Goal: Information Seeking & Learning: Learn about a topic

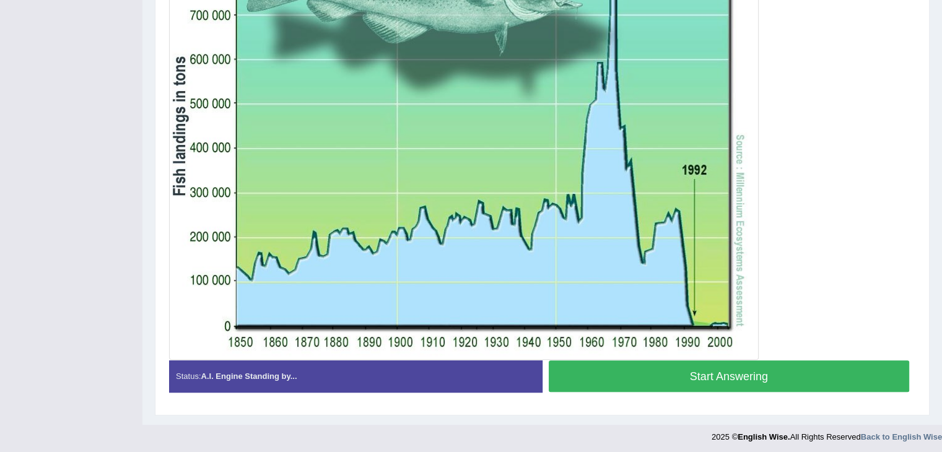
scroll to position [379, 0]
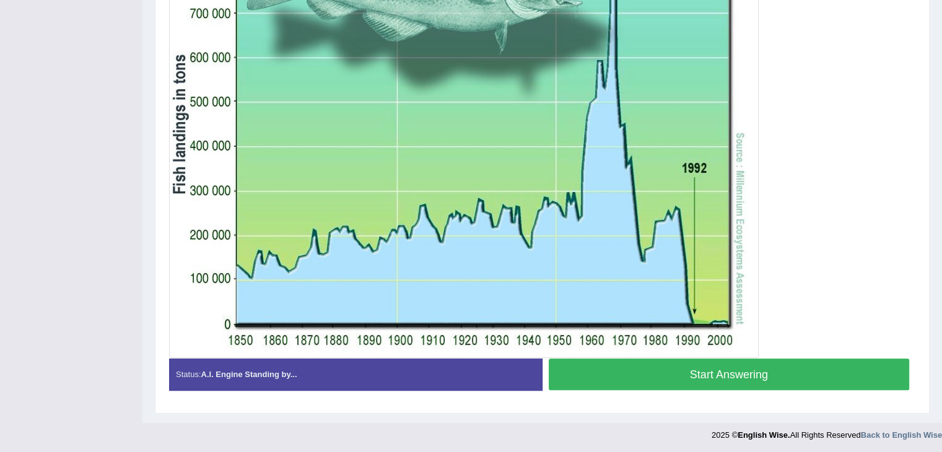
click at [772, 368] on button "Start Answering" at bounding box center [729, 375] width 361 height 32
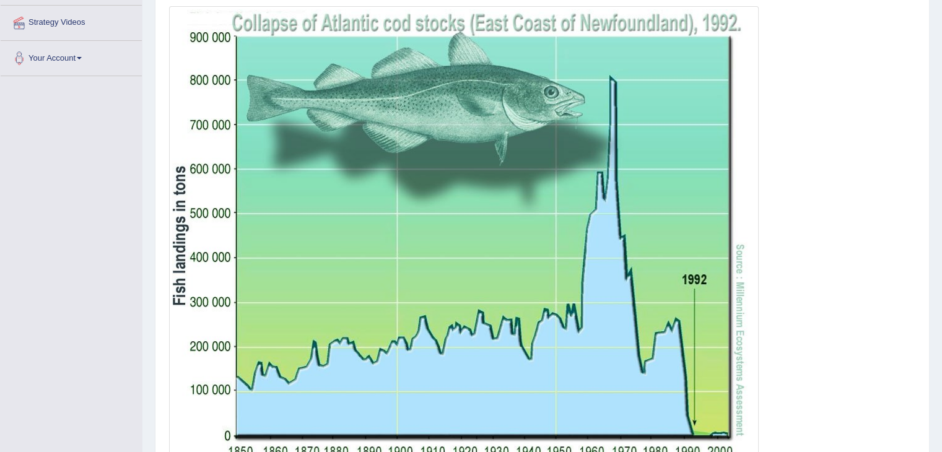
scroll to position [267, 0]
drag, startPoint x: 937, startPoint y: 201, endPoint x: 581, endPoint y: 175, distance: 357.0
click at [581, 175] on div "Home Practice Speaking: Describe Image Cod * Remember to use the device Microph…" at bounding box center [541, 140] width 799 height 814
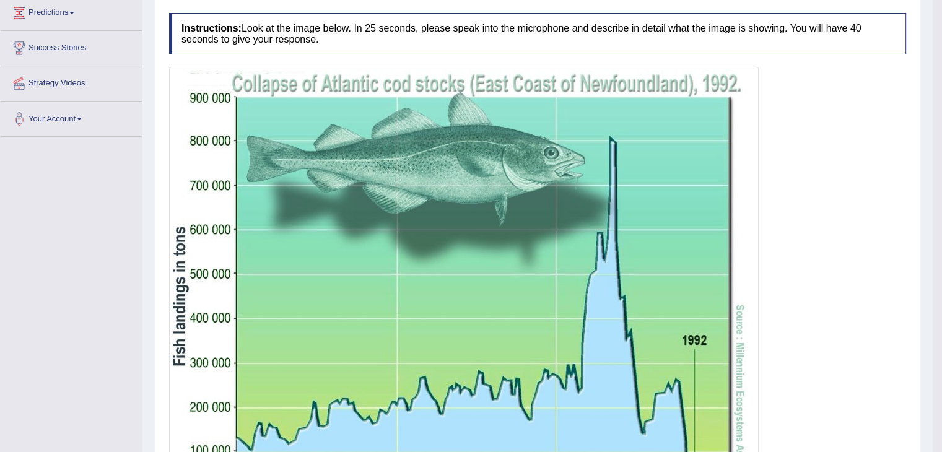
scroll to position [55, 0]
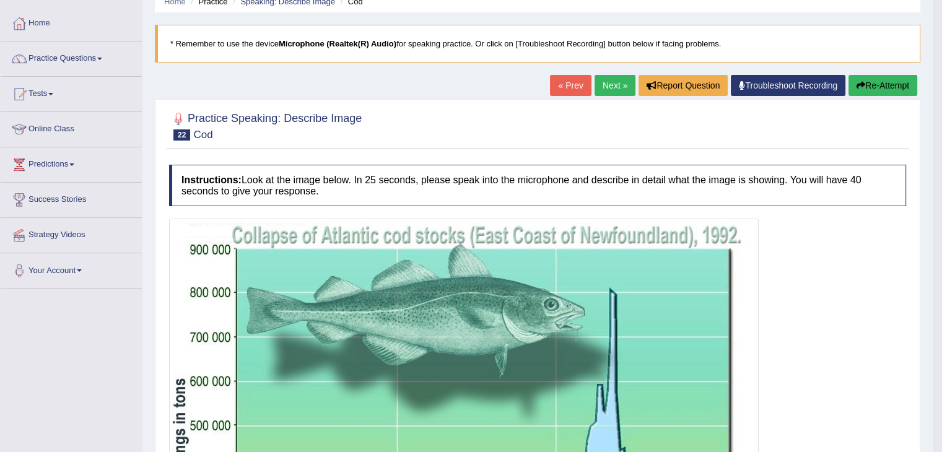
click at [618, 83] on link "Next »" at bounding box center [614, 85] width 41 height 21
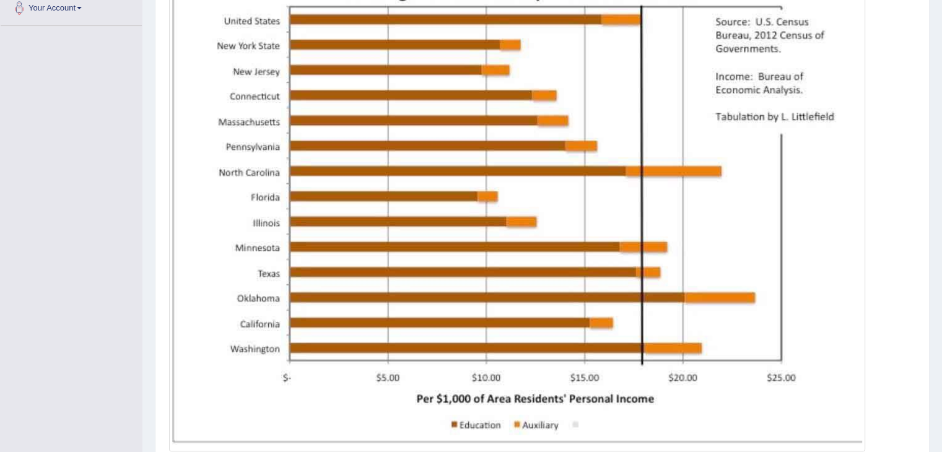
scroll to position [401, 0]
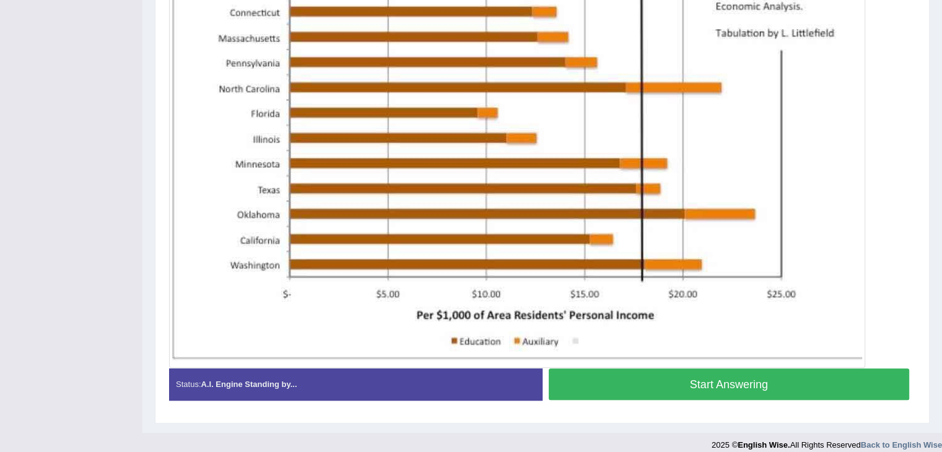
drag, startPoint x: 728, startPoint y: 385, endPoint x: 946, endPoint y: 300, distance: 233.9
click at [752, 389] on button "Start Answering" at bounding box center [729, 384] width 361 height 32
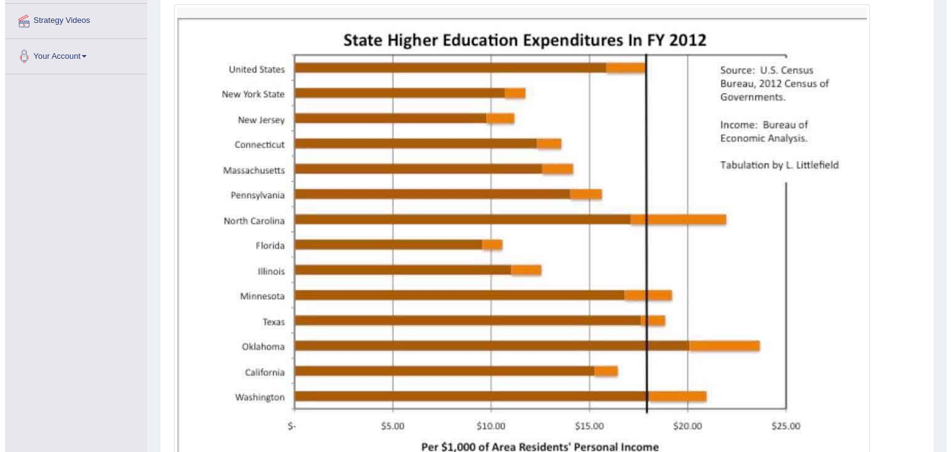
scroll to position [271, 0]
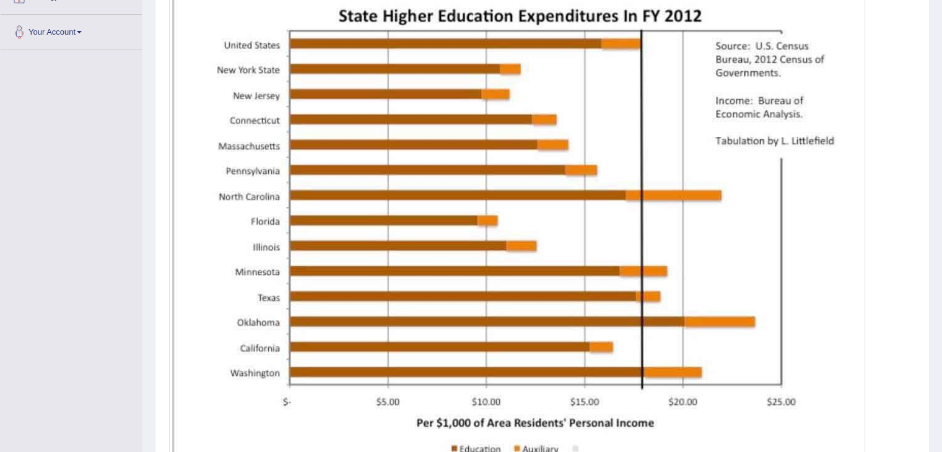
scroll to position [307, 0]
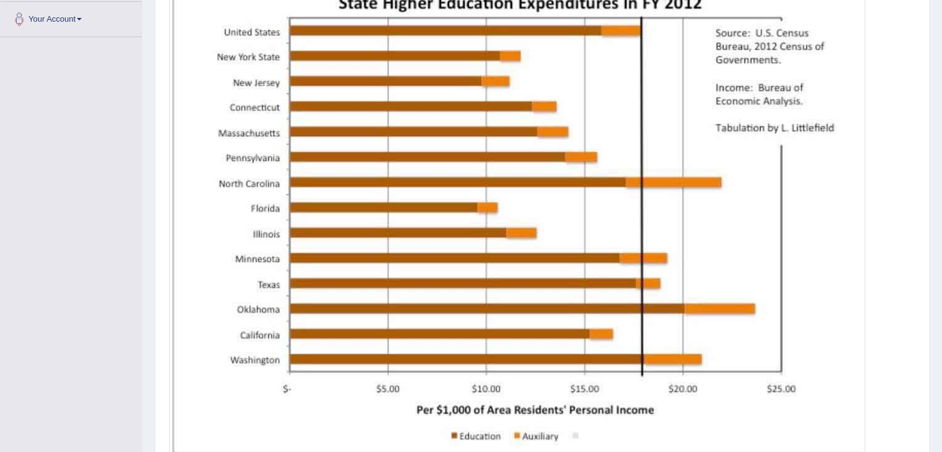
drag, startPoint x: 946, startPoint y: 252, endPoint x: 948, endPoint y: 334, distance: 82.4
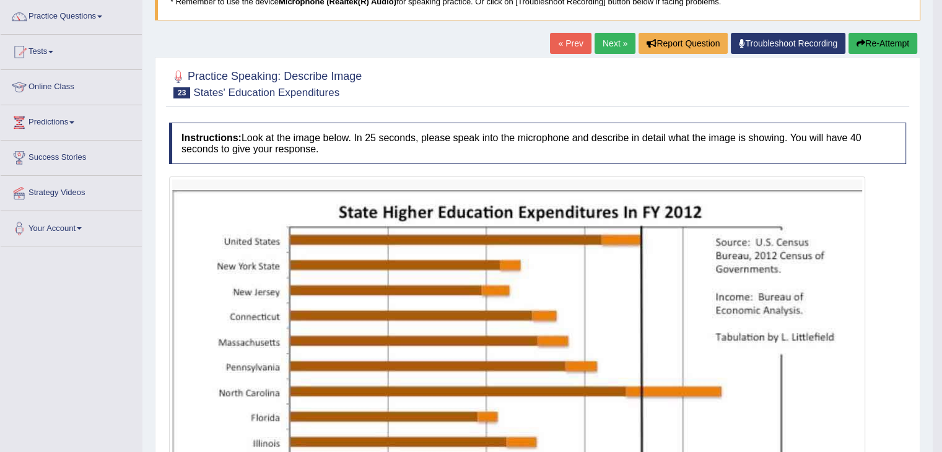
scroll to position [94, 0]
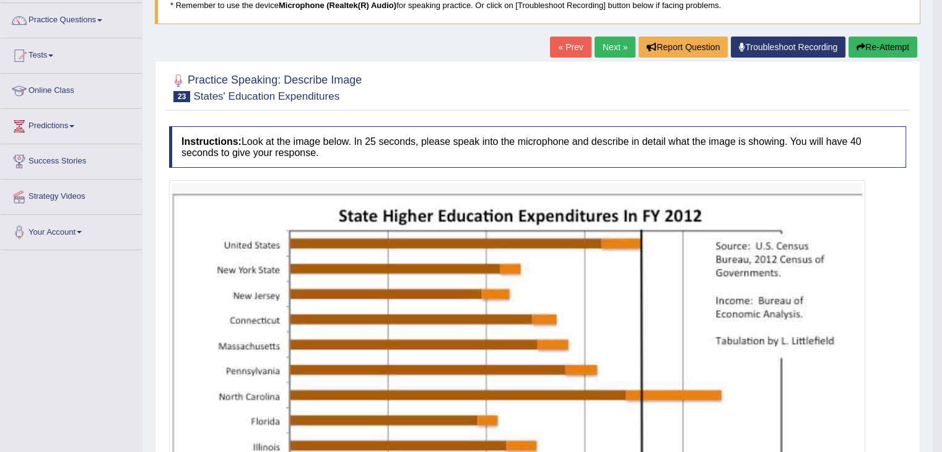
click at [897, 50] on button "Re-Attempt" at bounding box center [882, 47] width 69 height 21
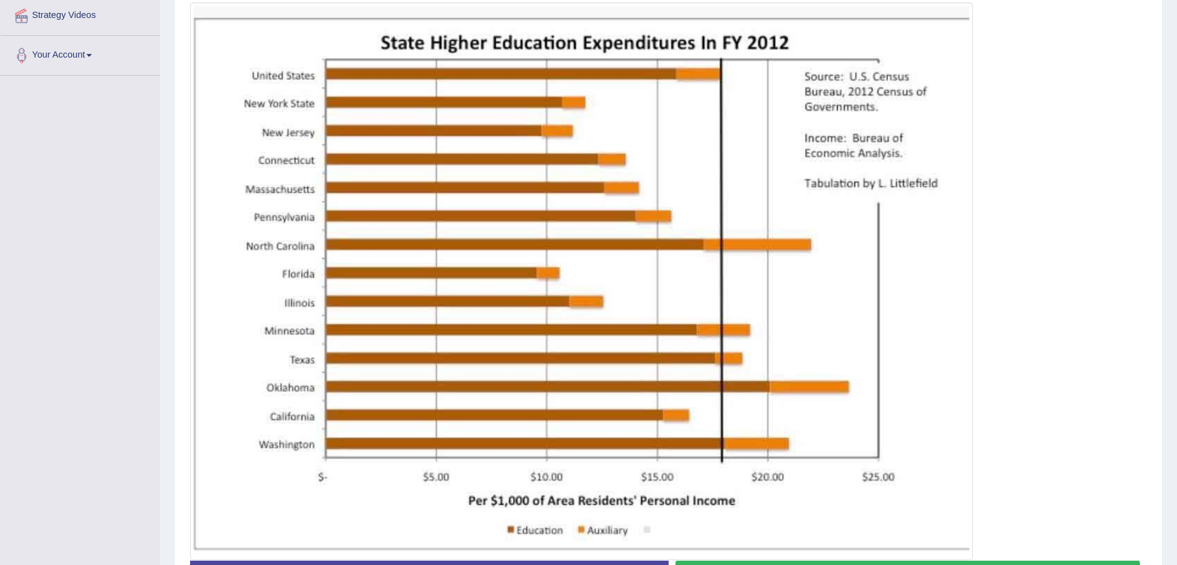
scroll to position [276, 0]
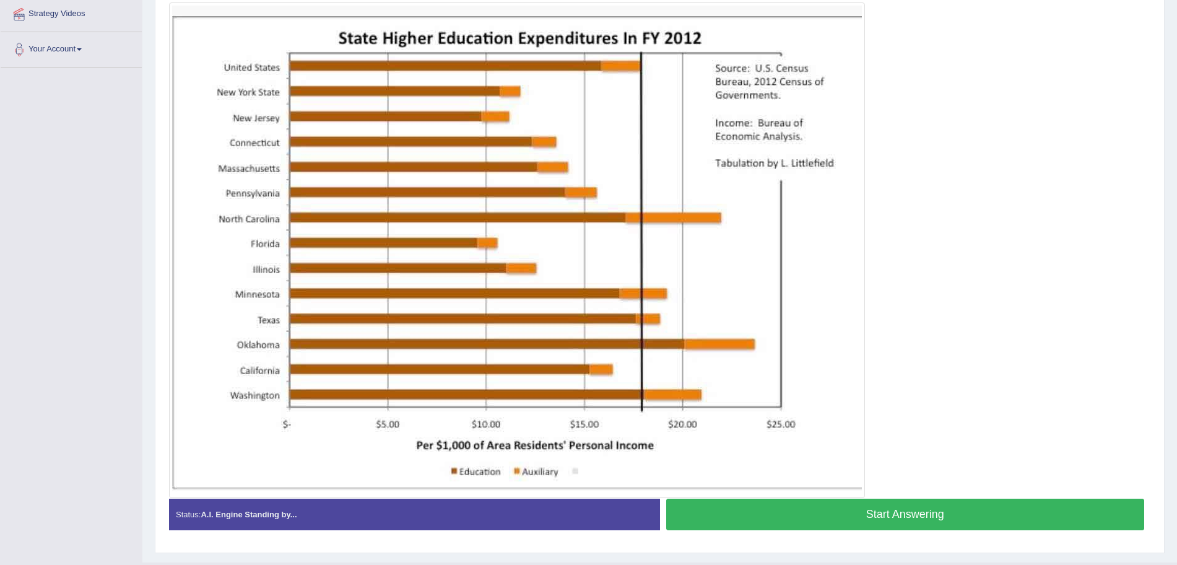
drag, startPoint x: 950, startPoint y: 0, endPoint x: 849, endPoint y: 284, distance: 301.0
click at [849, 284] on img at bounding box center [517, 250] width 690 height 489
click at [900, 451] on button "Start Answering" at bounding box center [905, 514] width 479 height 32
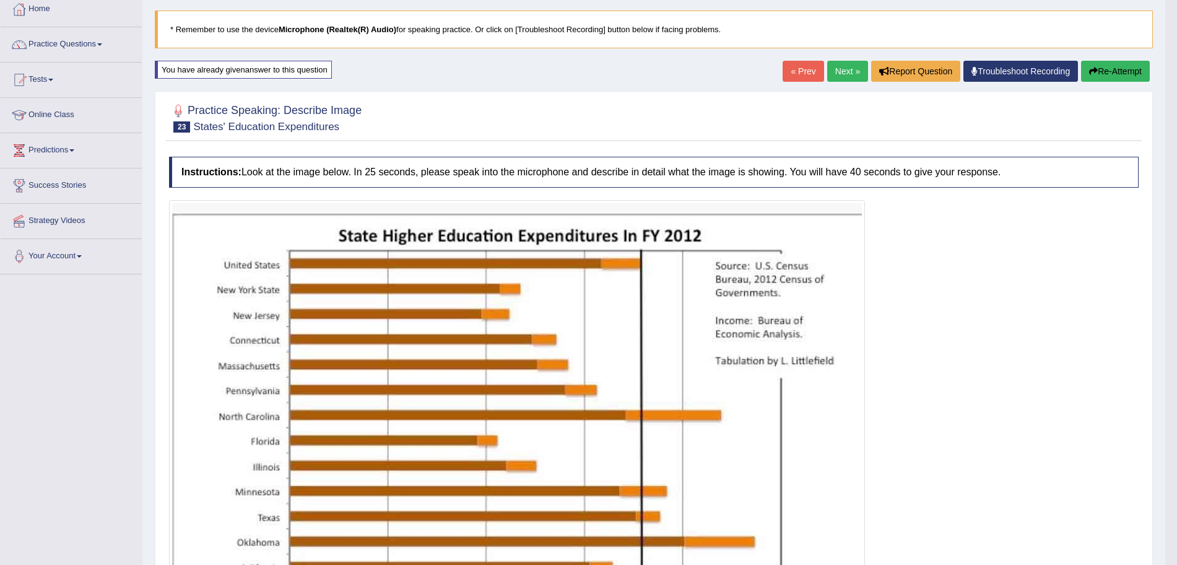
scroll to position [68, 0]
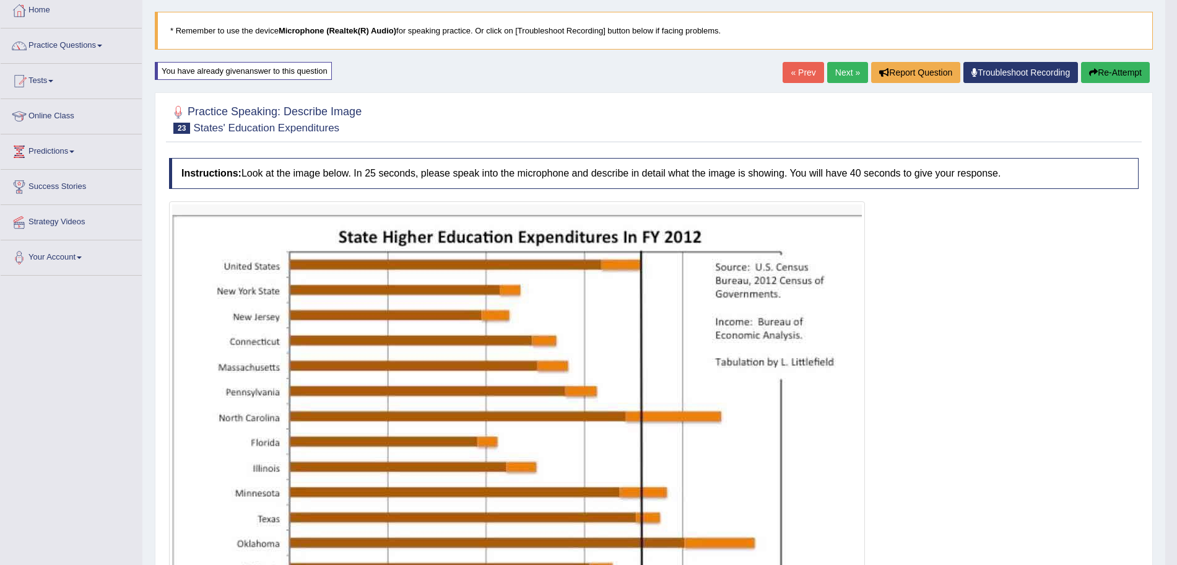
click at [843, 74] on link "Next »" at bounding box center [847, 72] width 41 height 21
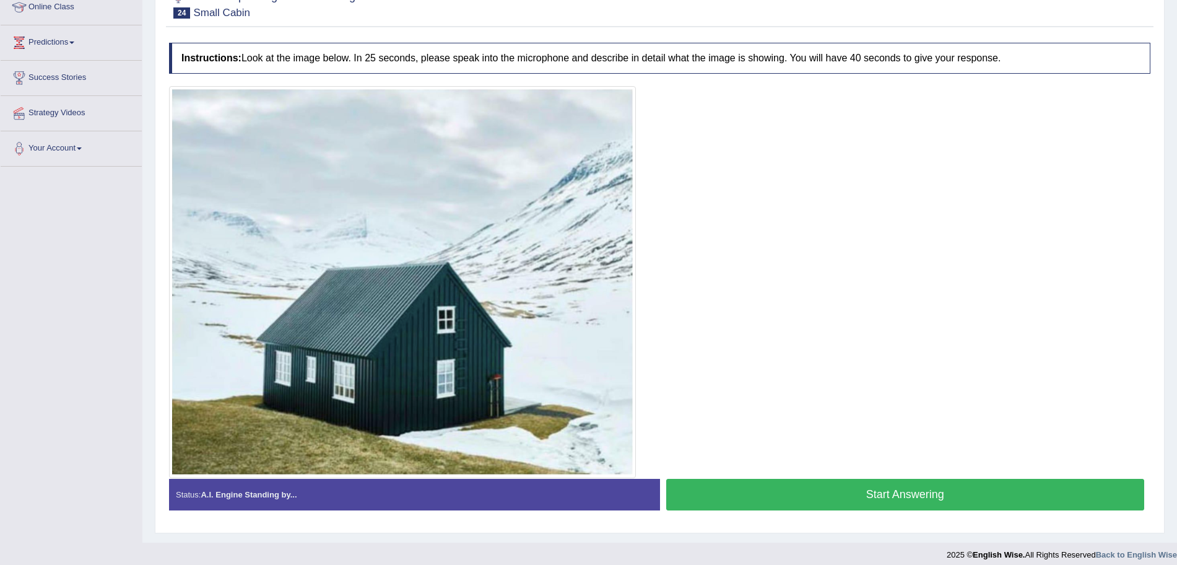
scroll to position [186, 0]
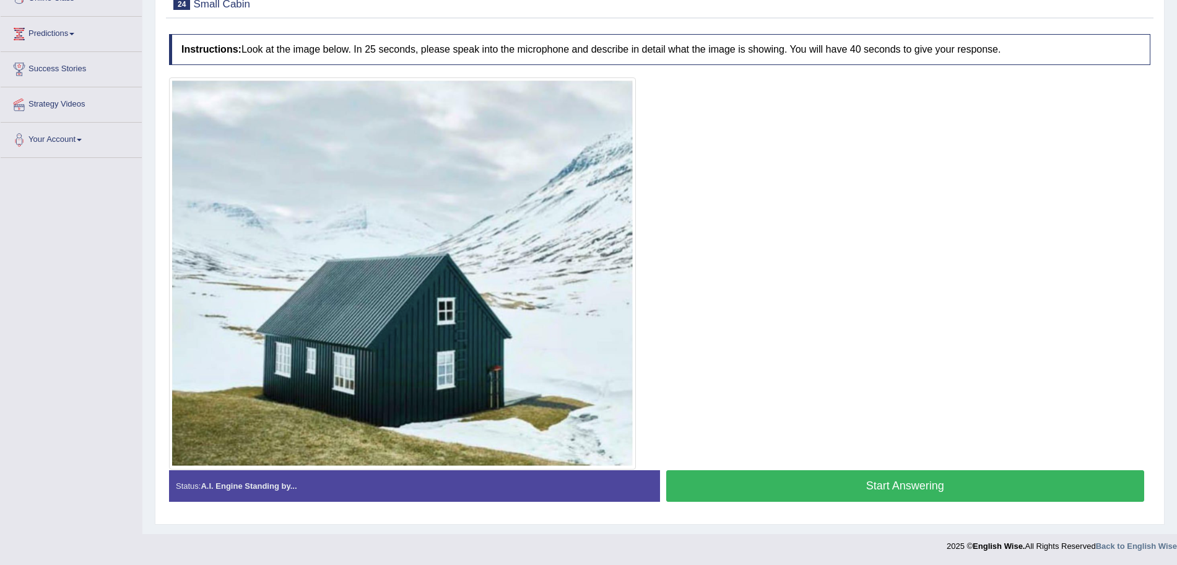
click at [889, 488] on button "Start Answering" at bounding box center [905, 486] width 479 height 32
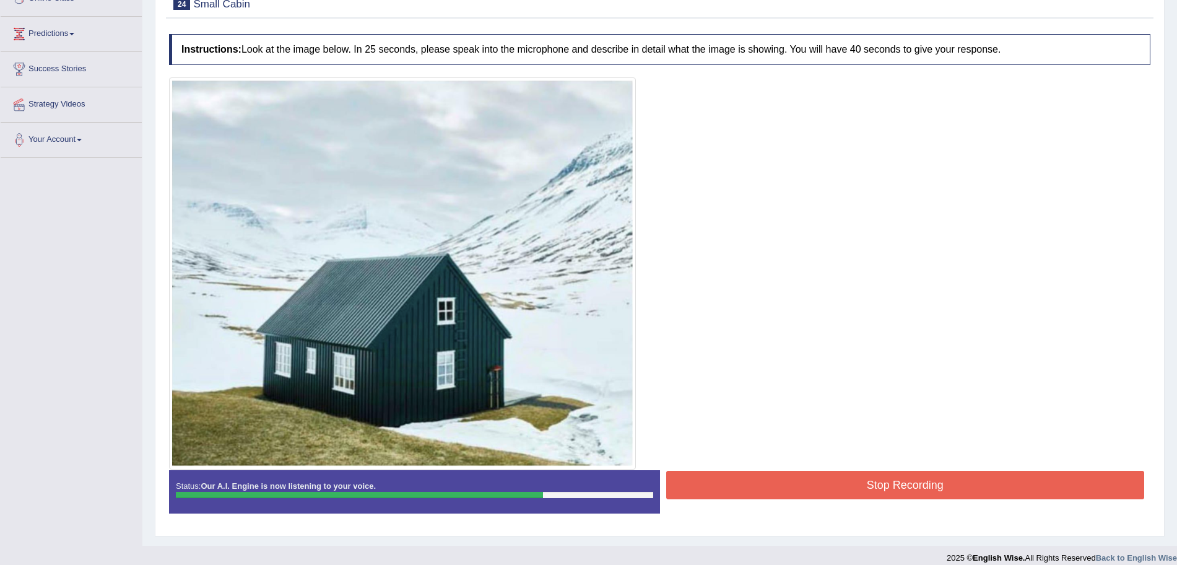
click at [889, 488] on button "Stop Recording" at bounding box center [905, 485] width 479 height 28
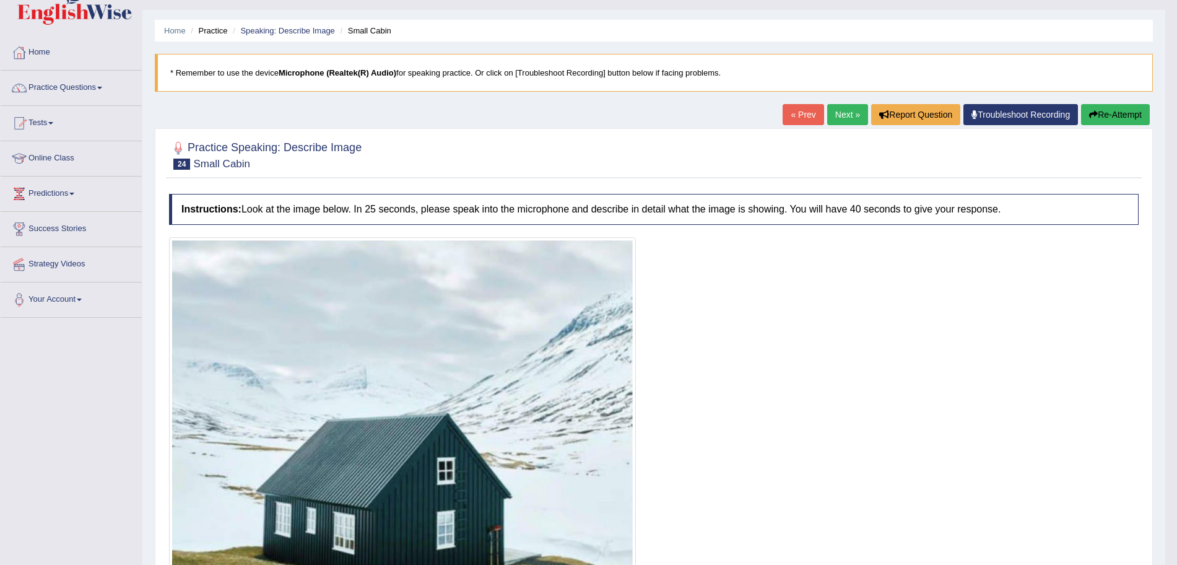
scroll to position [15, 0]
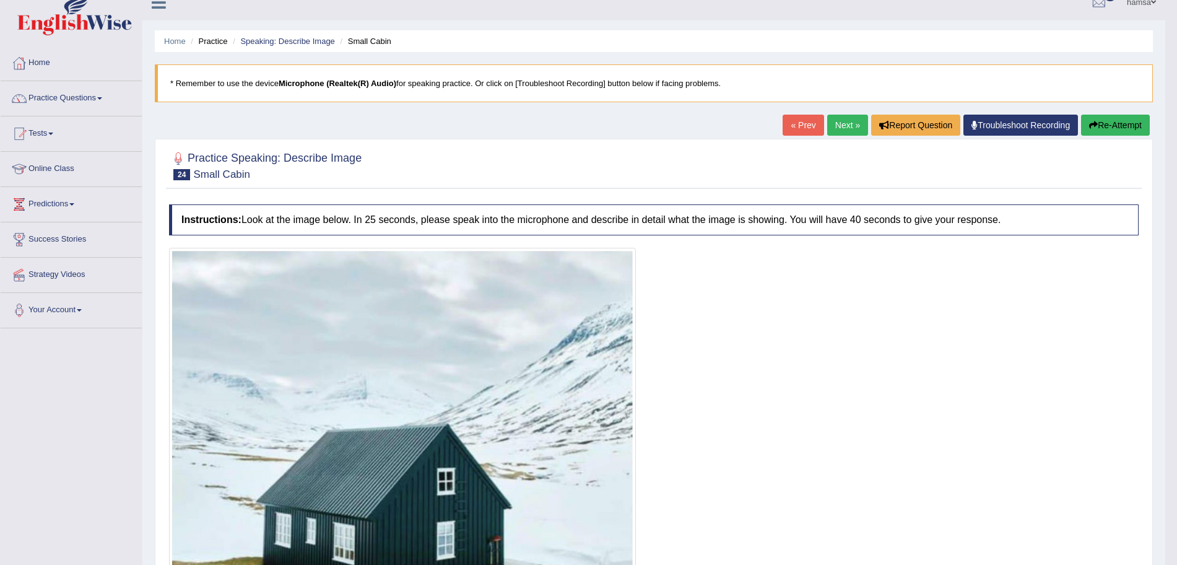
click at [840, 124] on link "Next »" at bounding box center [847, 125] width 41 height 21
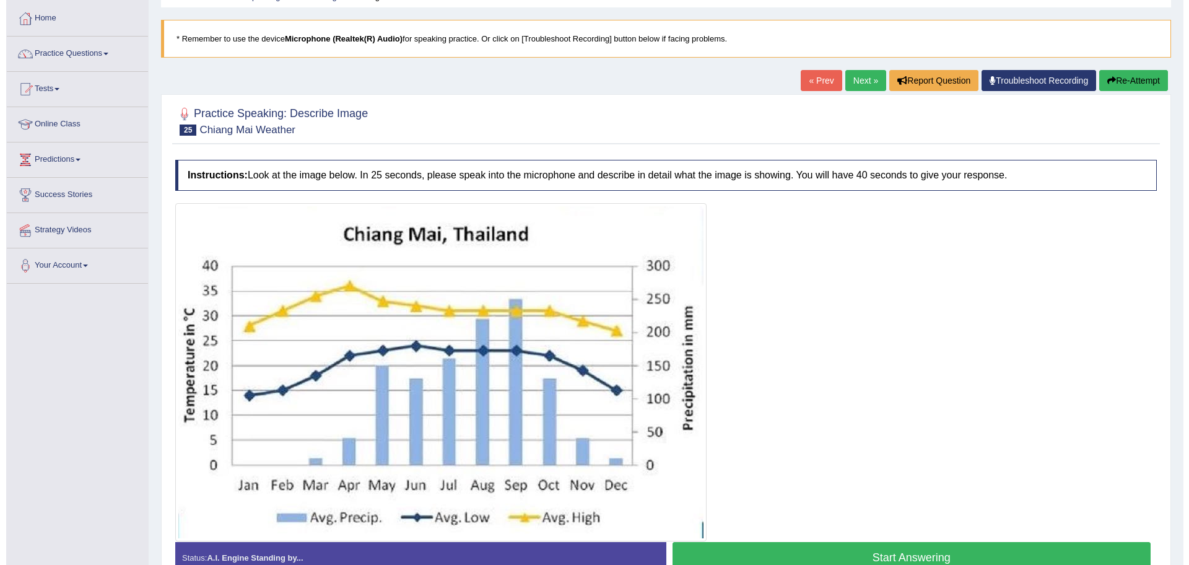
scroll to position [61, 0]
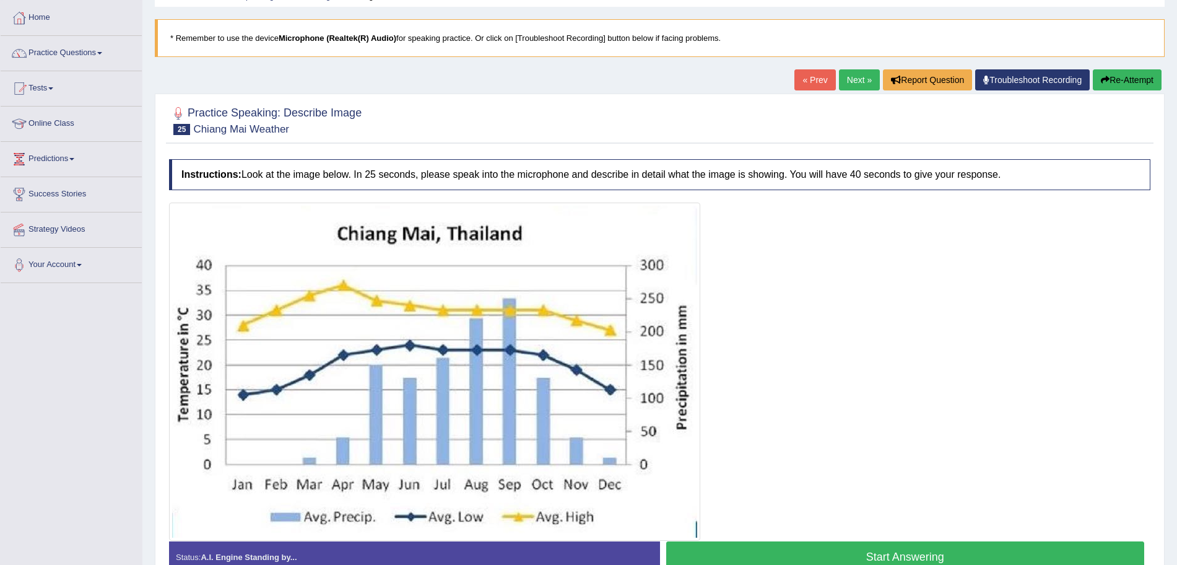
click at [902, 552] on button "Start Answering" at bounding box center [905, 557] width 479 height 32
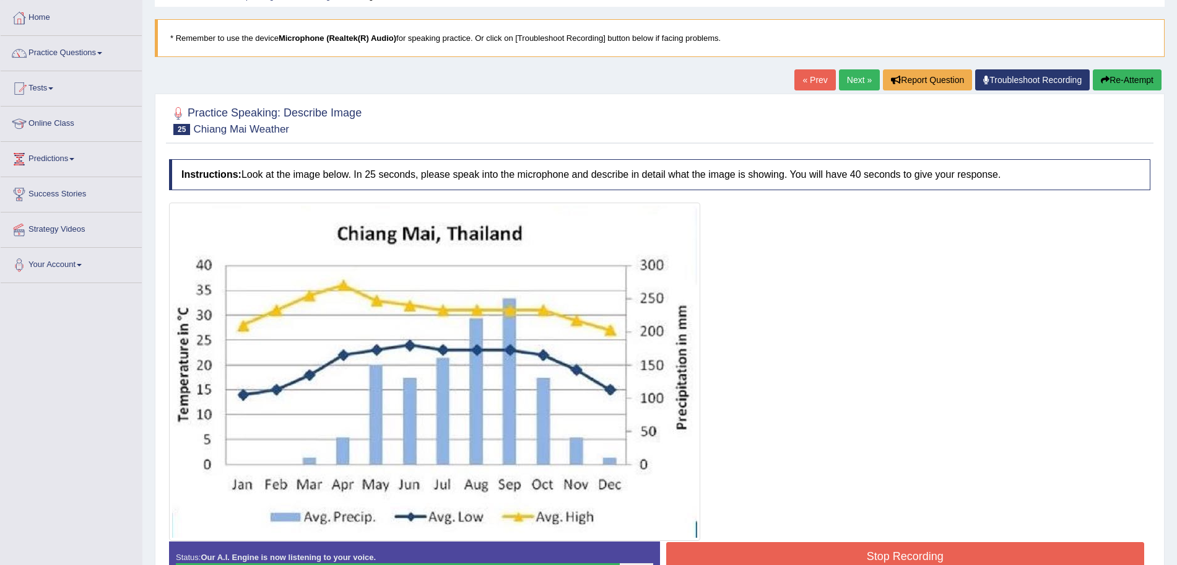
click at [870, 554] on button "Stop Recording" at bounding box center [905, 556] width 479 height 28
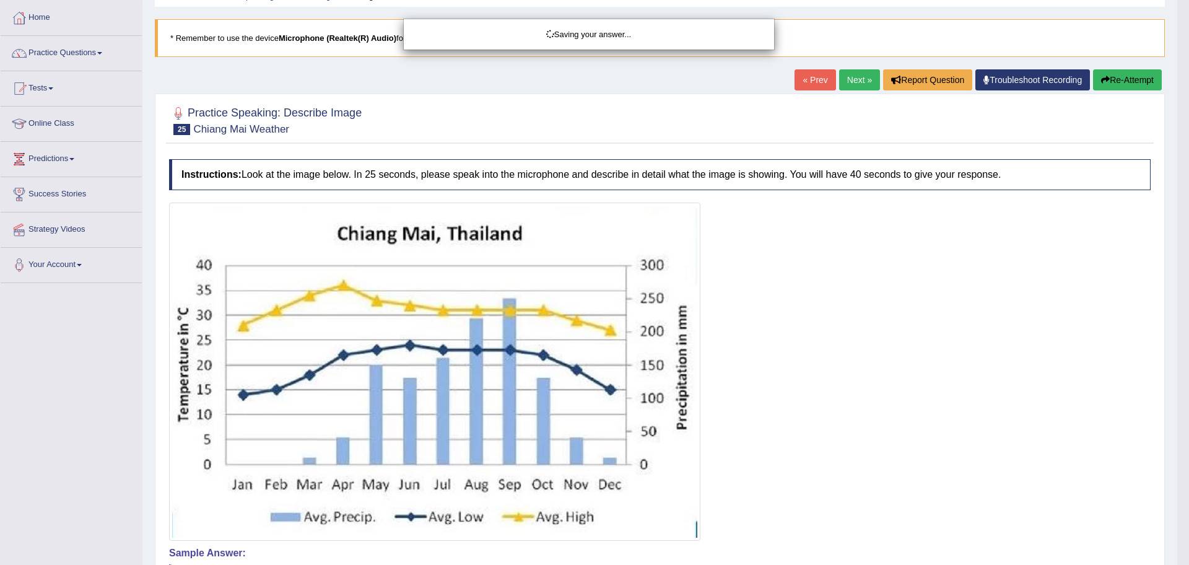
drag, startPoint x: 870, startPoint y: 554, endPoint x: 1080, endPoint y: 423, distance: 247.6
click at [1080, 423] on div "Saving your answer..." at bounding box center [594, 282] width 1189 height 565
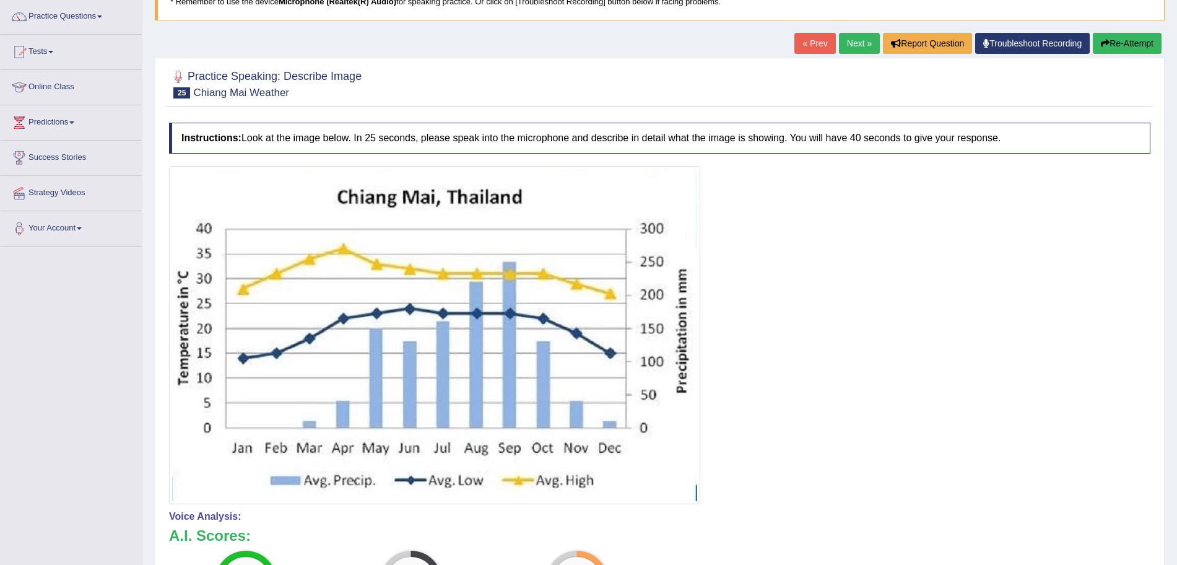
drag, startPoint x: 1185, startPoint y: 207, endPoint x: 1180, endPoint y: 362, distance: 154.3
click at [1177, 362] on html "Toggle navigation Home Practice Questions Speaking Practice Read Aloud Repeat S…" at bounding box center [588, 185] width 1177 height 565
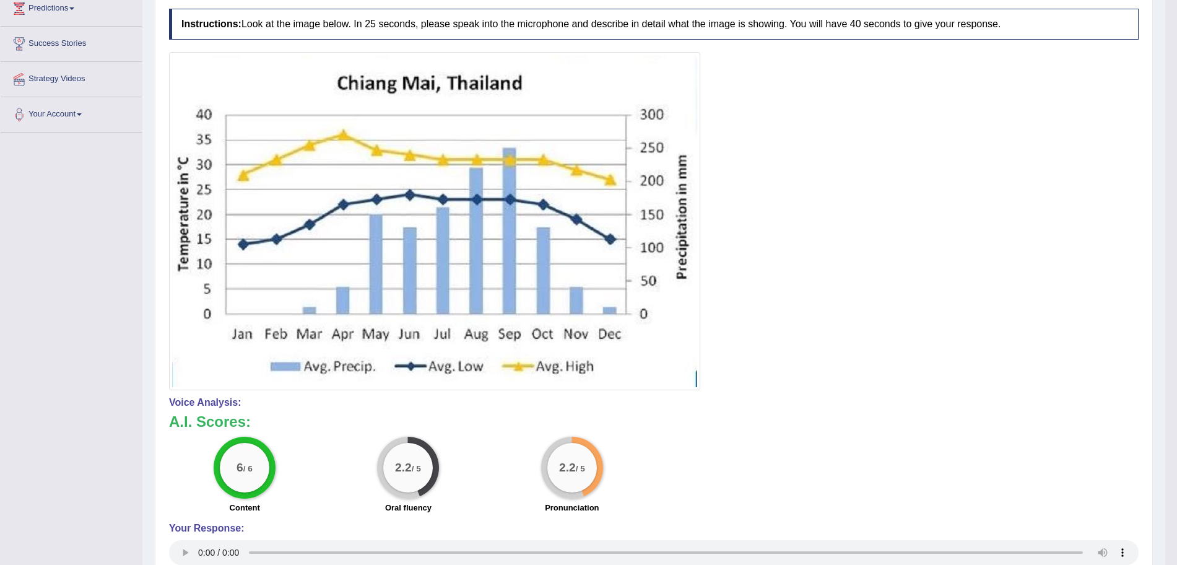
scroll to position [0, 0]
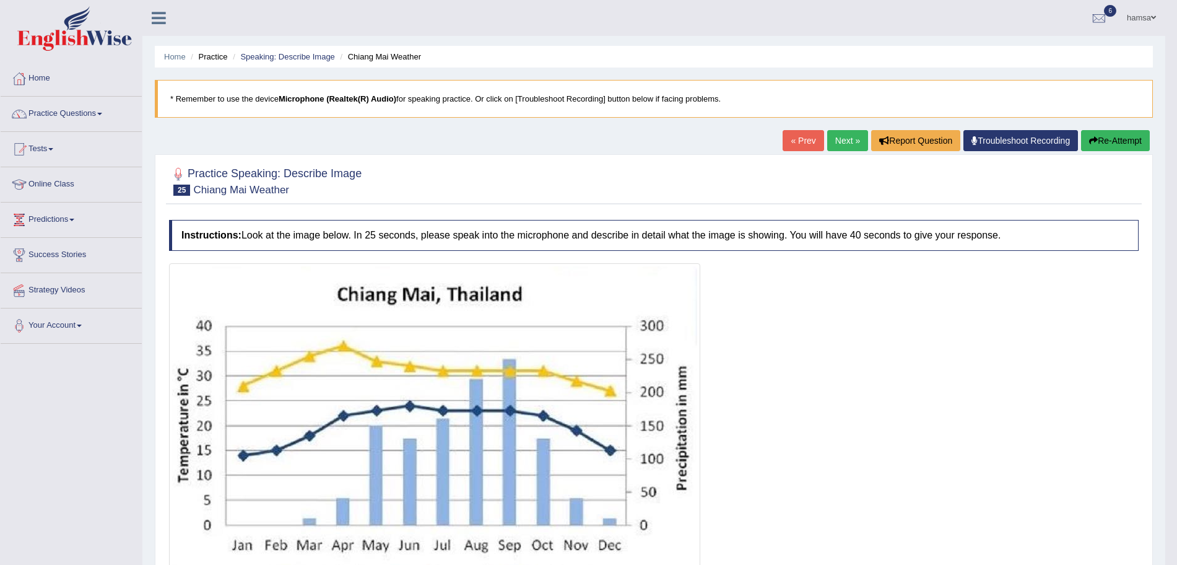
click at [830, 137] on link "Next »" at bounding box center [847, 140] width 41 height 21
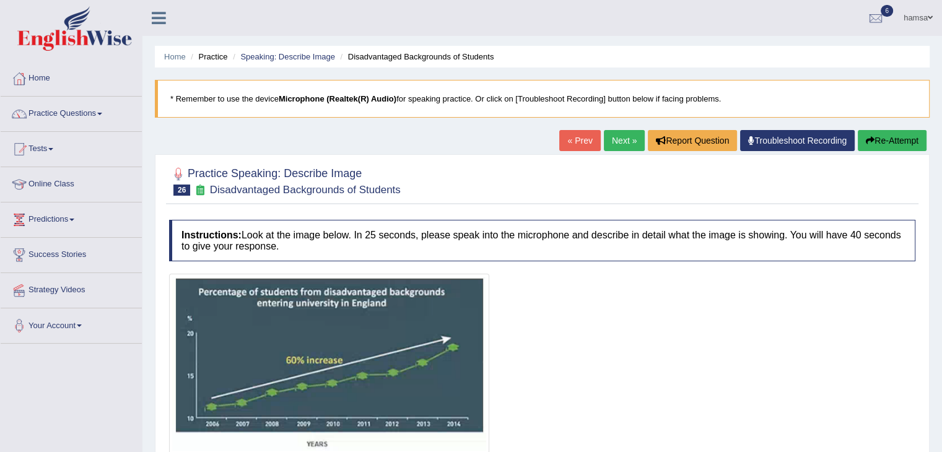
drag, startPoint x: 1157, startPoint y: 1, endPoint x: 702, endPoint y: 415, distance: 615.8
click at [702, 415] on div at bounding box center [542, 364] width 746 height 180
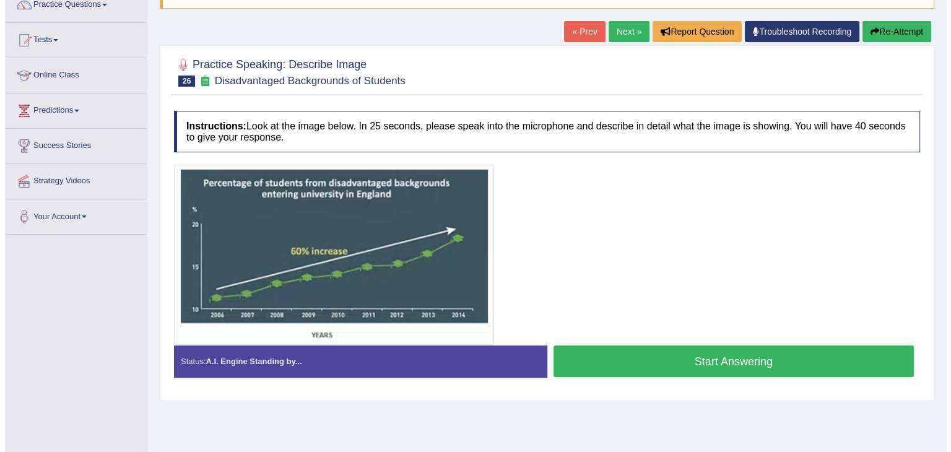
scroll to position [124, 0]
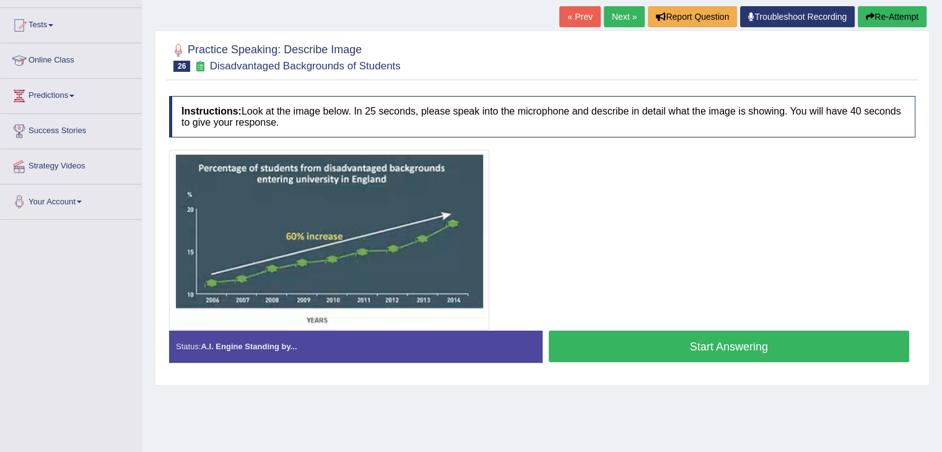
click at [718, 346] on button "Start Answering" at bounding box center [729, 347] width 361 height 32
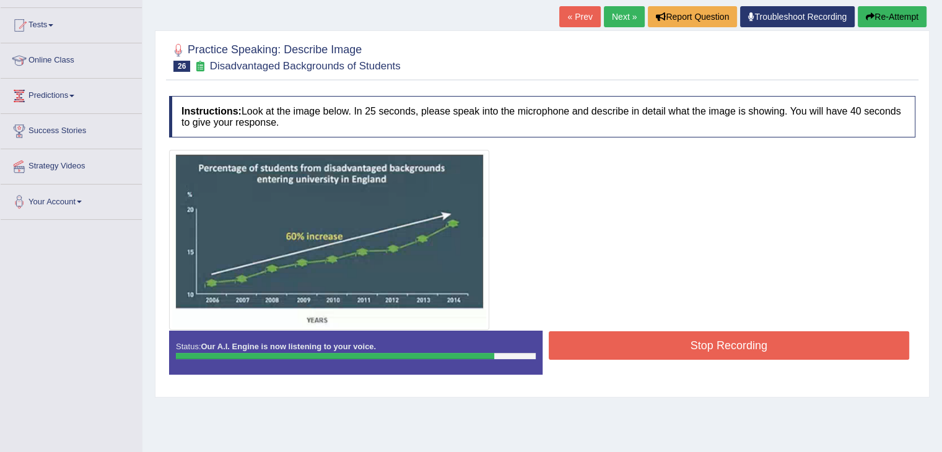
click at [718, 346] on button "Stop Recording" at bounding box center [729, 345] width 361 height 28
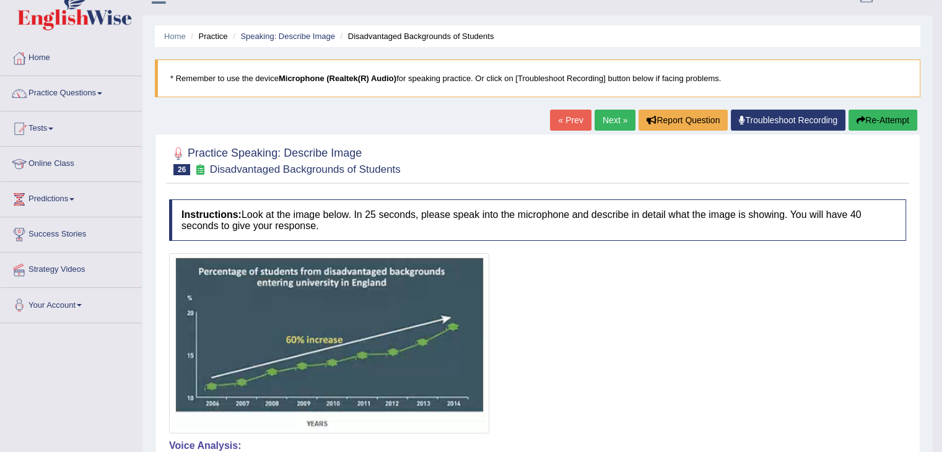
scroll to position [20, 0]
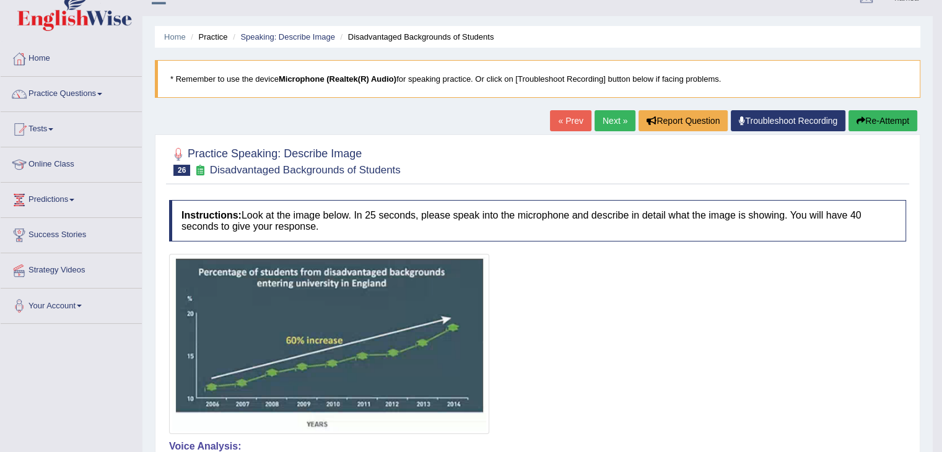
drag, startPoint x: 944, startPoint y: 105, endPoint x: 951, endPoint y: 150, distance: 45.0
click at [942, 150] on html "Toggle navigation Home Practice Questions Speaking Practice Read Aloud Repeat S…" at bounding box center [471, 206] width 942 height 452
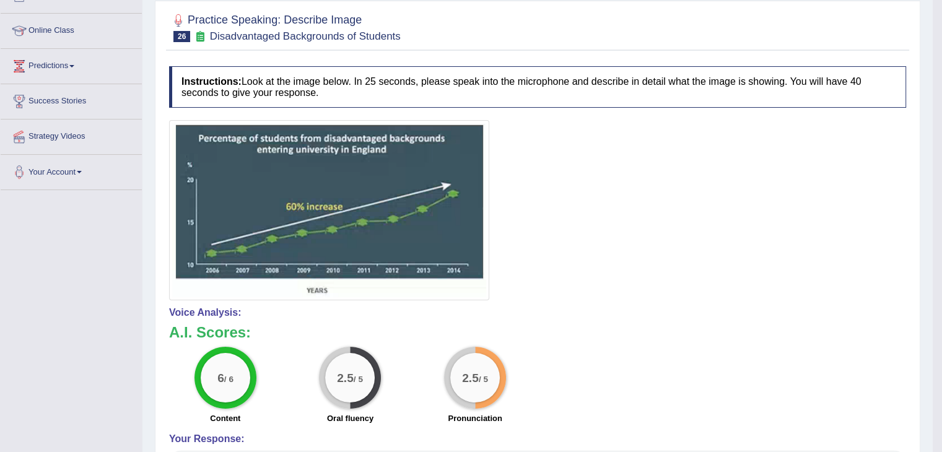
scroll to position [122, 0]
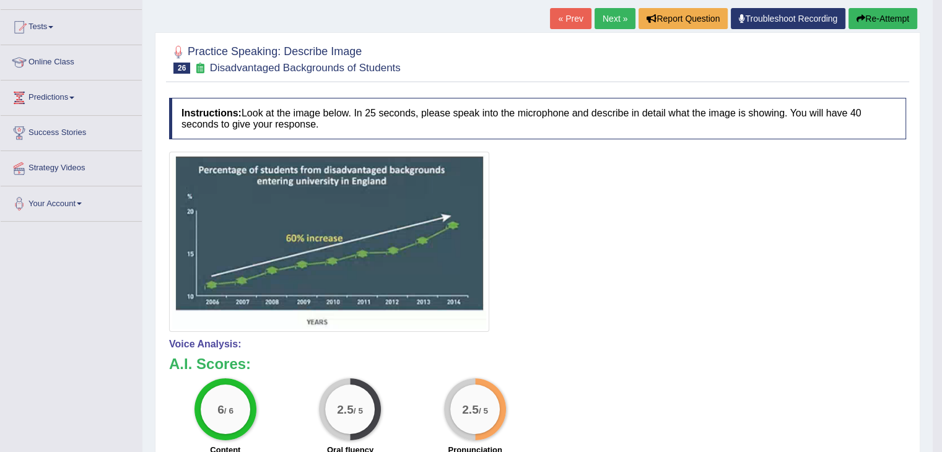
click at [877, 16] on button "Re-Attempt" at bounding box center [882, 18] width 69 height 21
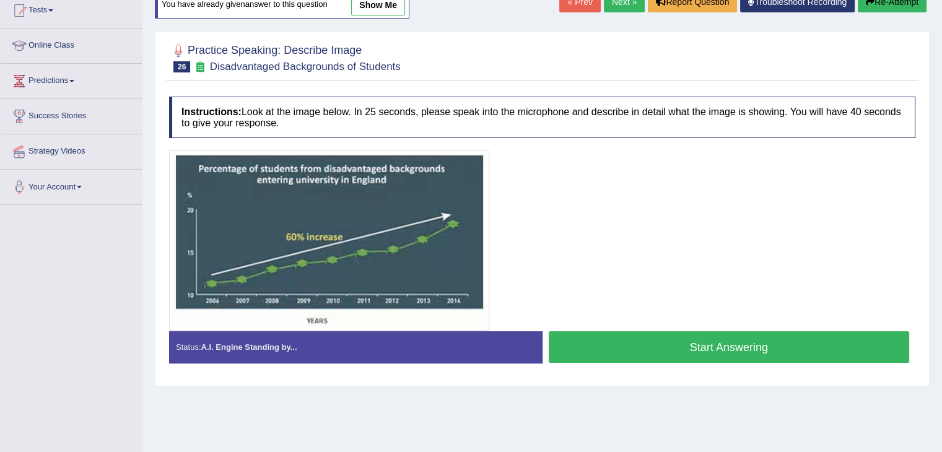
scroll to position [122, 0]
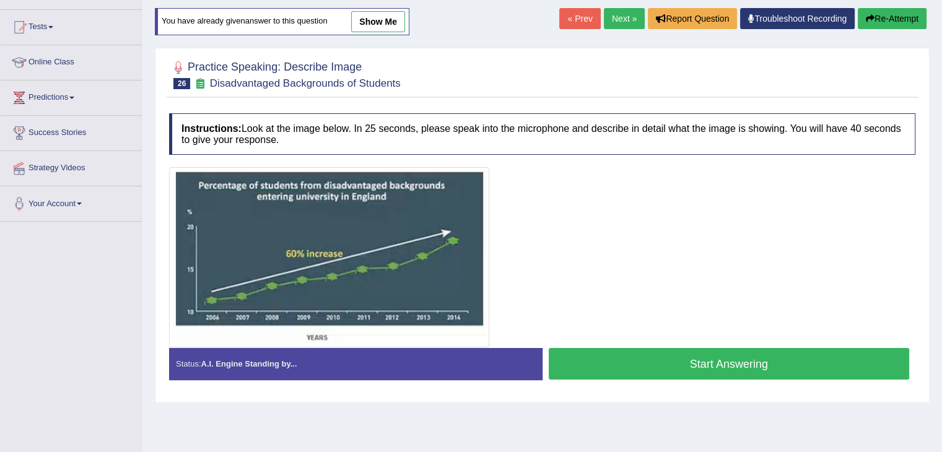
click at [746, 362] on button "Start Answering" at bounding box center [729, 364] width 361 height 32
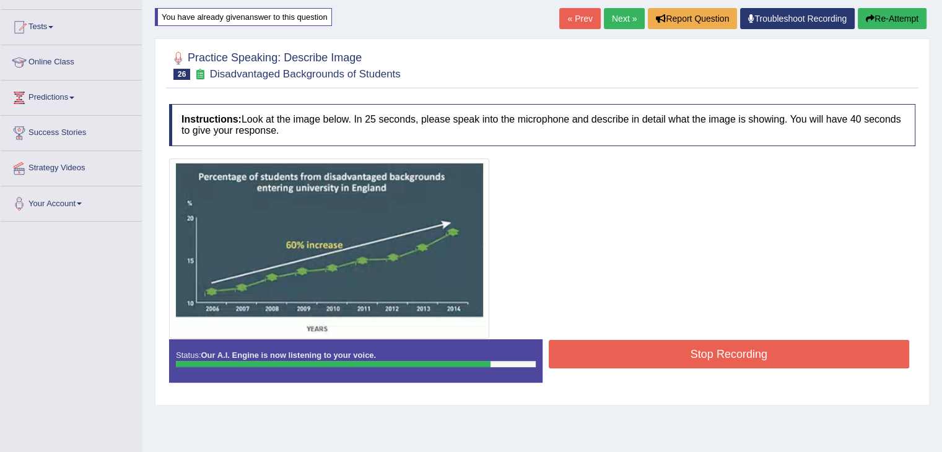
click at [746, 362] on button "Stop Recording" at bounding box center [729, 354] width 361 height 28
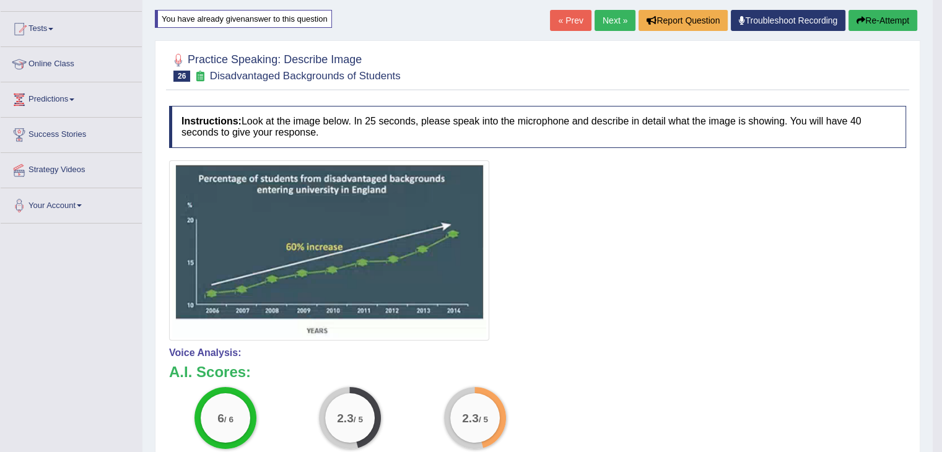
scroll to position [0, 0]
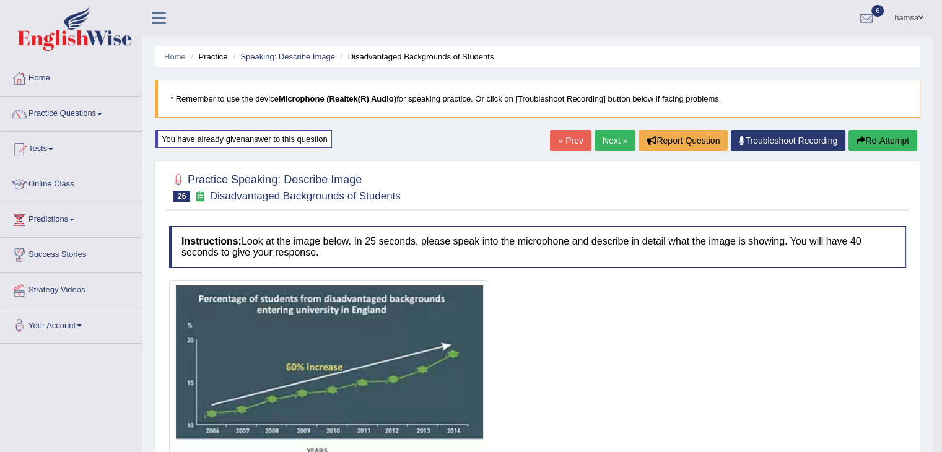
drag, startPoint x: 949, startPoint y: 150, endPoint x: 951, endPoint y: 97, distance: 53.9
click at [941, 97] on html "Toggle navigation Home Practice Questions Speaking Practice Read Aloud Repeat S…" at bounding box center [471, 226] width 942 height 452
click at [604, 141] on link "Next »" at bounding box center [614, 140] width 41 height 21
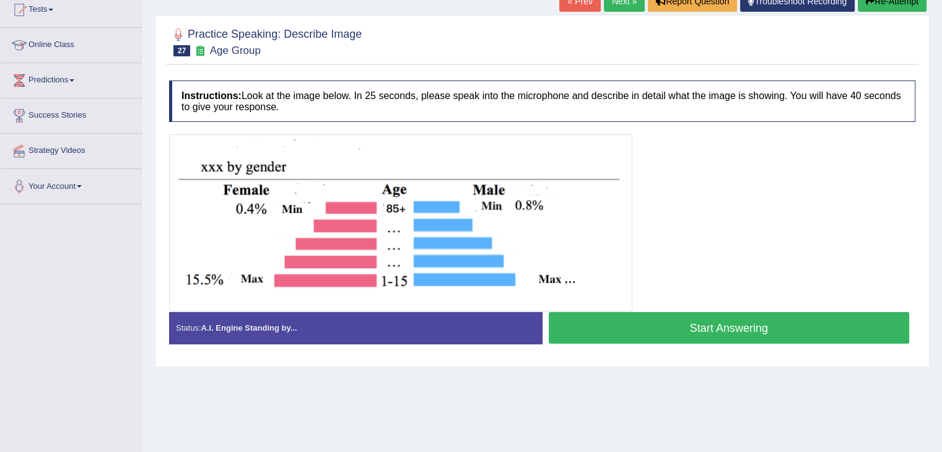
scroll to position [136, 0]
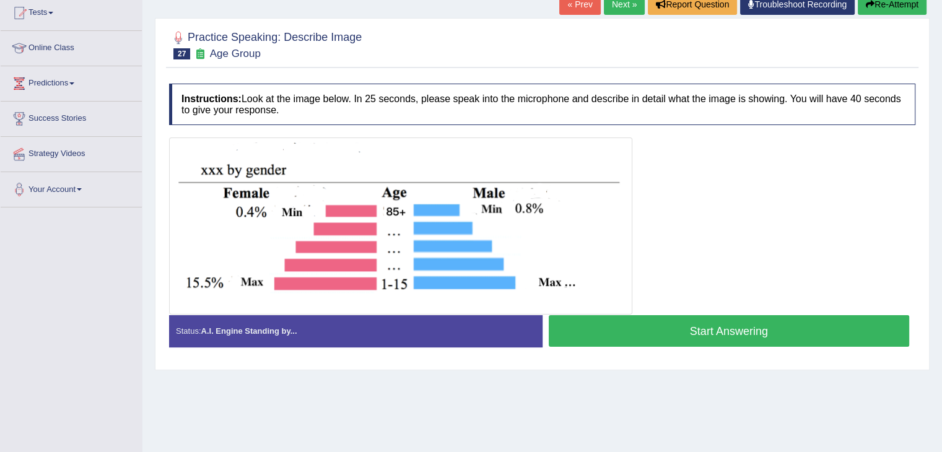
click at [677, 324] on button "Start Answering" at bounding box center [729, 331] width 361 height 32
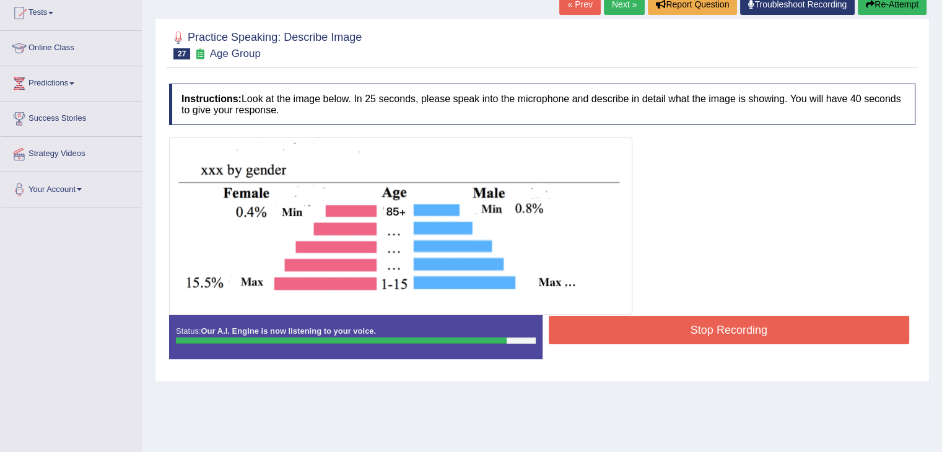
click at [724, 333] on button "Stop Recording" at bounding box center [729, 330] width 361 height 28
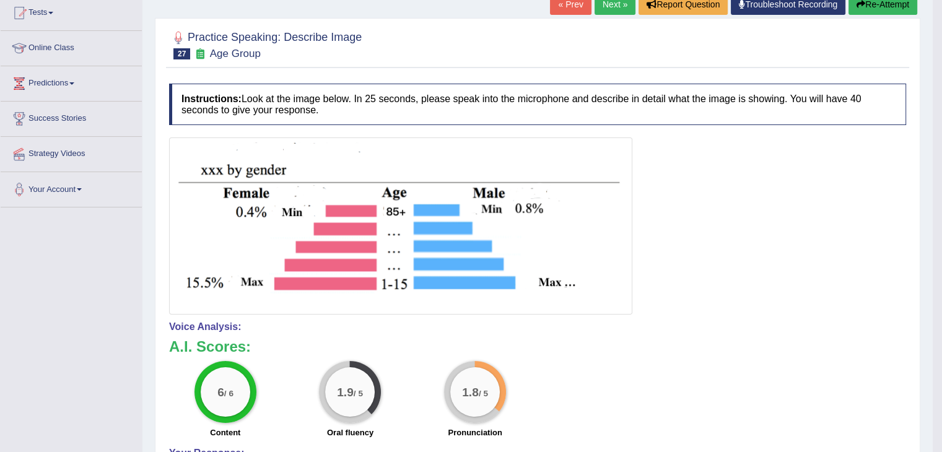
drag, startPoint x: 946, startPoint y: 111, endPoint x: 946, endPoint y: 132, distance: 21.1
click at [607, 3] on link "Next »" at bounding box center [614, 4] width 41 height 21
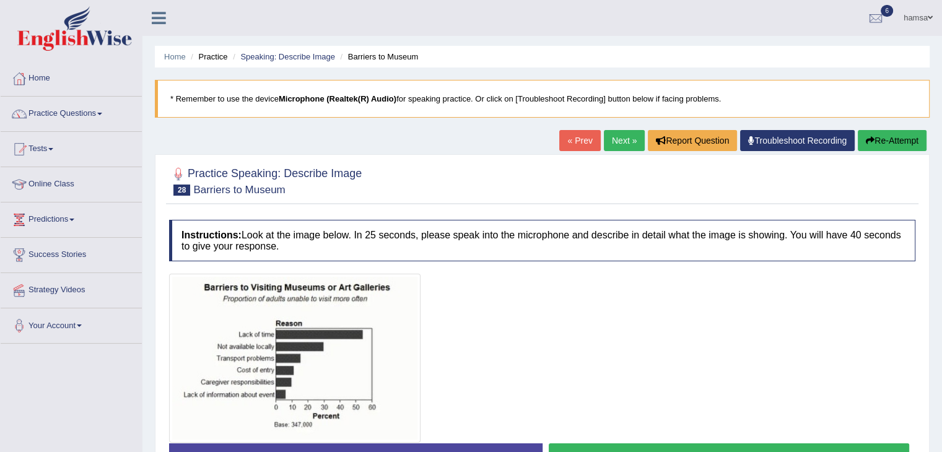
drag, startPoint x: 939, startPoint y: 122, endPoint x: 945, endPoint y: 150, distance: 29.1
click at [941, 150] on html "Toggle navigation Home Practice Questions Speaking Practice Read Aloud Repeat S…" at bounding box center [471, 226] width 942 height 452
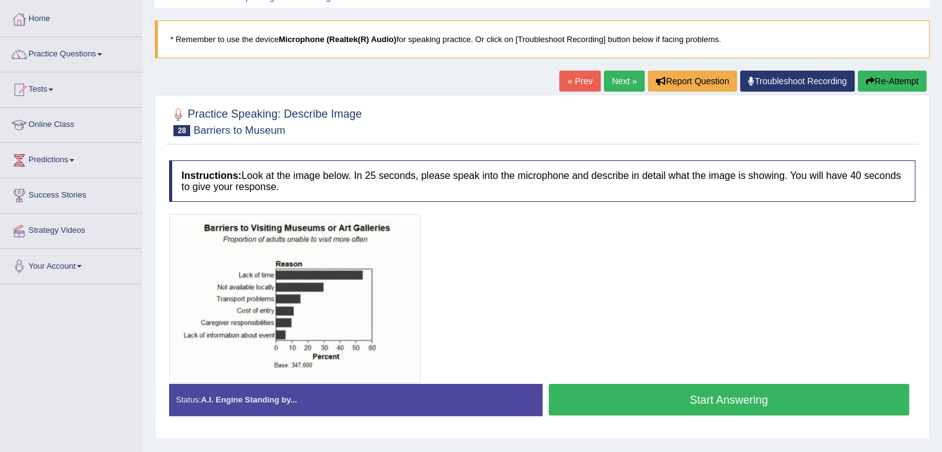
scroll to position [62, 0]
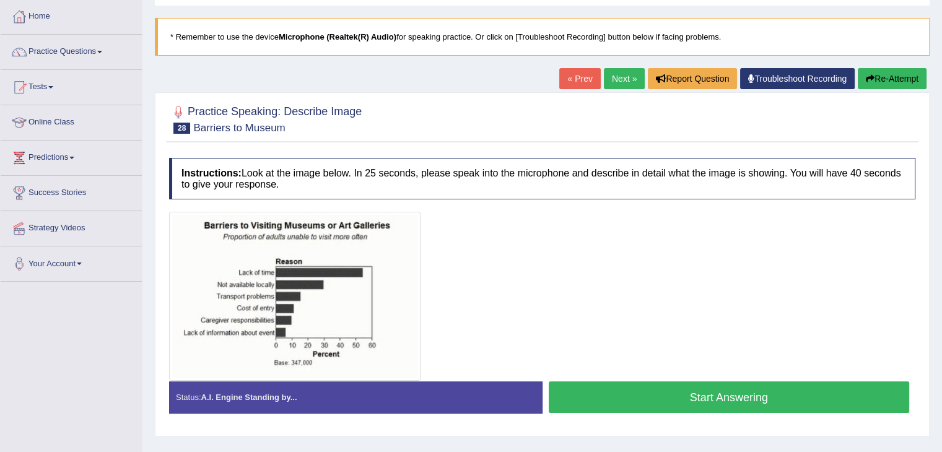
click at [689, 397] on button "Start Answering" at bounding box center [729, 397] width 361 height 32
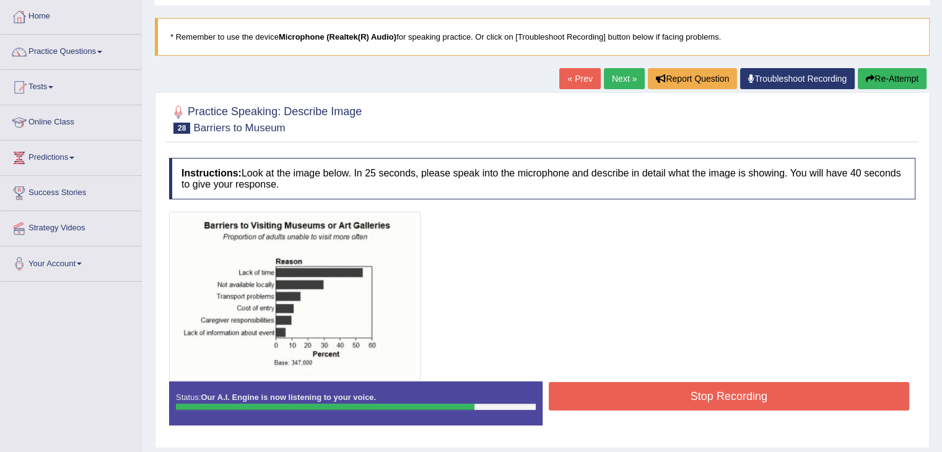
click at [689, 397] on button "Stop Recording" at bounding box center [729, 396] width 361 height 28
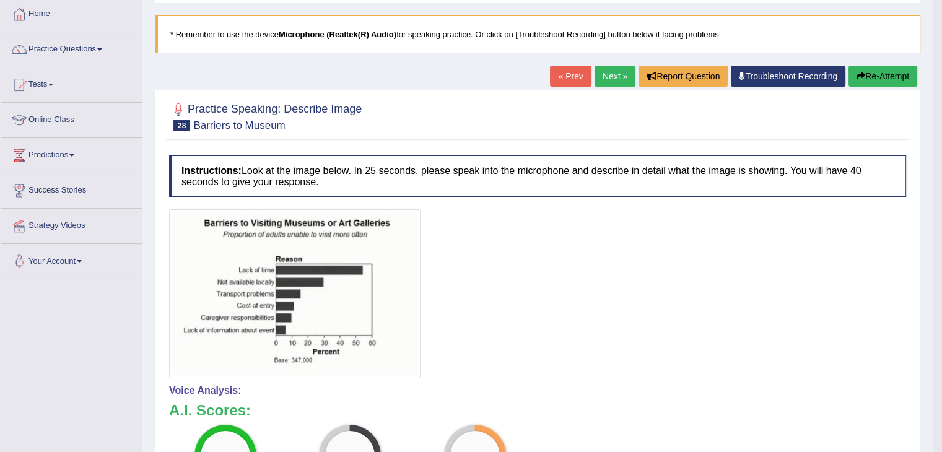
scroll to position [0, 0]
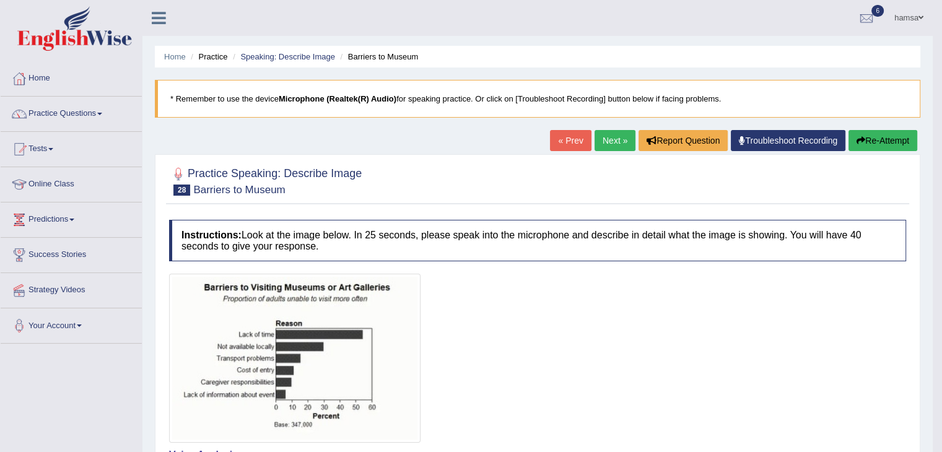
click at [609, 139] on link "Next »" at bounding box center [614, 140] width 41 height 21
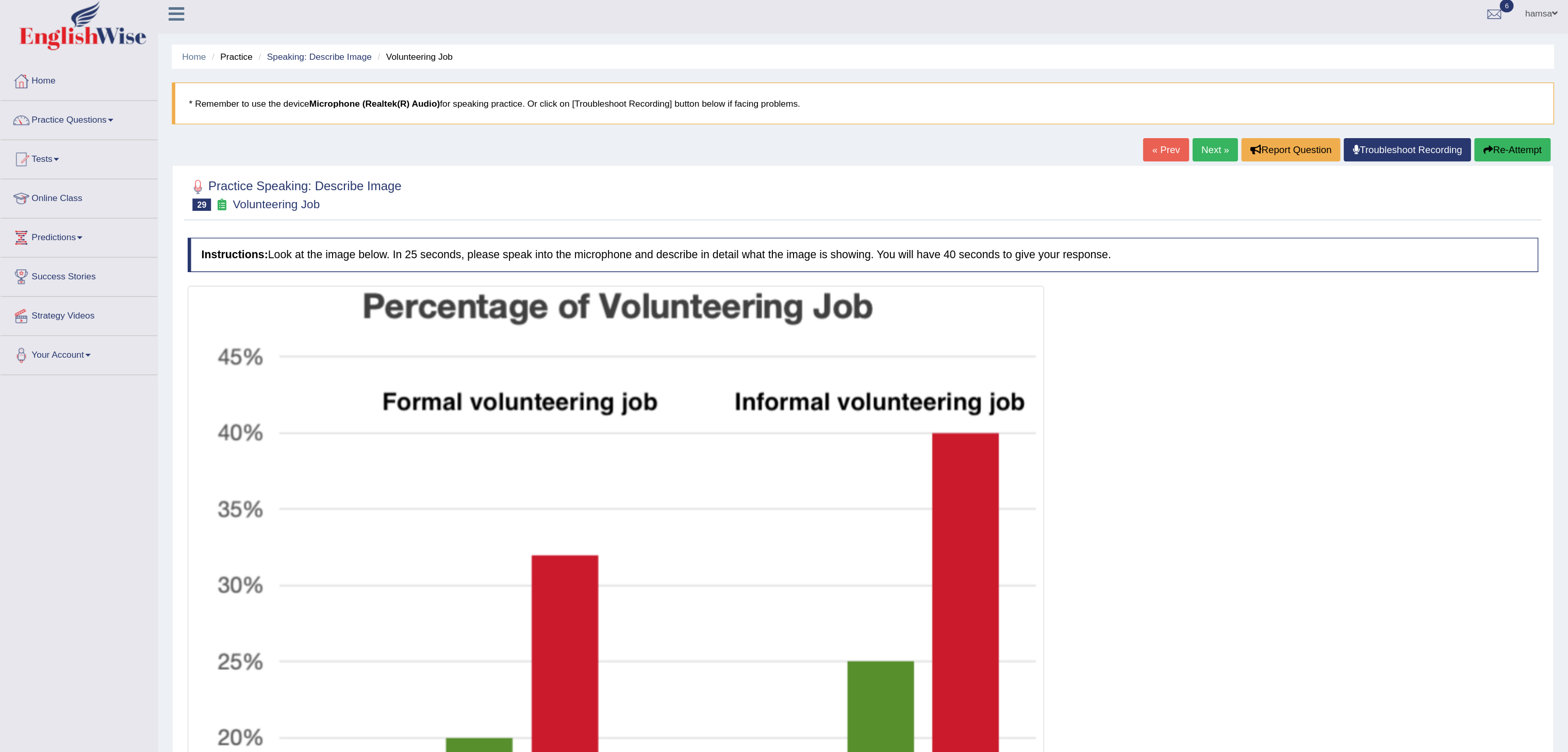
scroll to position [5, 0]
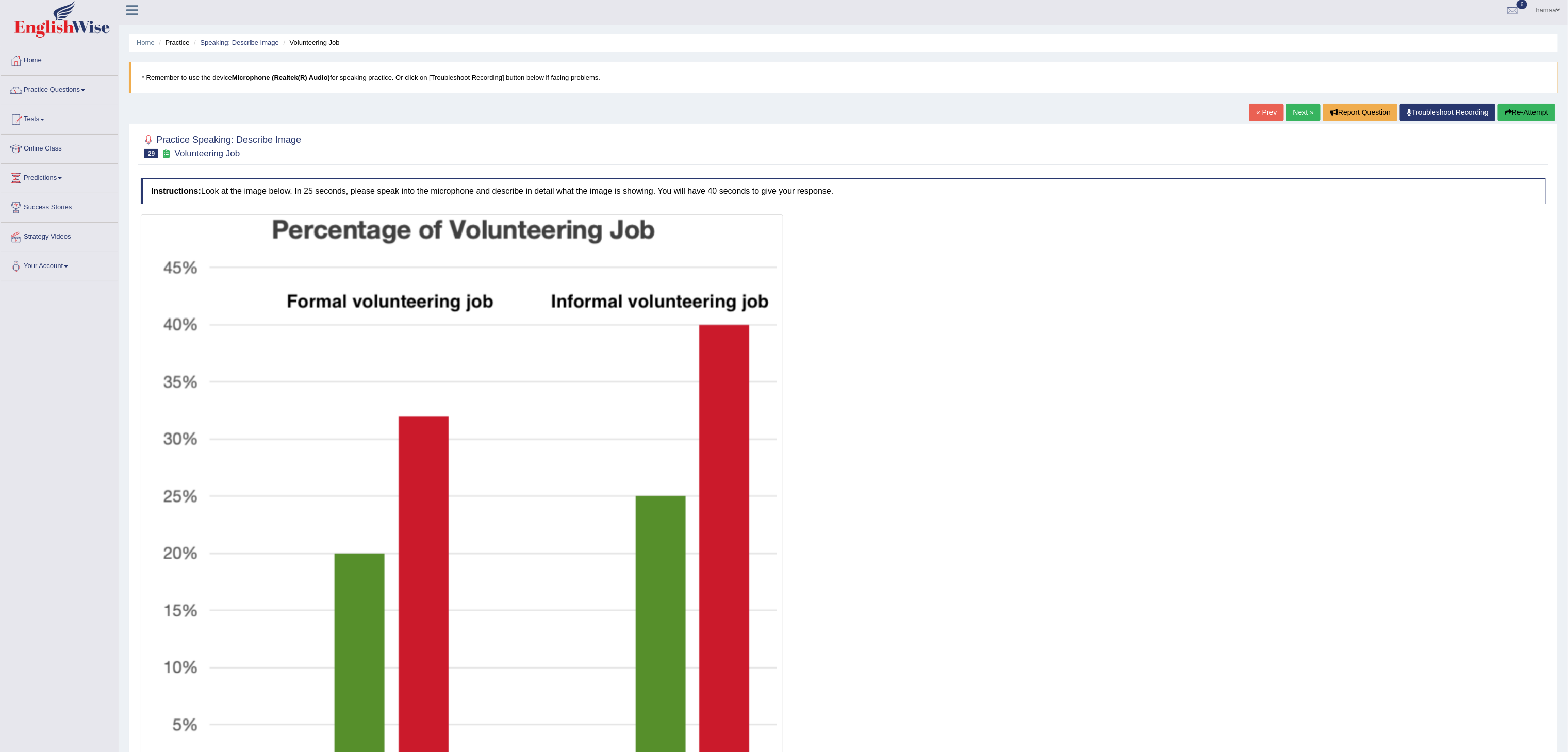
drag, startPoint x: 782, startPoint y: 2, endPoint x: 1154, endPoint y: 412, distance: 553.6
click at [784, 376] on div at bounding box center [843, 511] width 1405 height 594
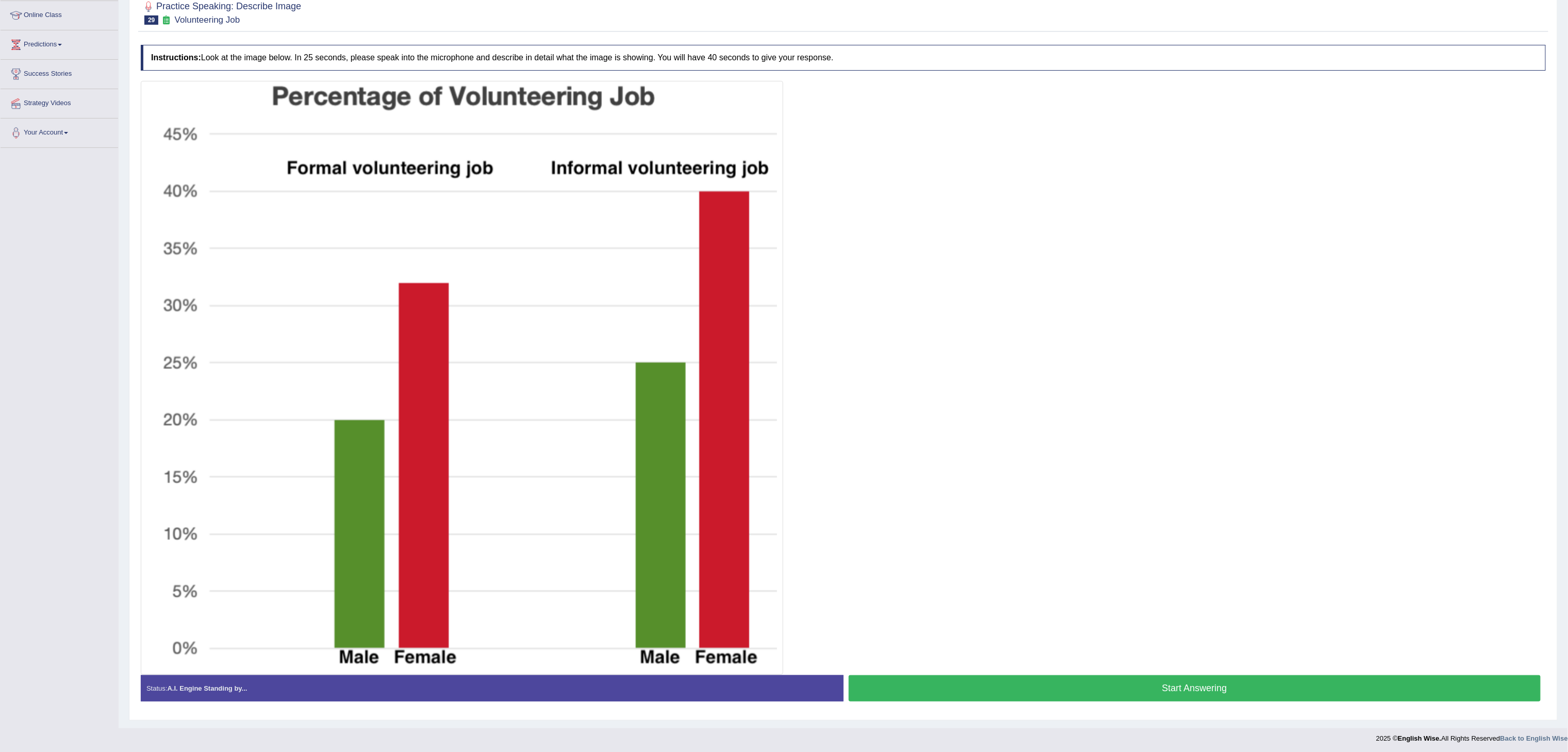
scroll to position [145, 0]
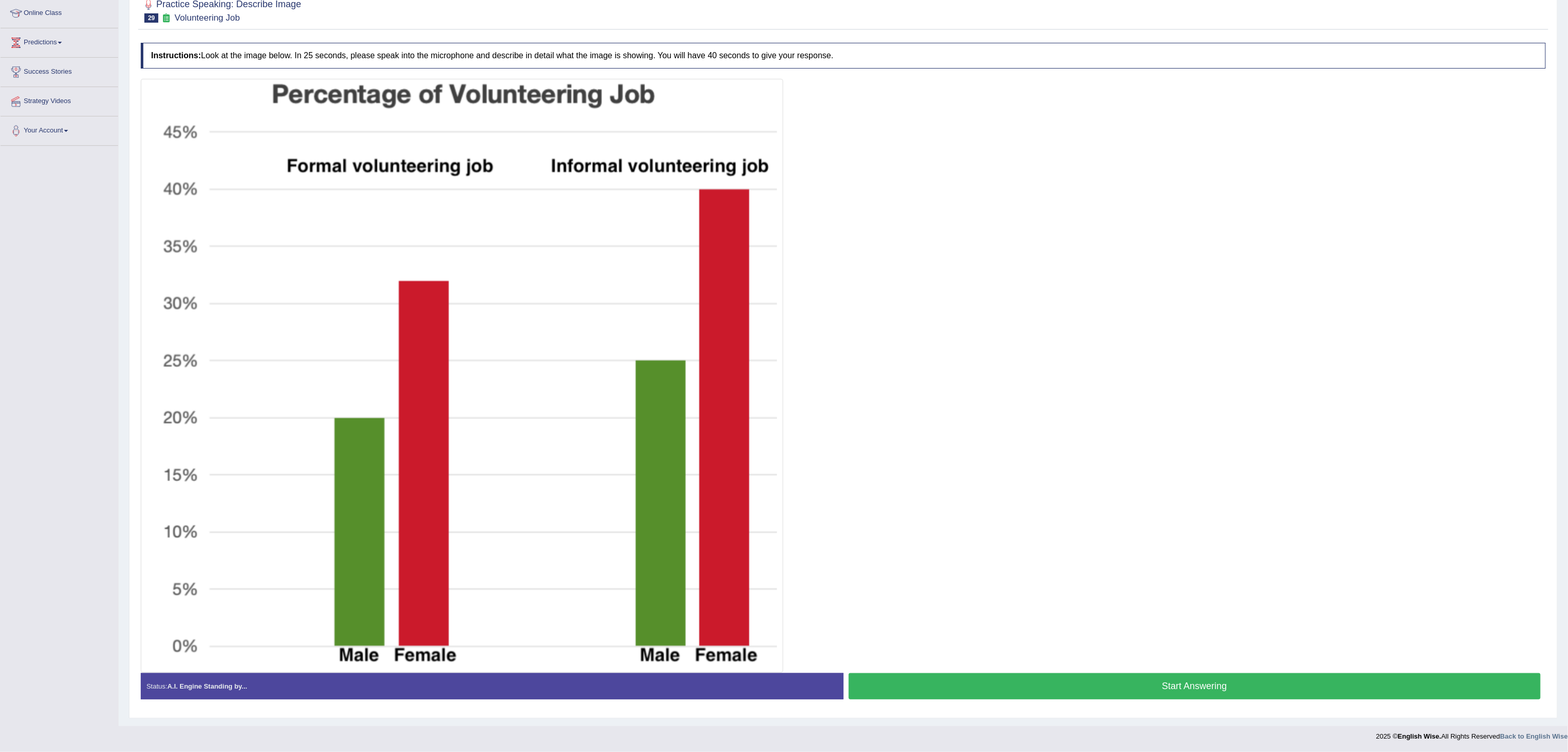
click at [784, 376] on button "Start Answering" at bounding box center [1195, 687] width 693 height 27
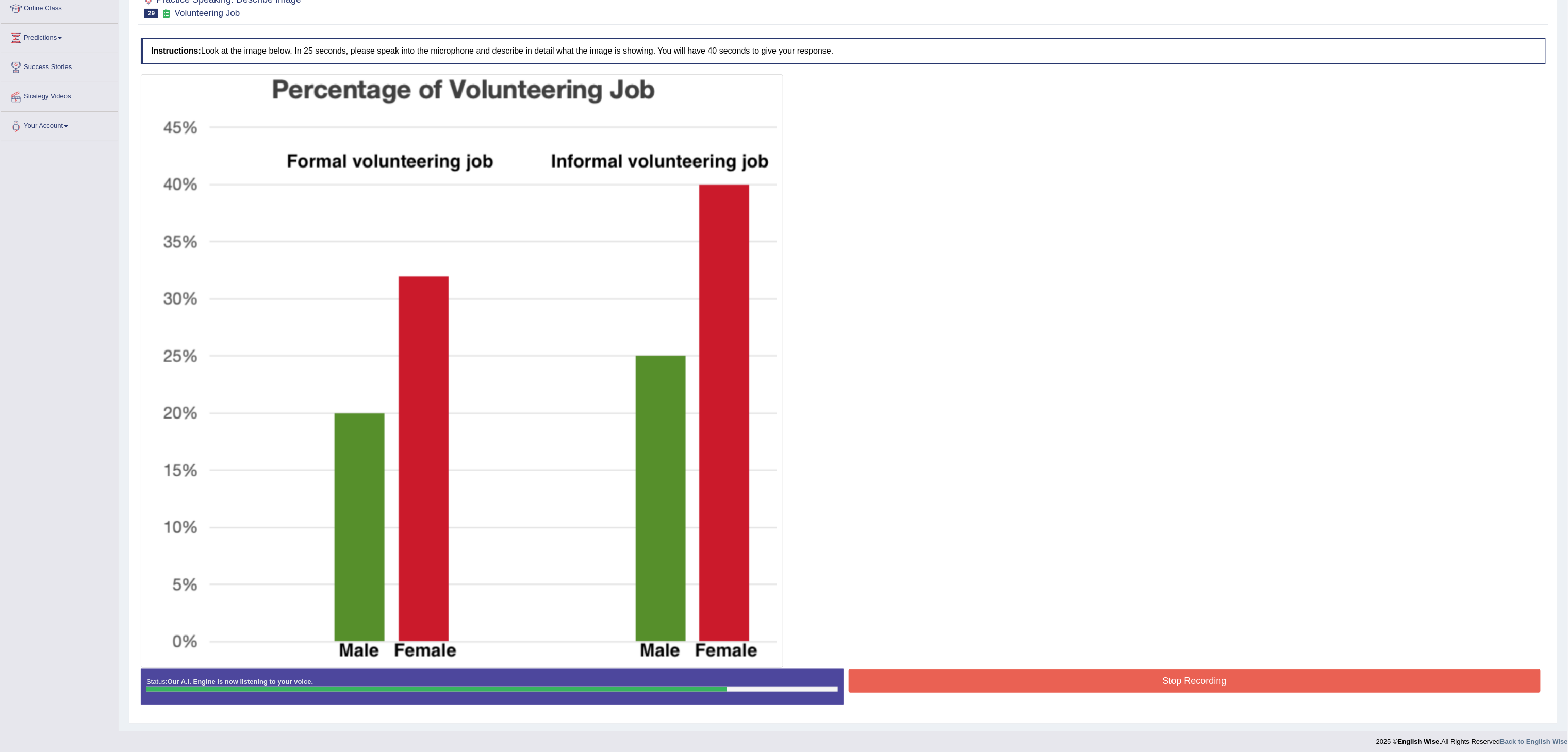
click at [784, 376] on button "Stop Recording" at bounding box center [1195, 681] width 693 height 23
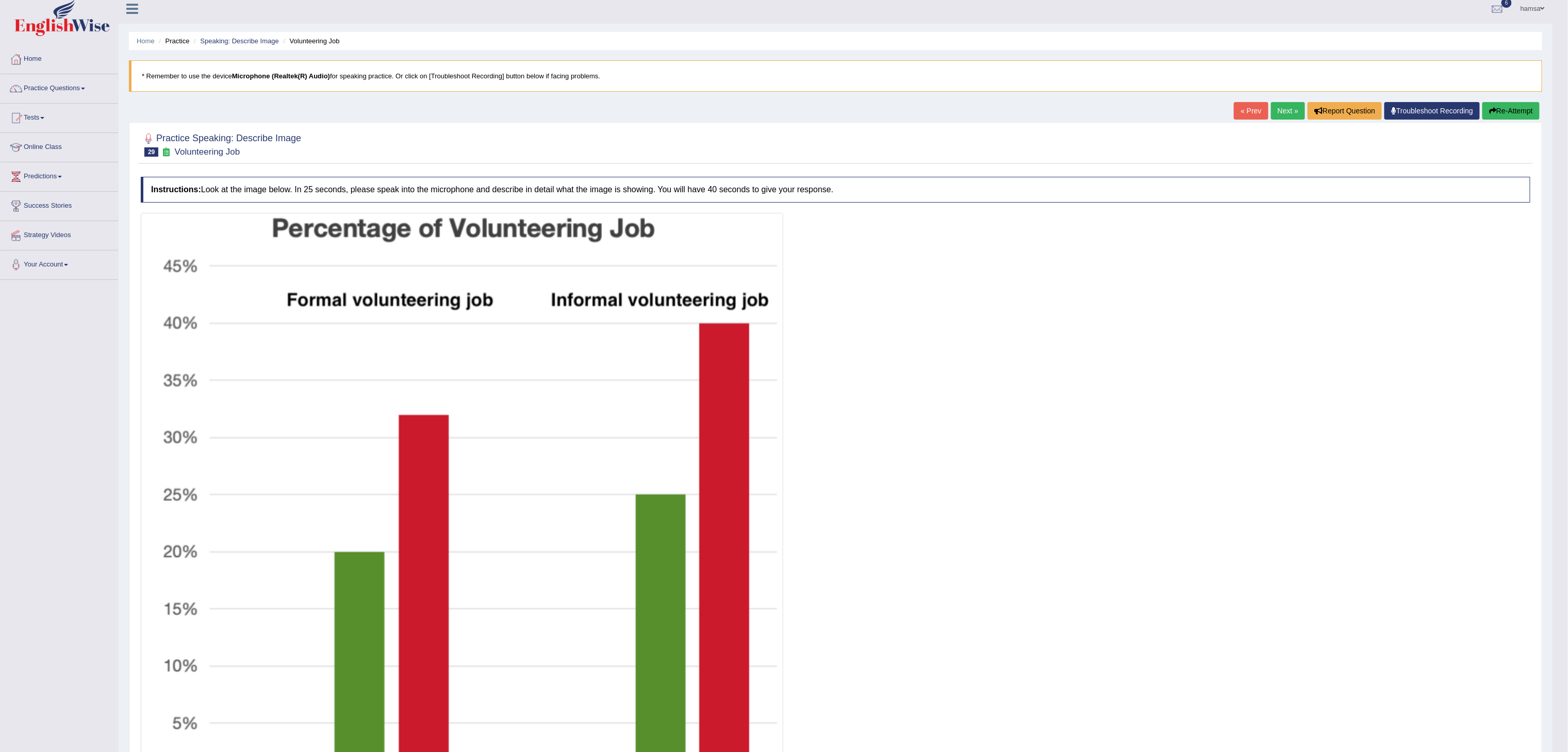
scroll to position [0, 0]
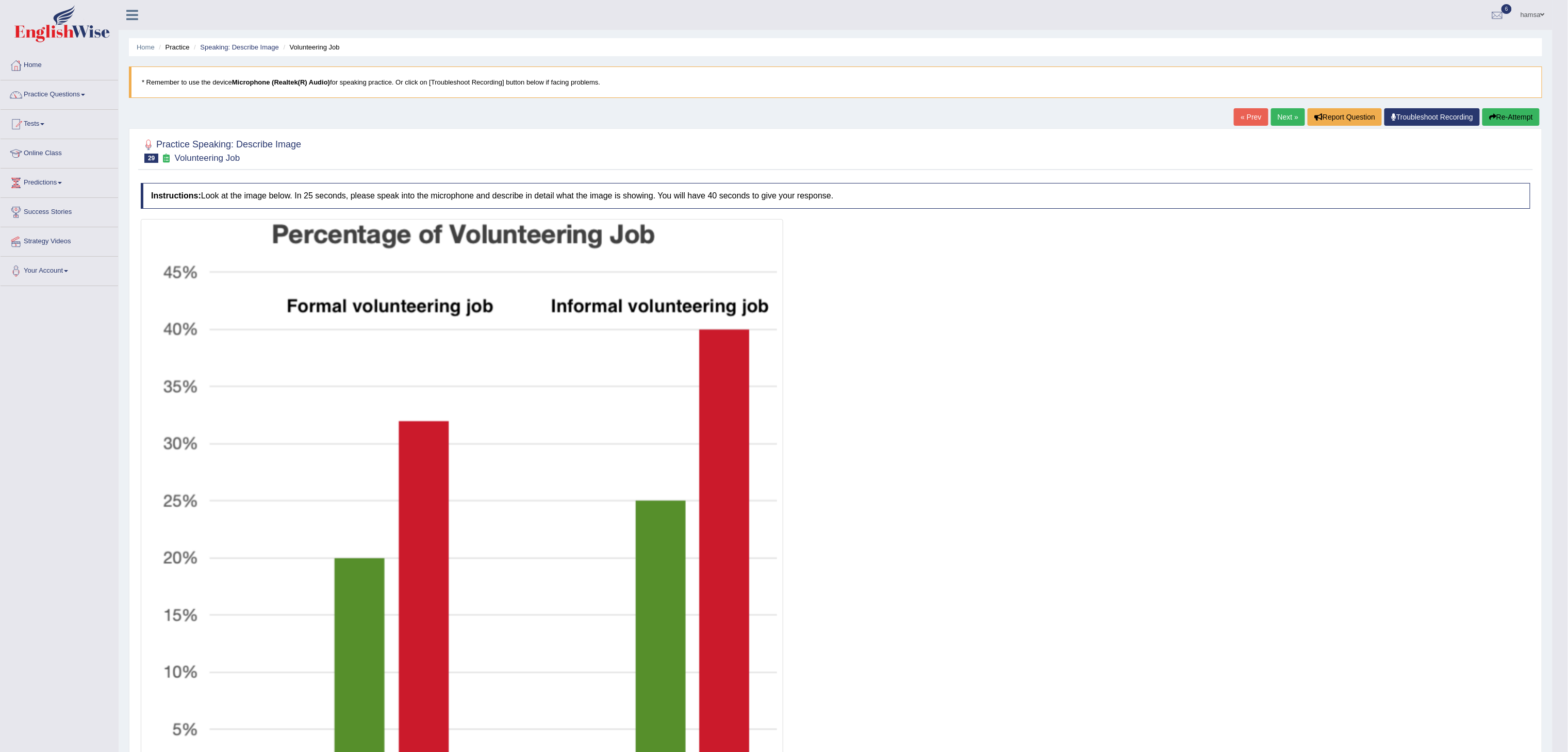
click at [784, 117] on button "Re-Attempt" at bounding box center [1511, 117] width 57 height 17
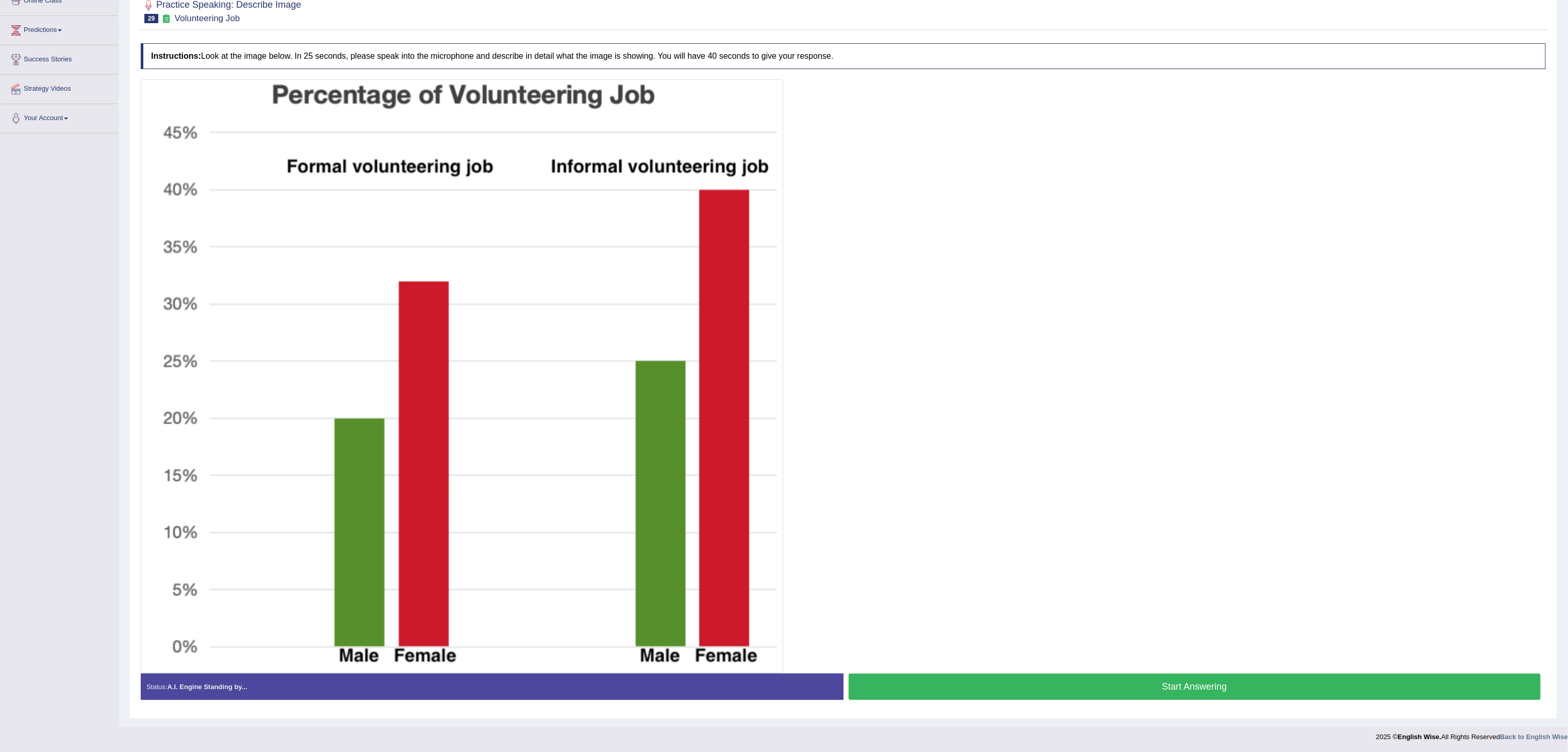
scroll to position [158, 0]
click at [1176, 693] on button "Start Answering" at bounding box center [1195, 687] width 693 height 27
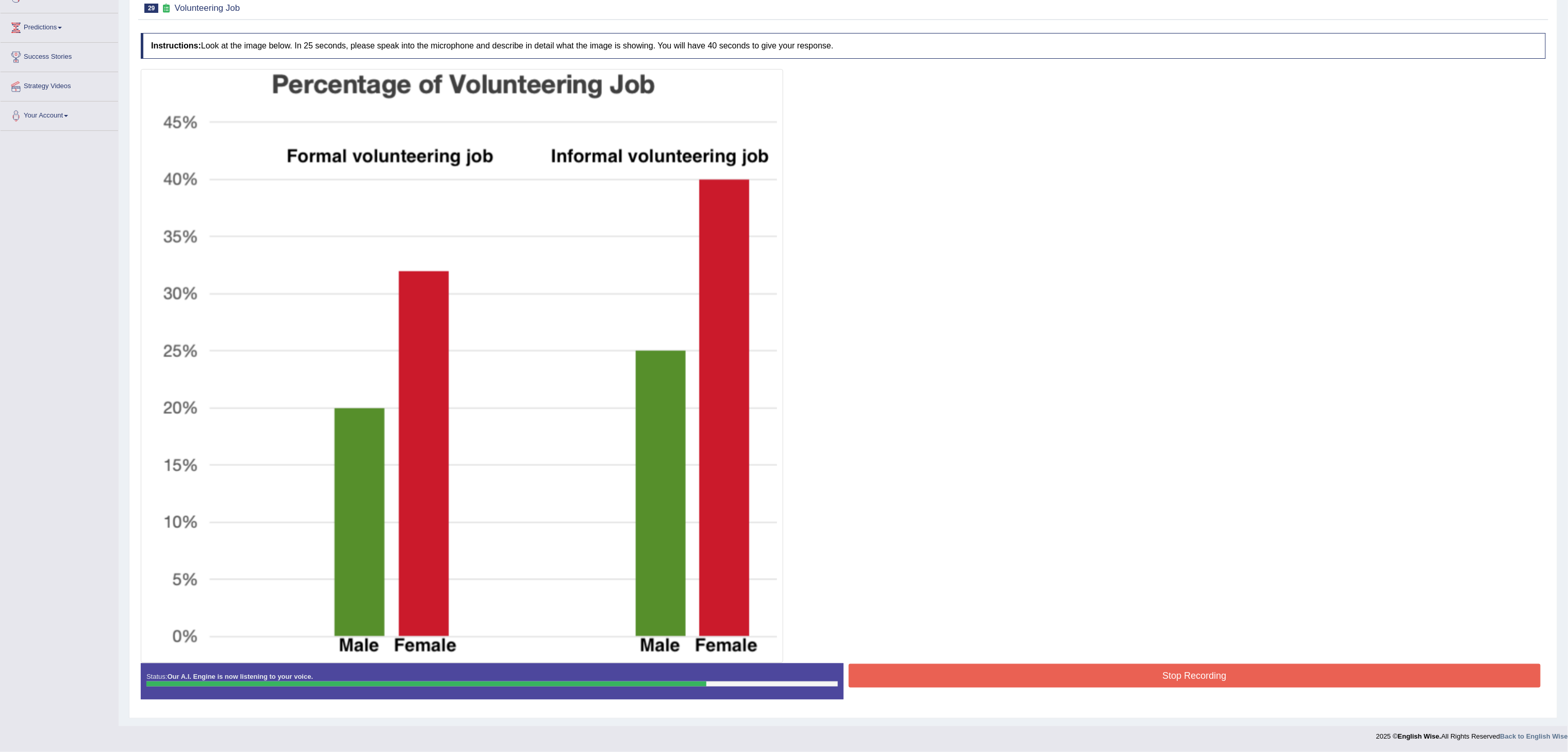
click at [1179, 680] on button "Stop Recording" at bounding box center [1195, 676] width 693 height 23
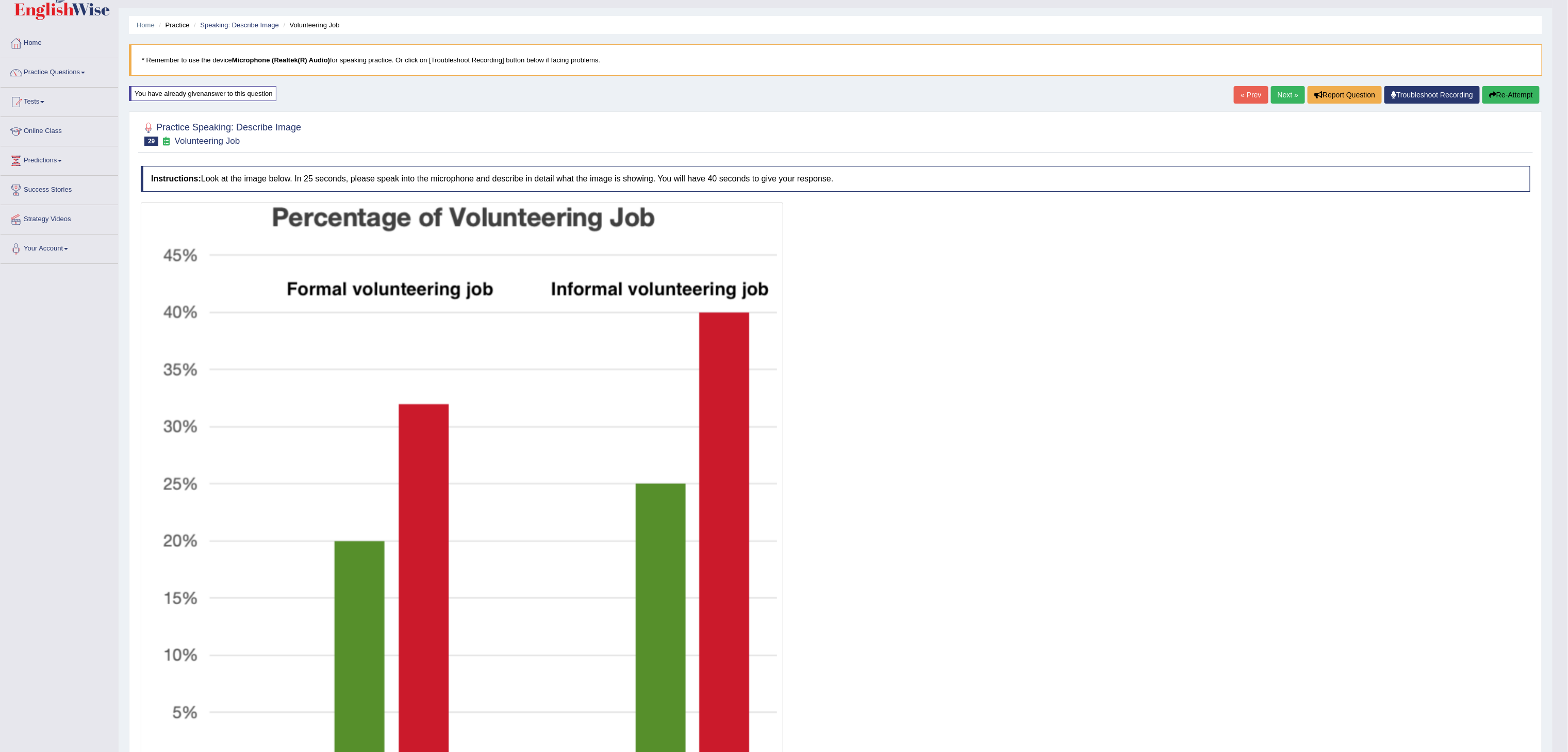
scroll to position [0, 0]
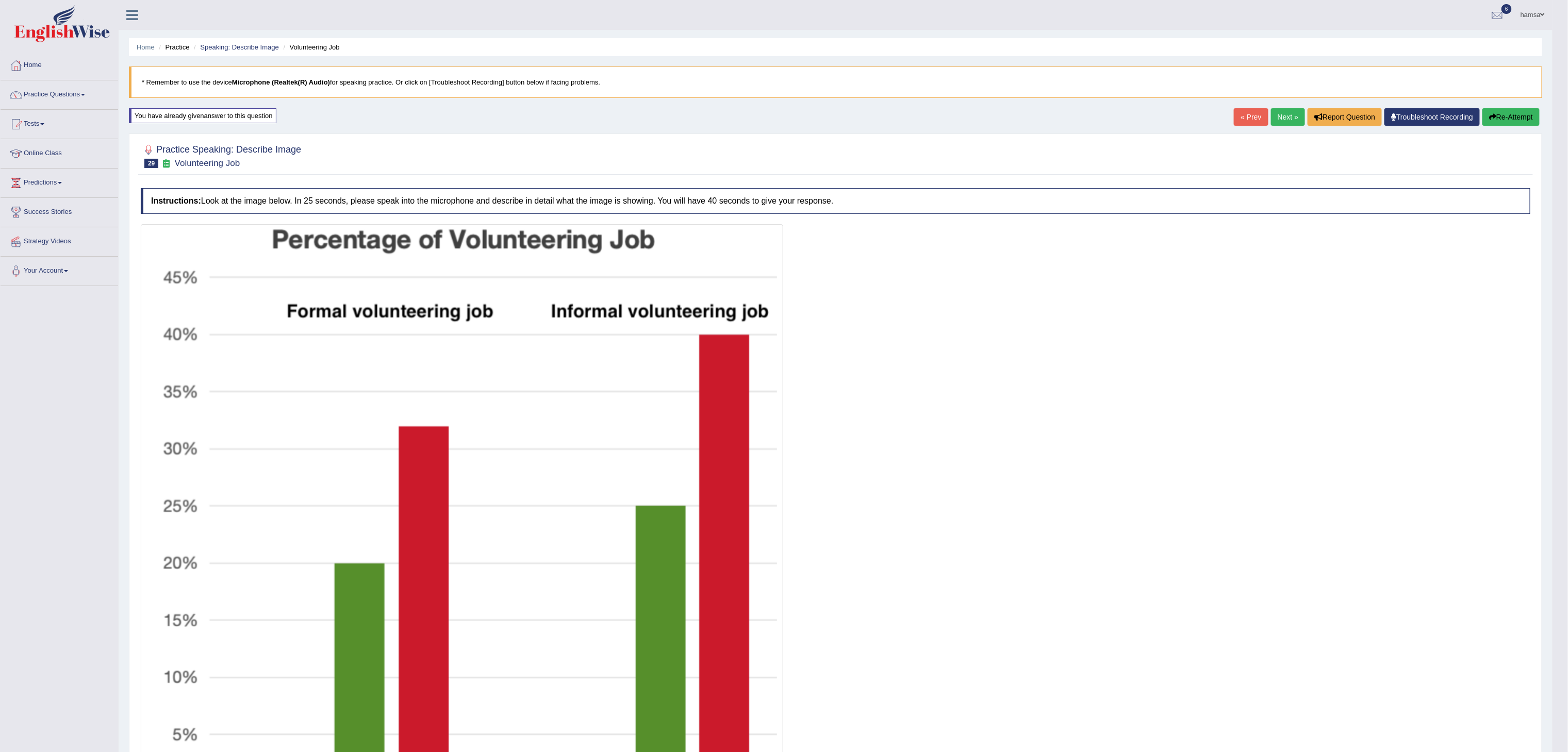
drag, startPoint x: 1578, startPoint y: 205, endPoint x: 1581, endPoint y: 192, distance: 13.3
click at [1568, 192] on html "Toggle navigation Home Practice Questions Speaking Practice Read Aloud Repeat S…" at bounding box center [784, 376] width 1568 height 752
click at [1279, 122] on link "Next »" at bounding box center [1287, 117] width 34 height 17
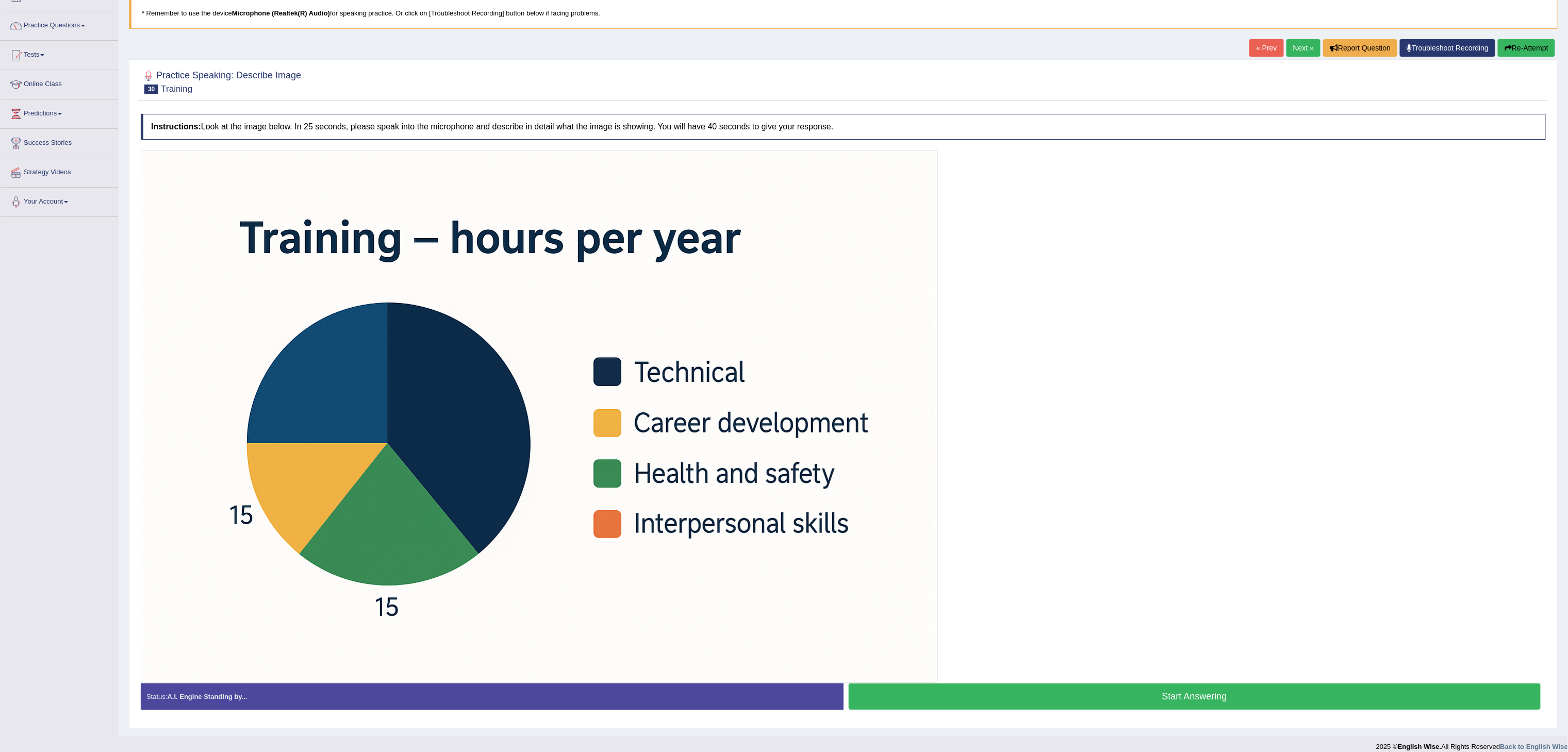
scroll to position [84, 0]
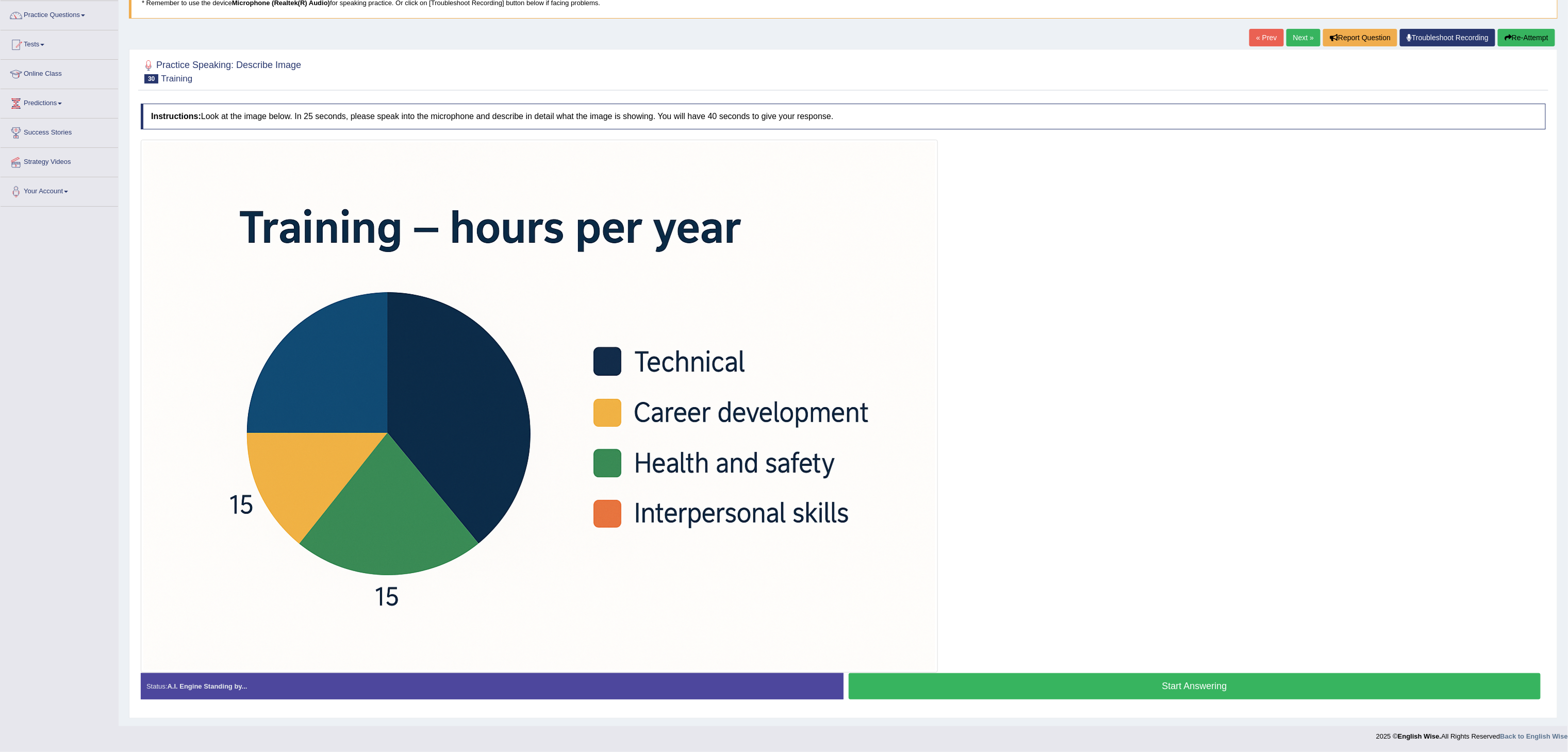
click at [1173, 682] on button "Start Answering" at bounding box center [1195, 687] width 693 height 27
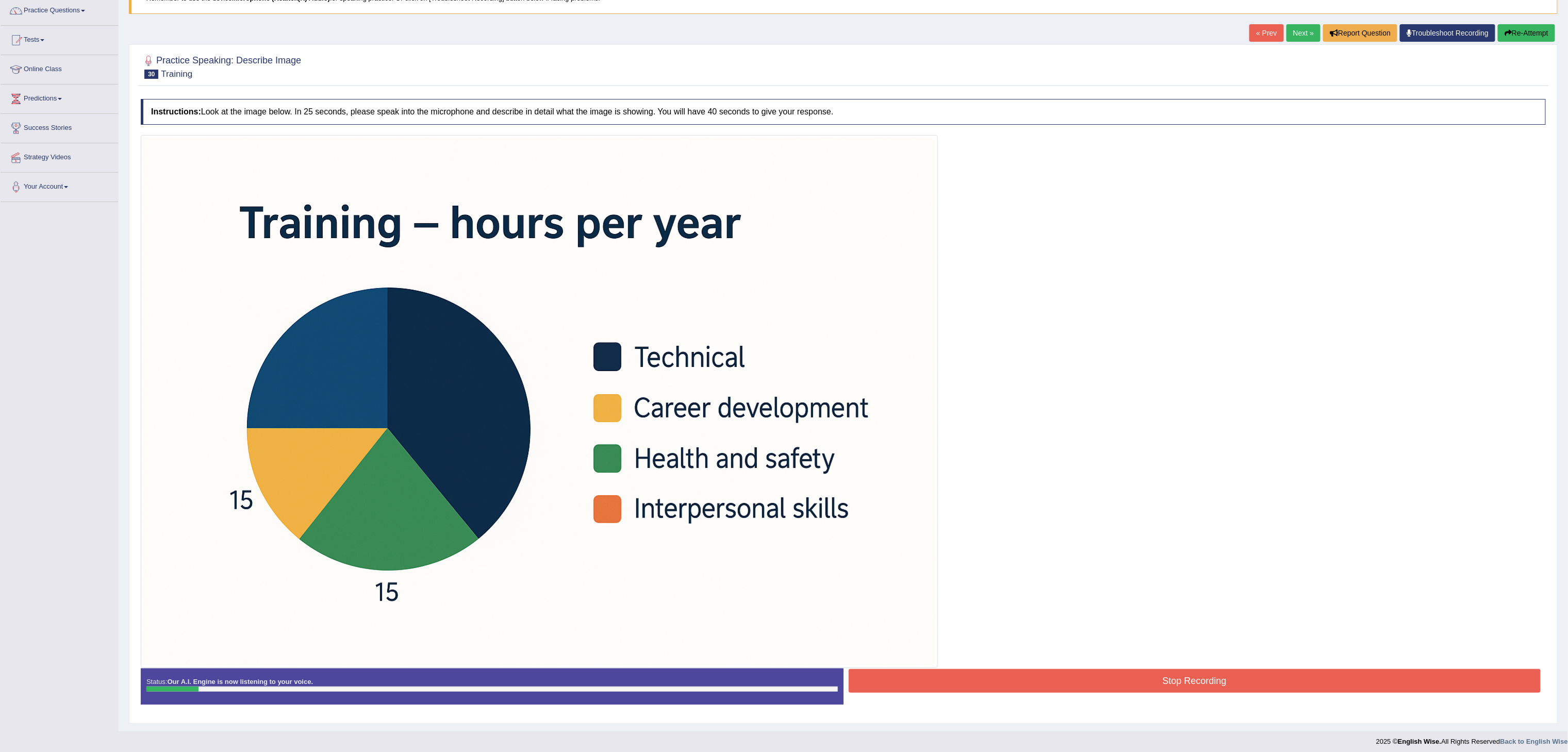
click at [1518, 31] on button "Re-Attempt" at bounding box center [1526, 32] width 57 height 17
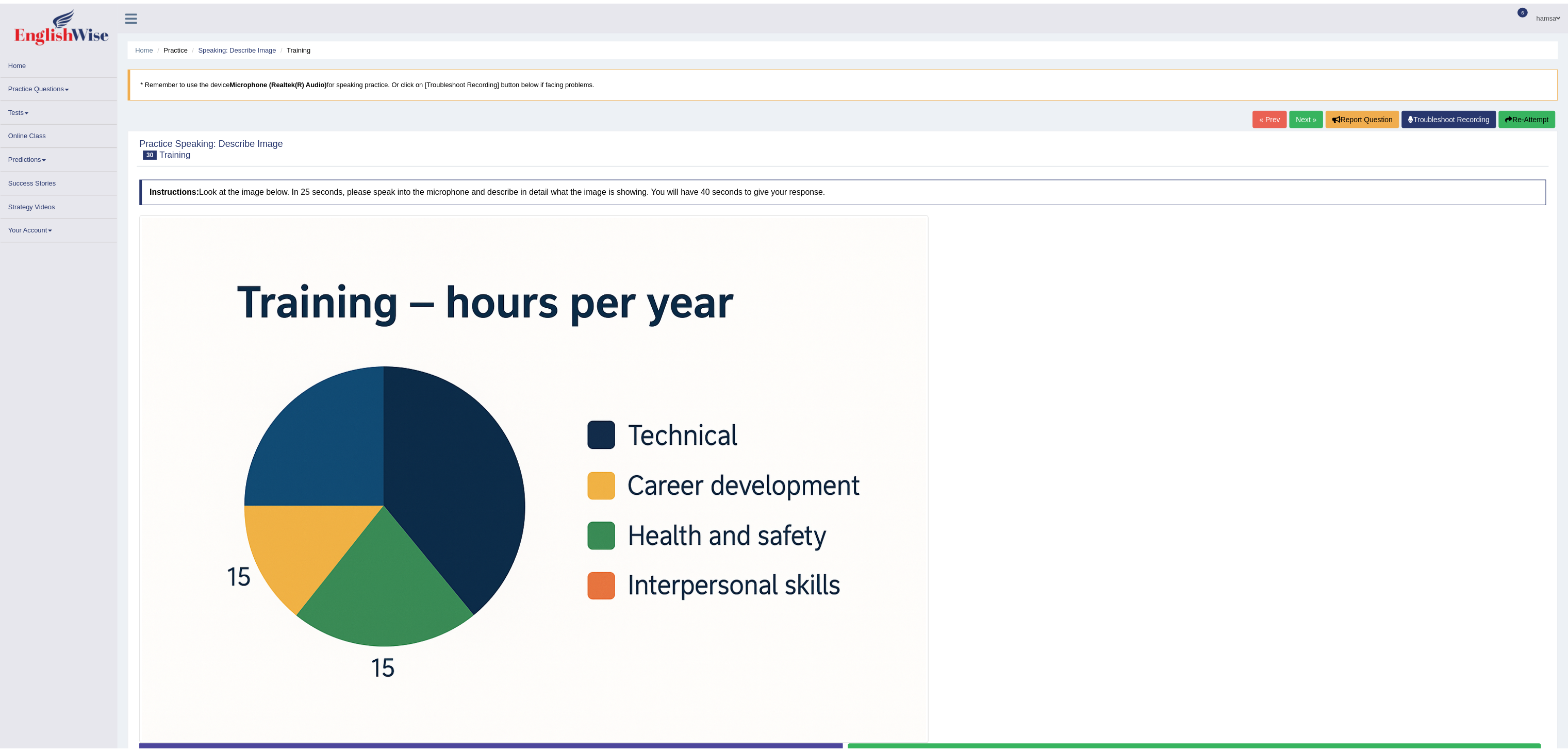
scroll to position [84, 0]
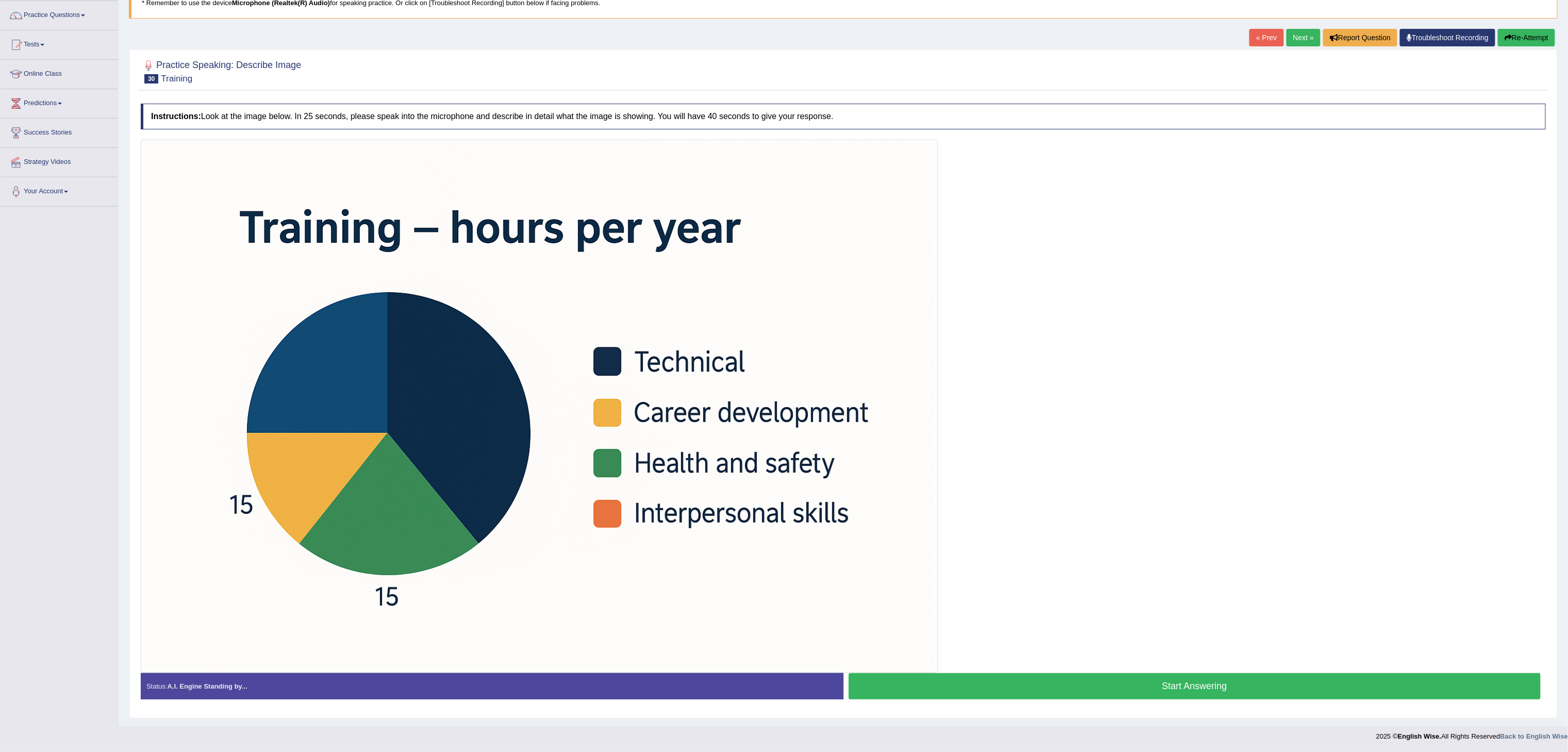
click at [1194, 682] on button "Start Answering" at bounding box center [1195, 687] width 693 height 27
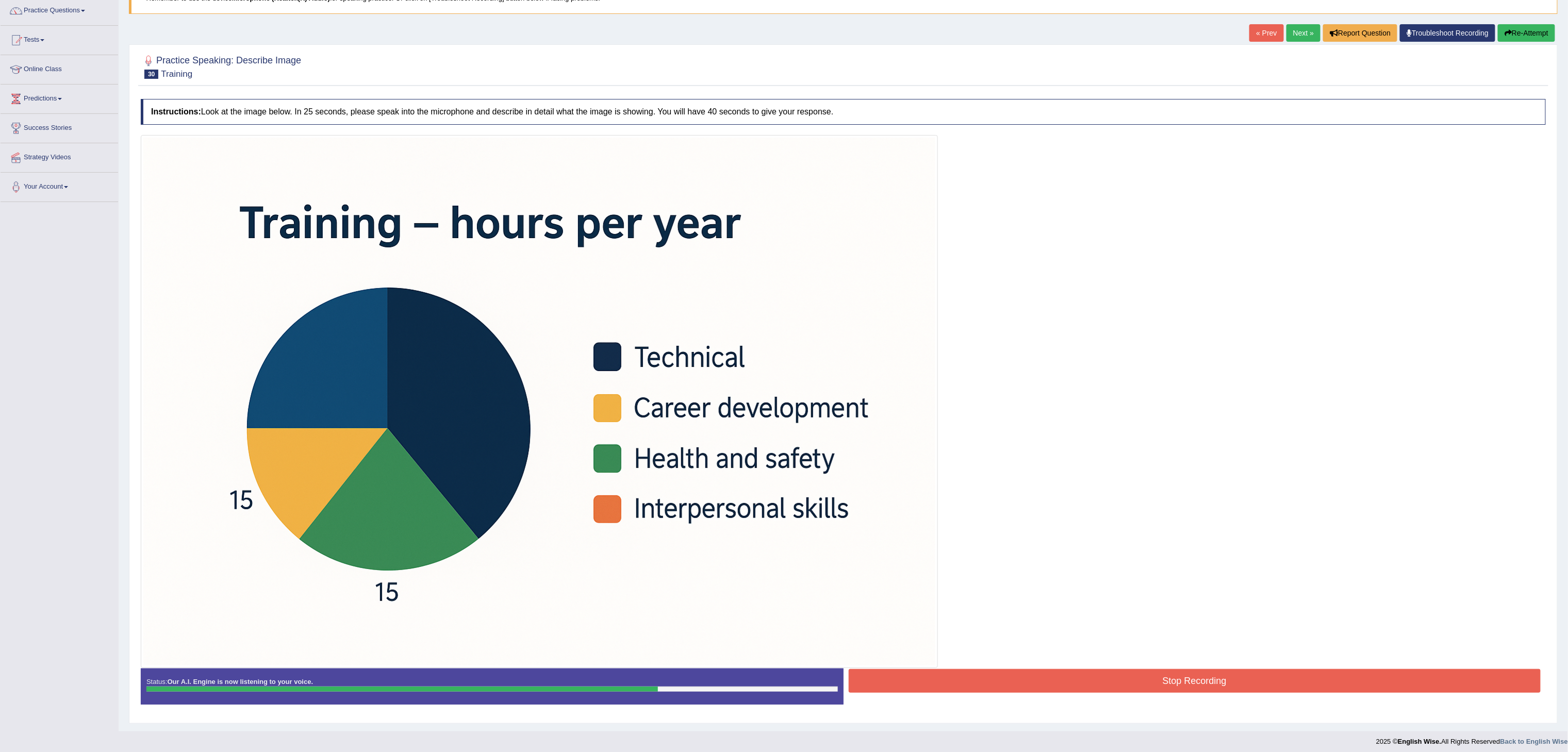
click at [1194, 682] on button "Stop Recording" at bounding box center [1195, 681] width 693 height 23
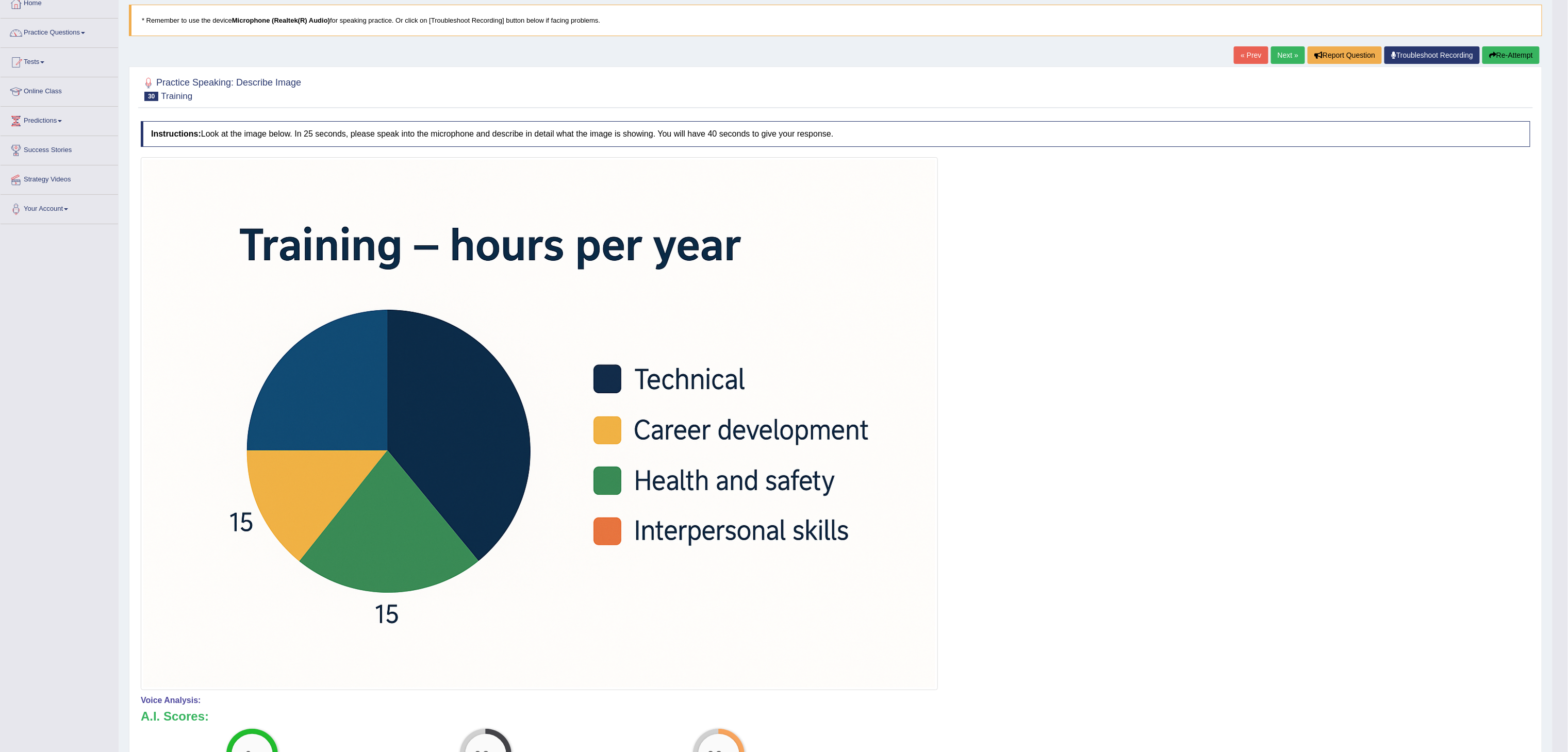
scroll to position [0, 0]
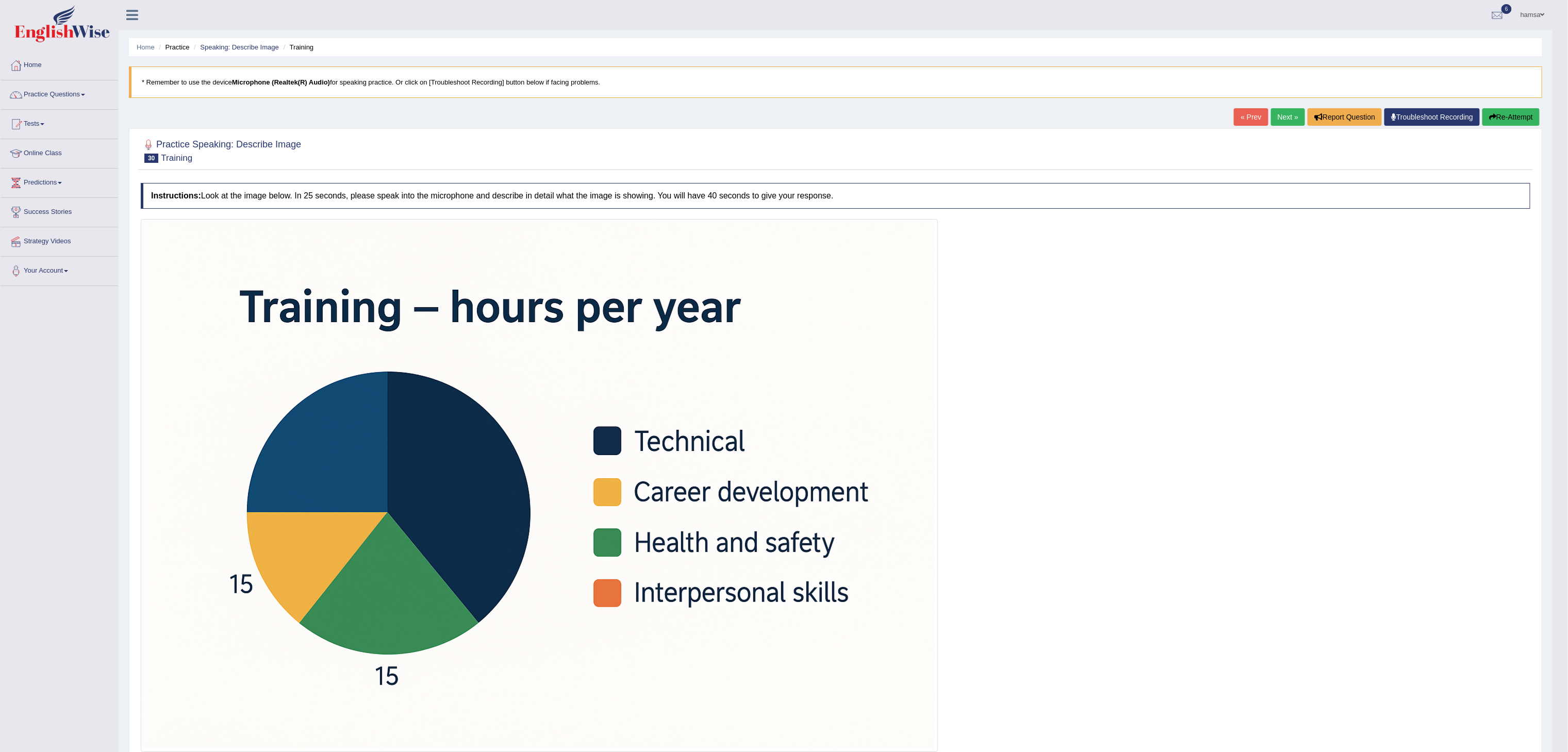
drag, startPoint x: 1581, startPoint y: 114, endPoint x: 1582, endPoint y: 100, distance: 14.0
click at [1568, 100] on html "Toggle navigation Home Practice Questions Speaking Practice Read Aloud Repeat S…" at bounding box center [784, 376] width 1568 height 752
click at [1504, 120] on button "Re-Attempt" at bounding box center [1511, 117] width 57 height 17
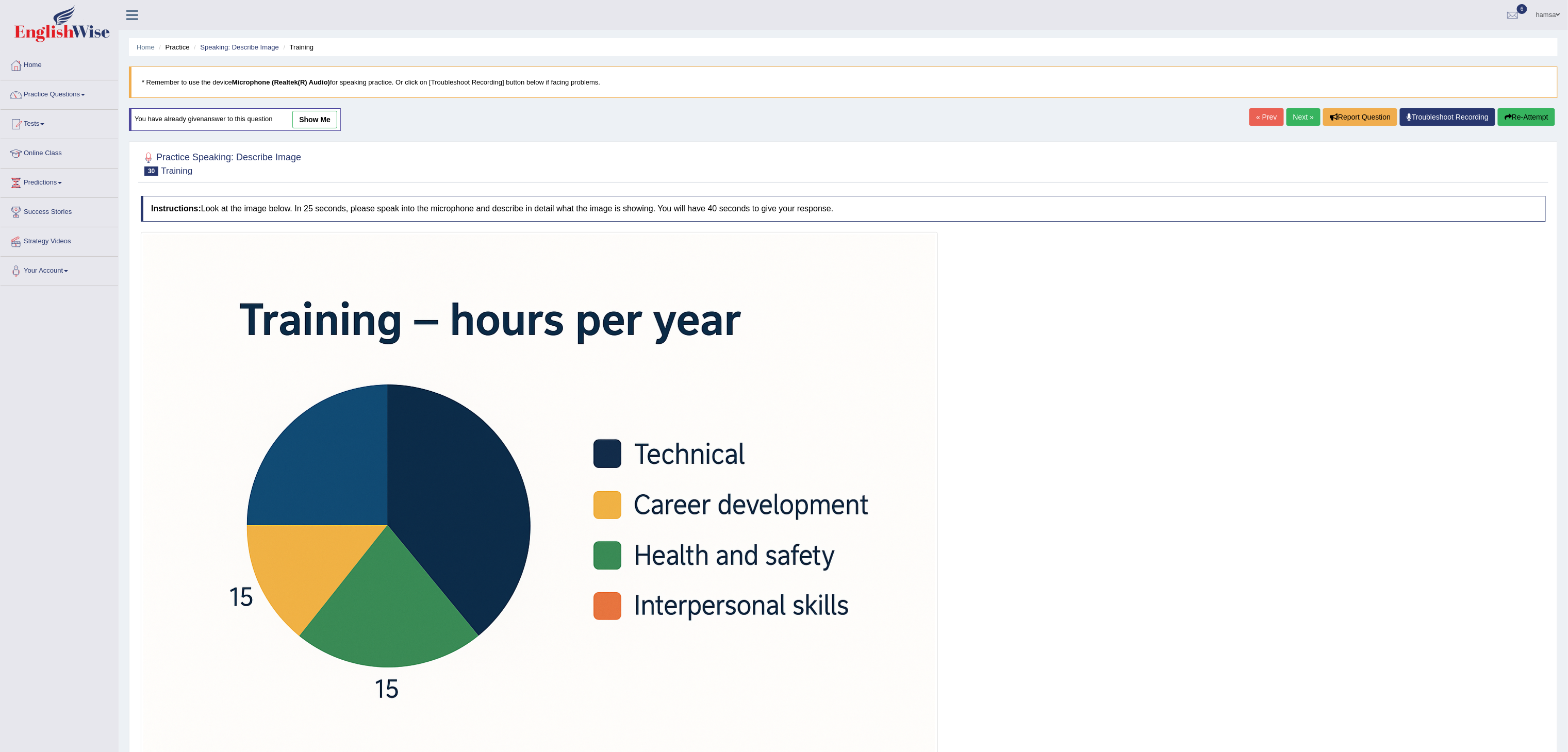
scroll to position [97, 0]
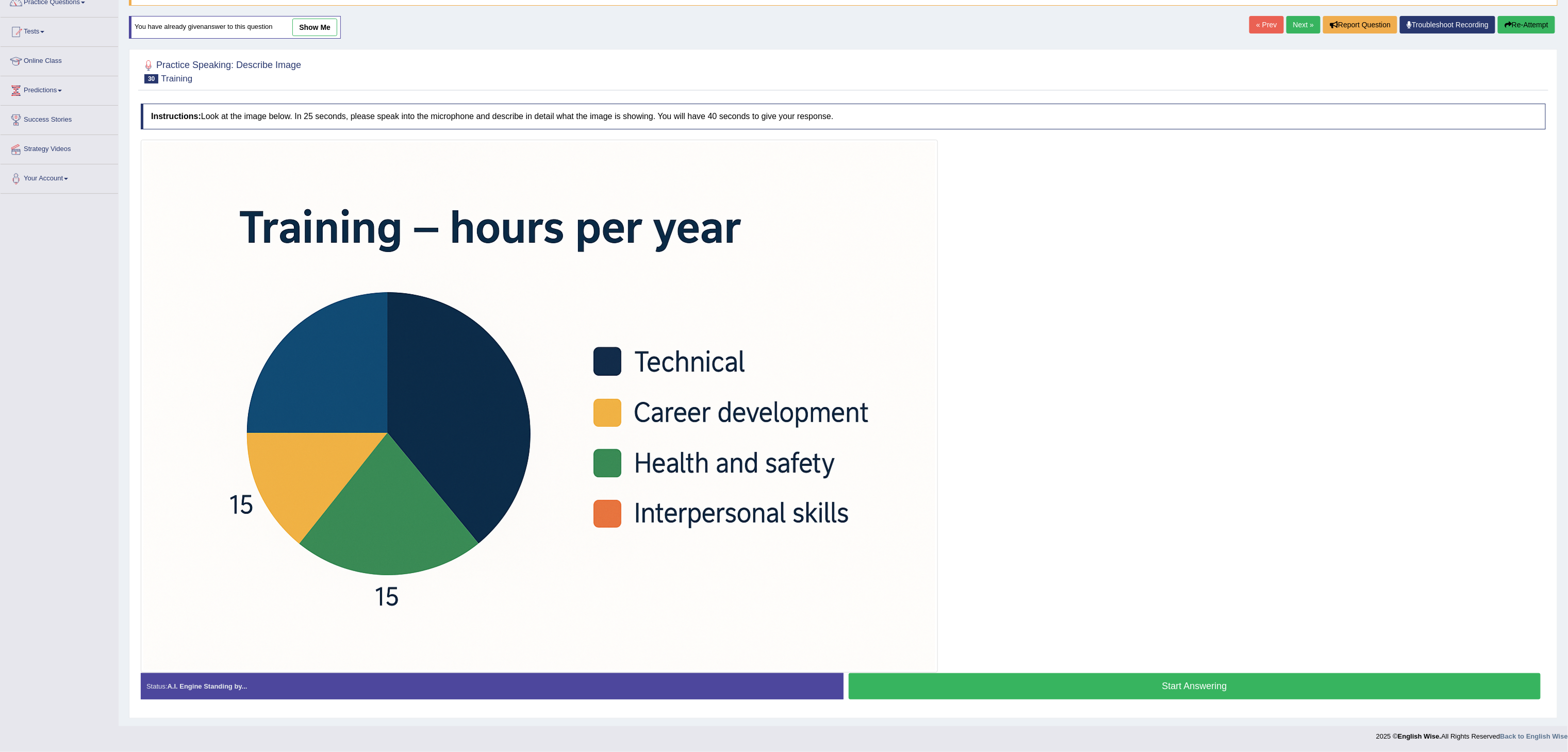
click at [1176, 682] on button "Start Answering" at bounding box center [1195, 687] width 693 height 27
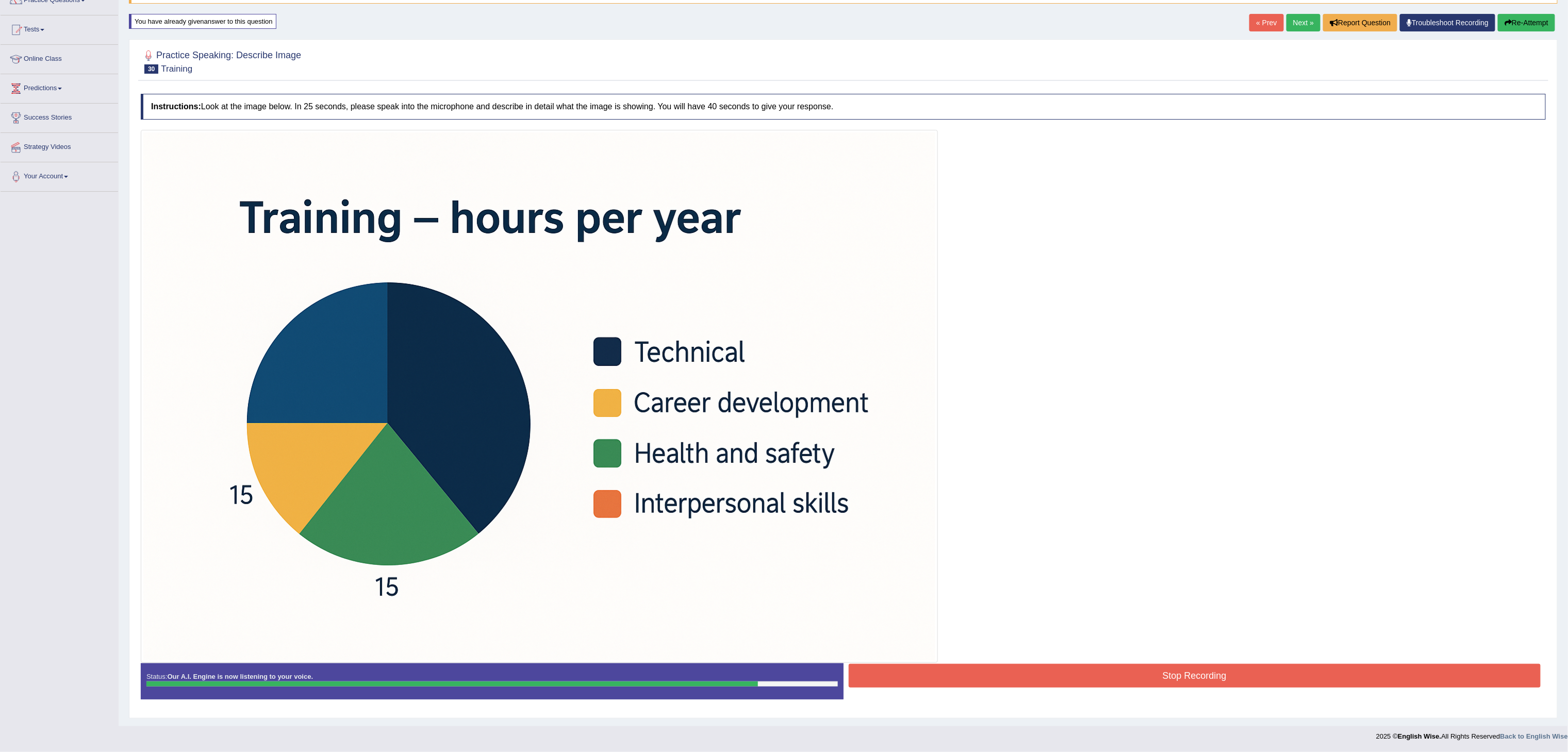
click at [1176, 682] on button "Stop Recording" at bounding box center [1195, 676] width 693 height 23
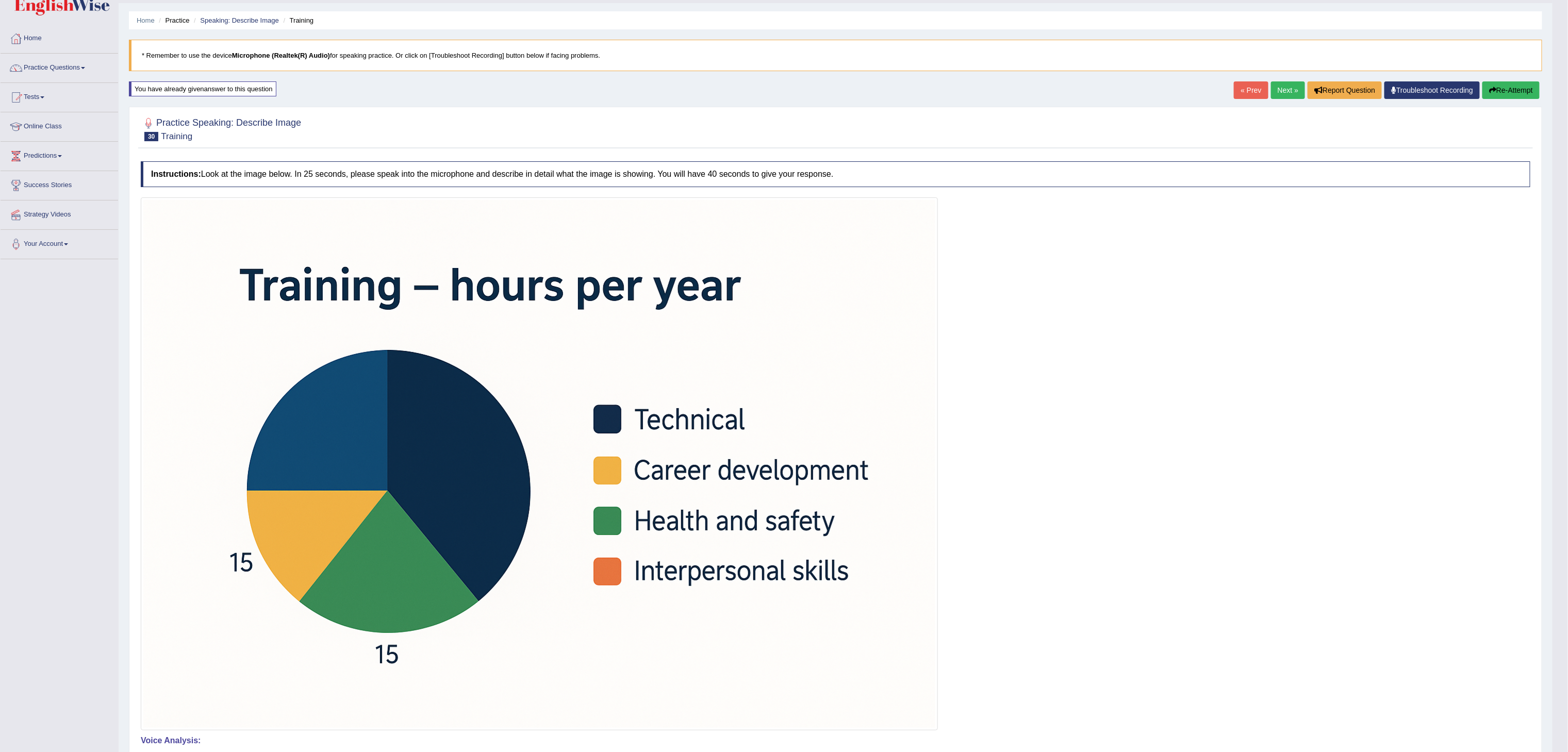
scroll to position [0, 0]
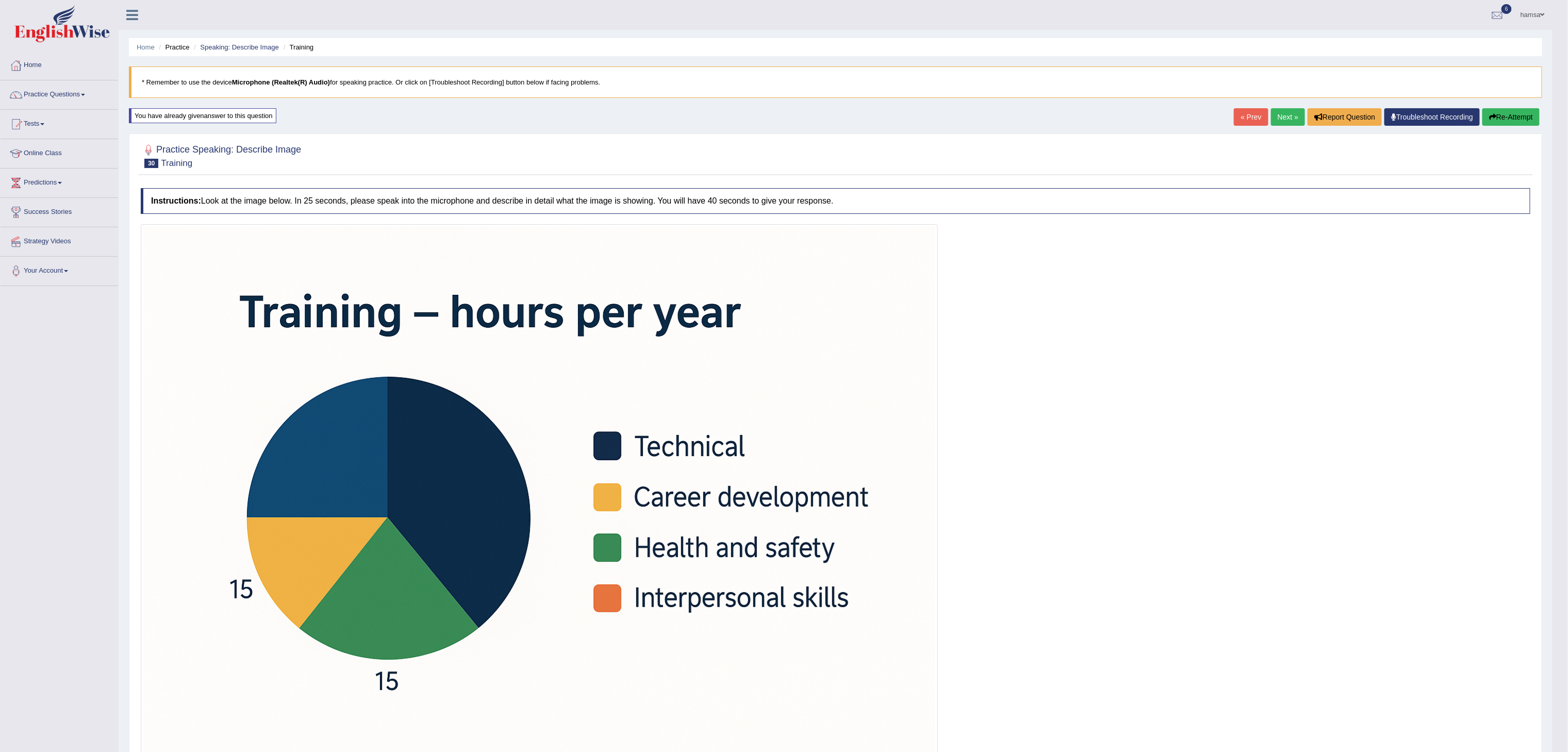
drag, startPoint x: 1577, startPoint y: 143, endPoint x: 1583, endPoint y: 171, distance: 28.6
click at [1568, 171] on html "Toggle navigation Home Practice Questions Speaking Practice Read Aloud Repeat S…" at bounding box center [784, 376] width 1568 height 752
click at [1287, 114] on link "Next »" at bounding box center [1287, 117] width 34 height 17
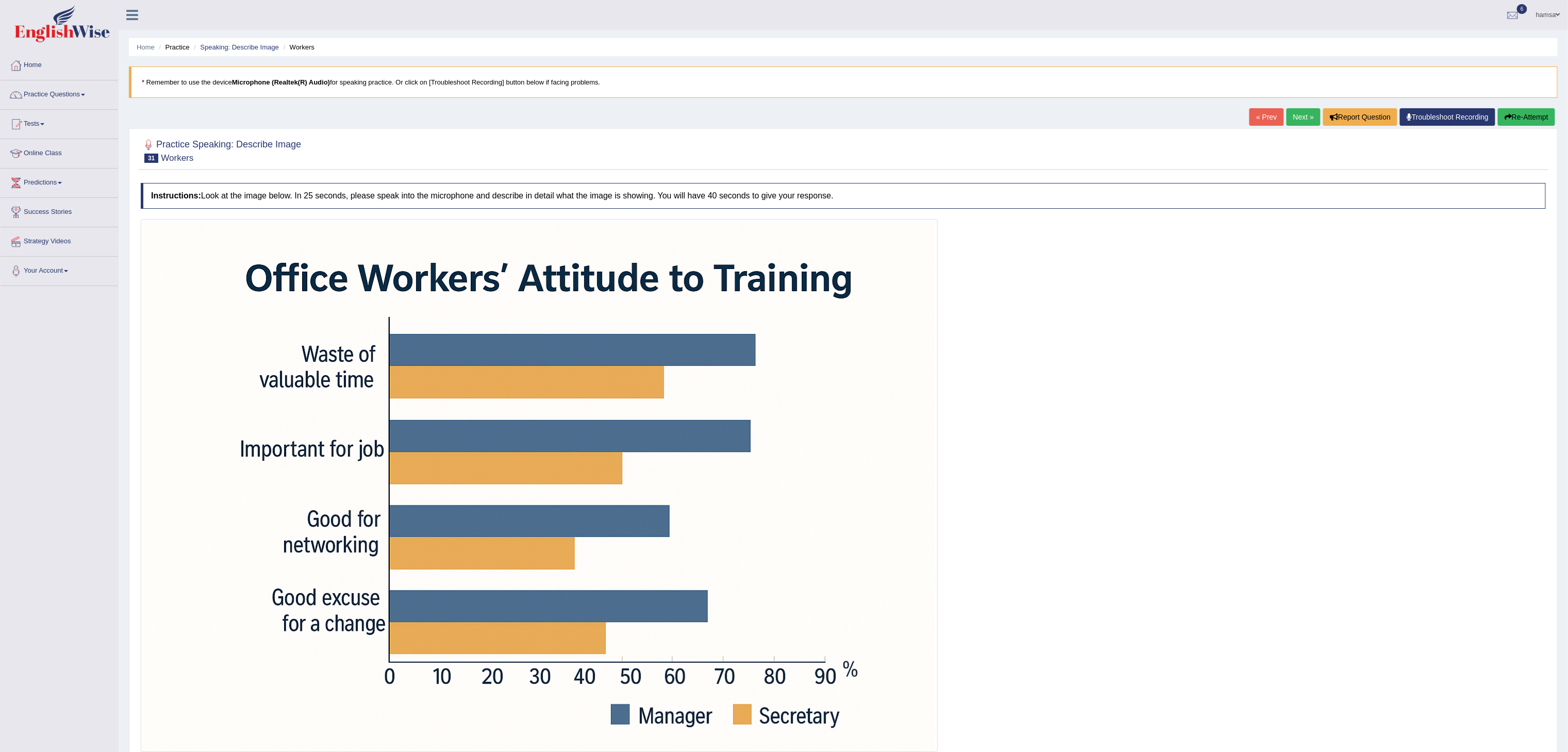
scroll to position [84, 0]
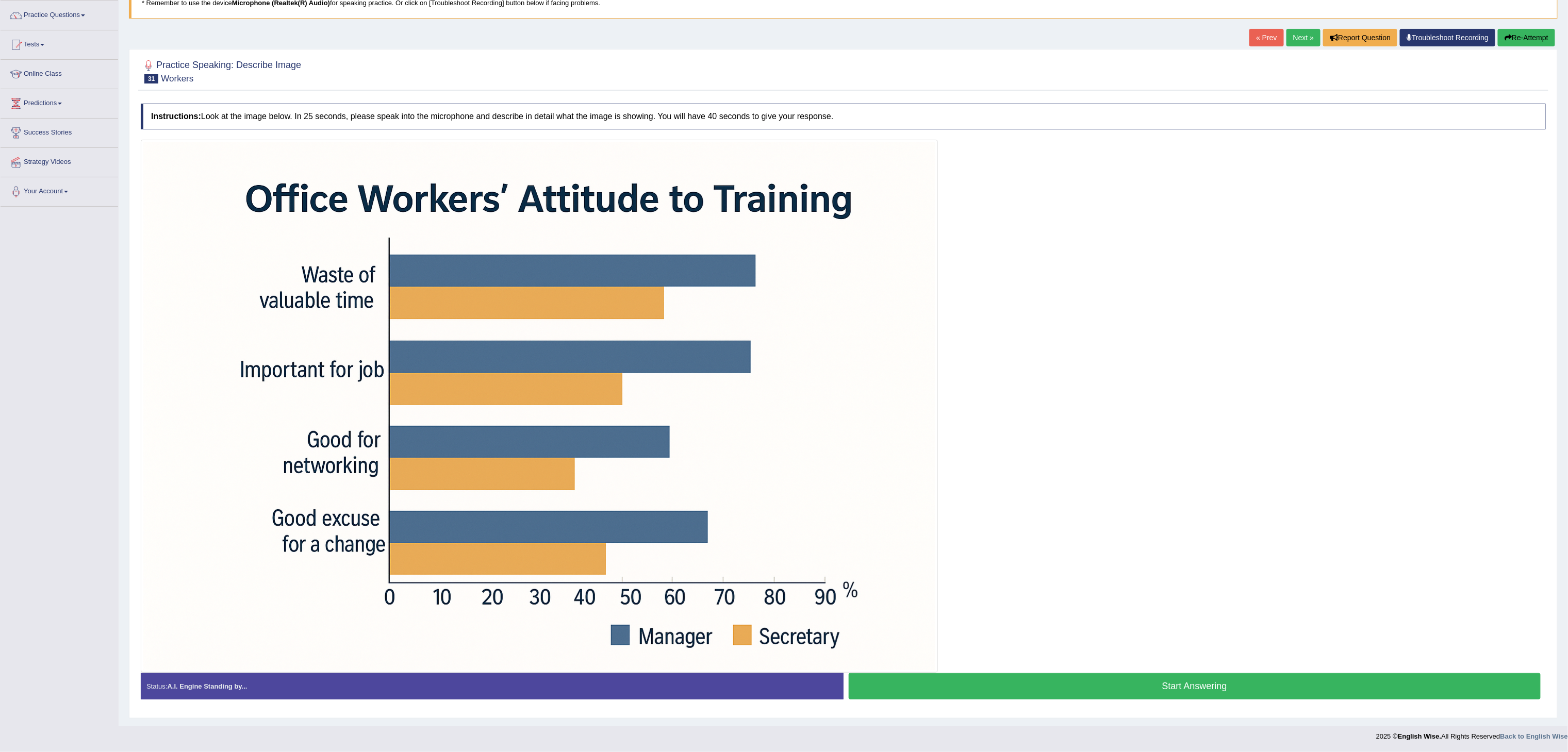
click at [1165, 688] on button "Start Answering" at bounding box center [1195, 687] width 693 height 27
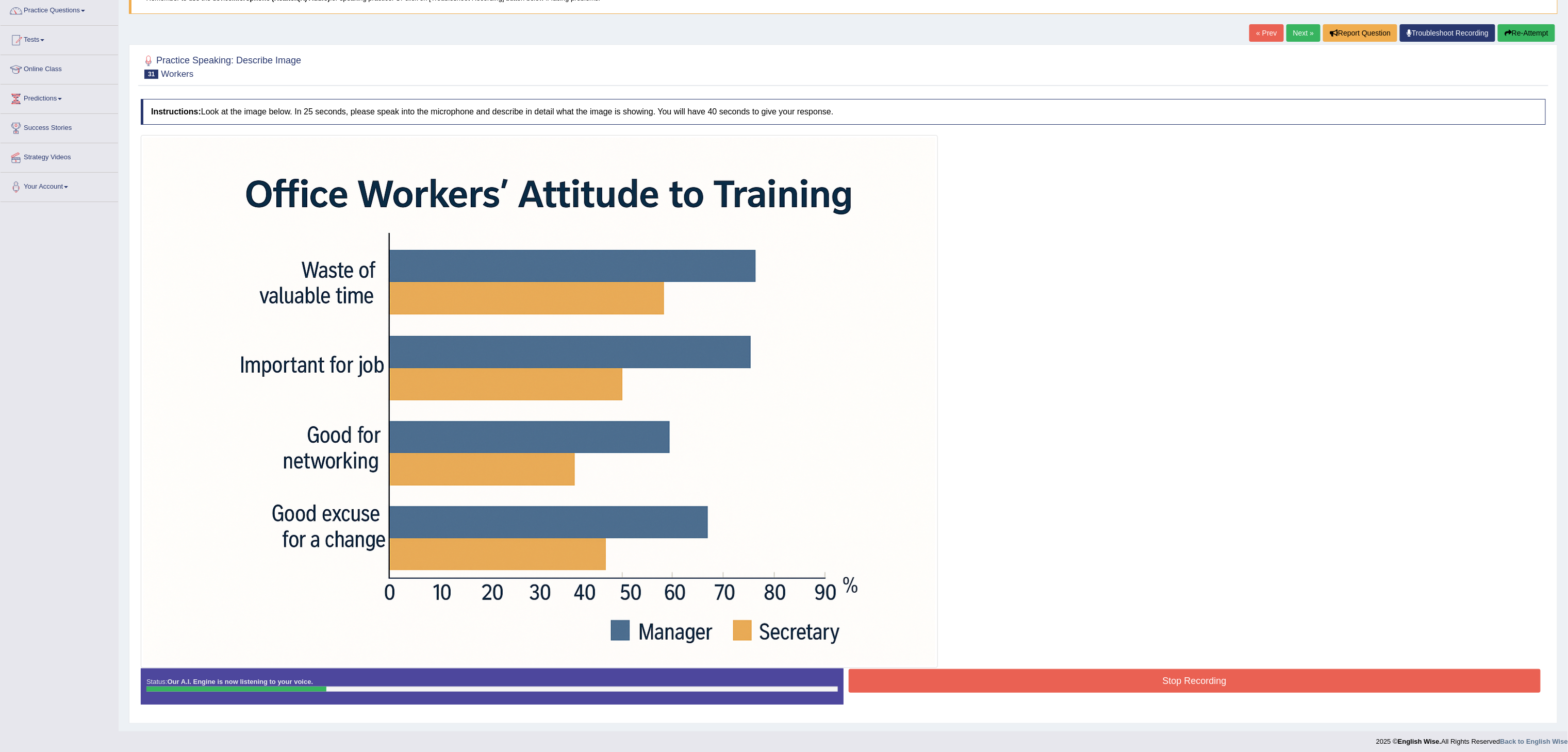
click at [1511, 37] on button "Re-Attempt" at bounding box center [1526, 32] width 57 height 17
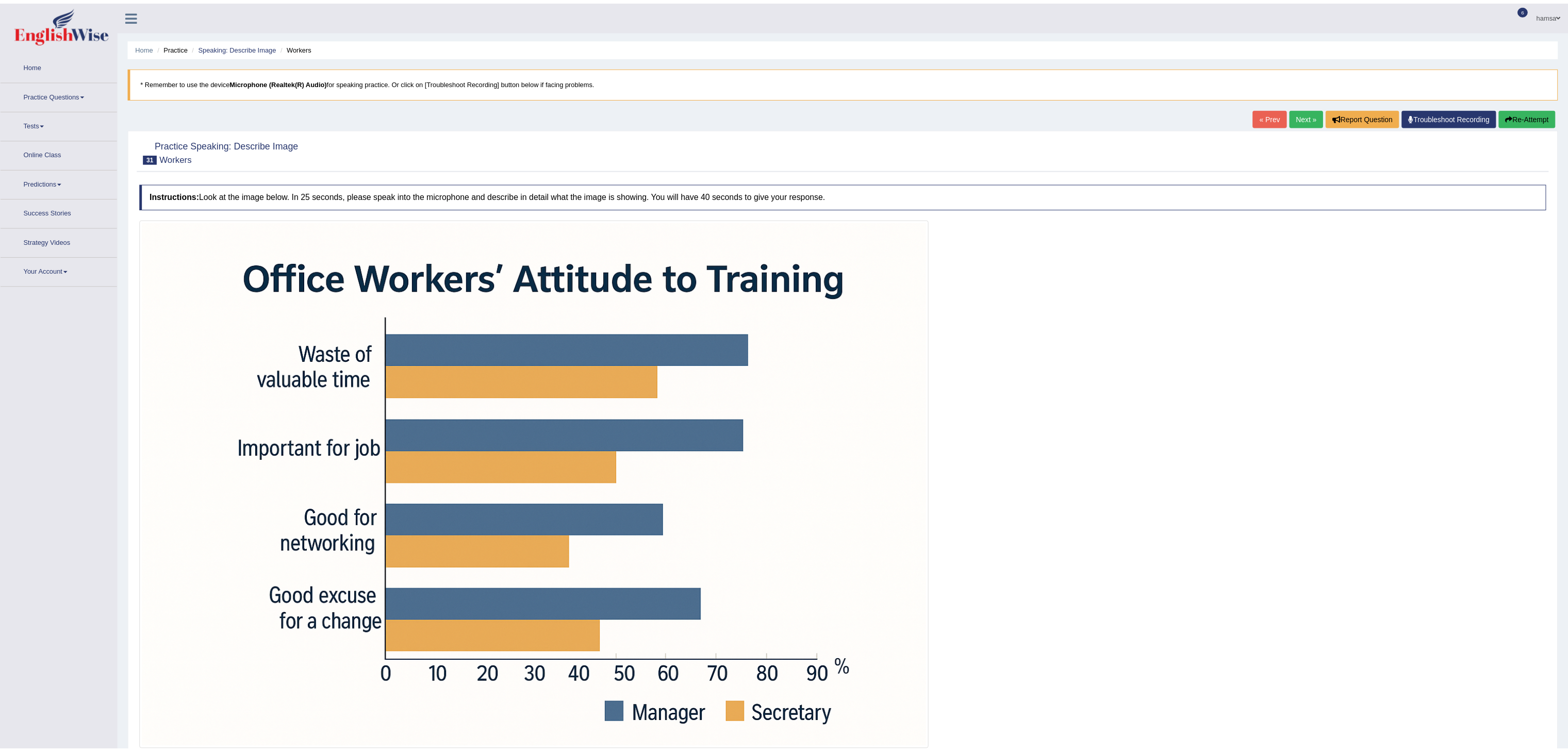
scroll to position [84, 0]
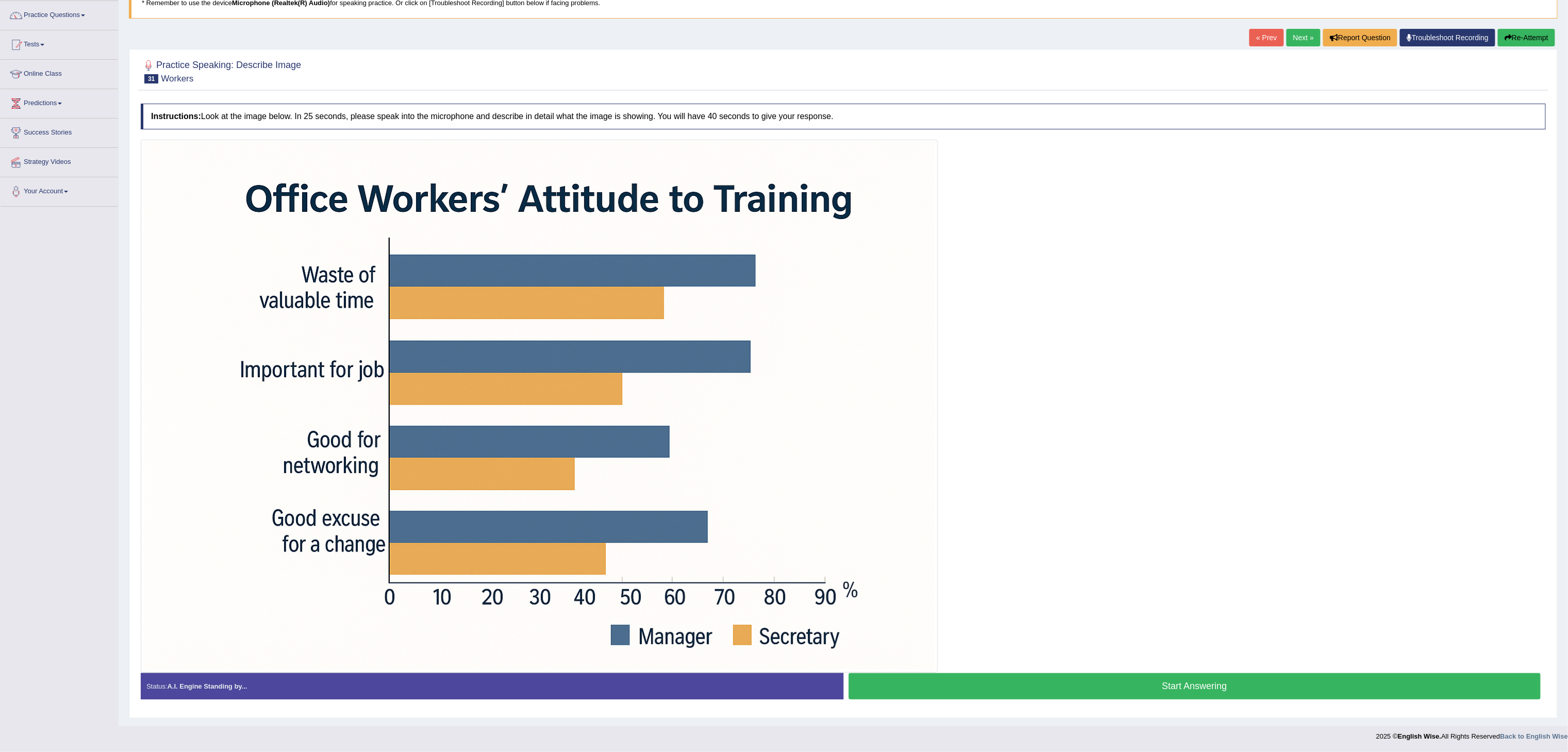
click at [1147, 682] on button "Start Answering" at bounding box center [1195, 687] width 693 height 27
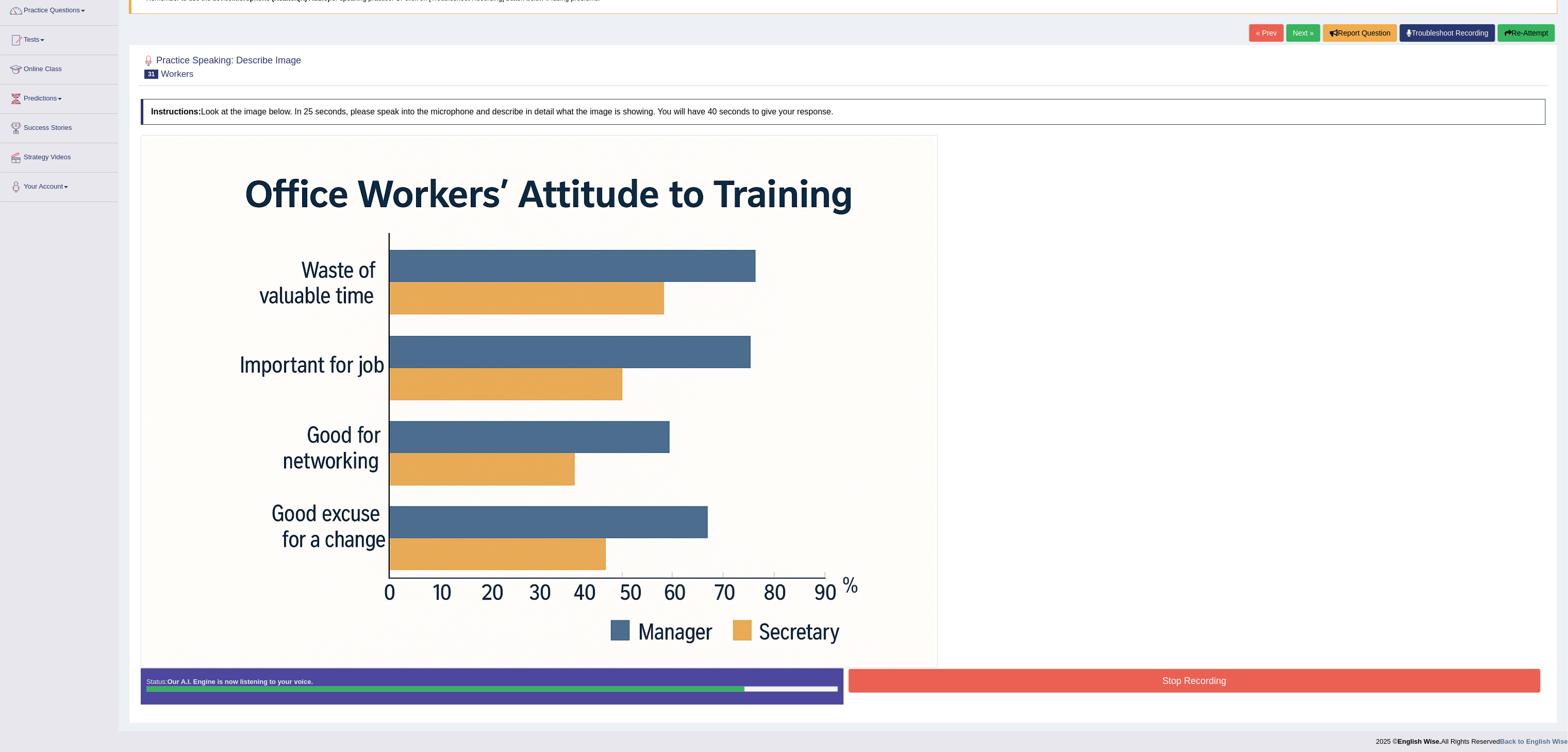
click at [1147, 682] on button "Stop Recording" at bounding box center [1195, 681] width 693 height 23
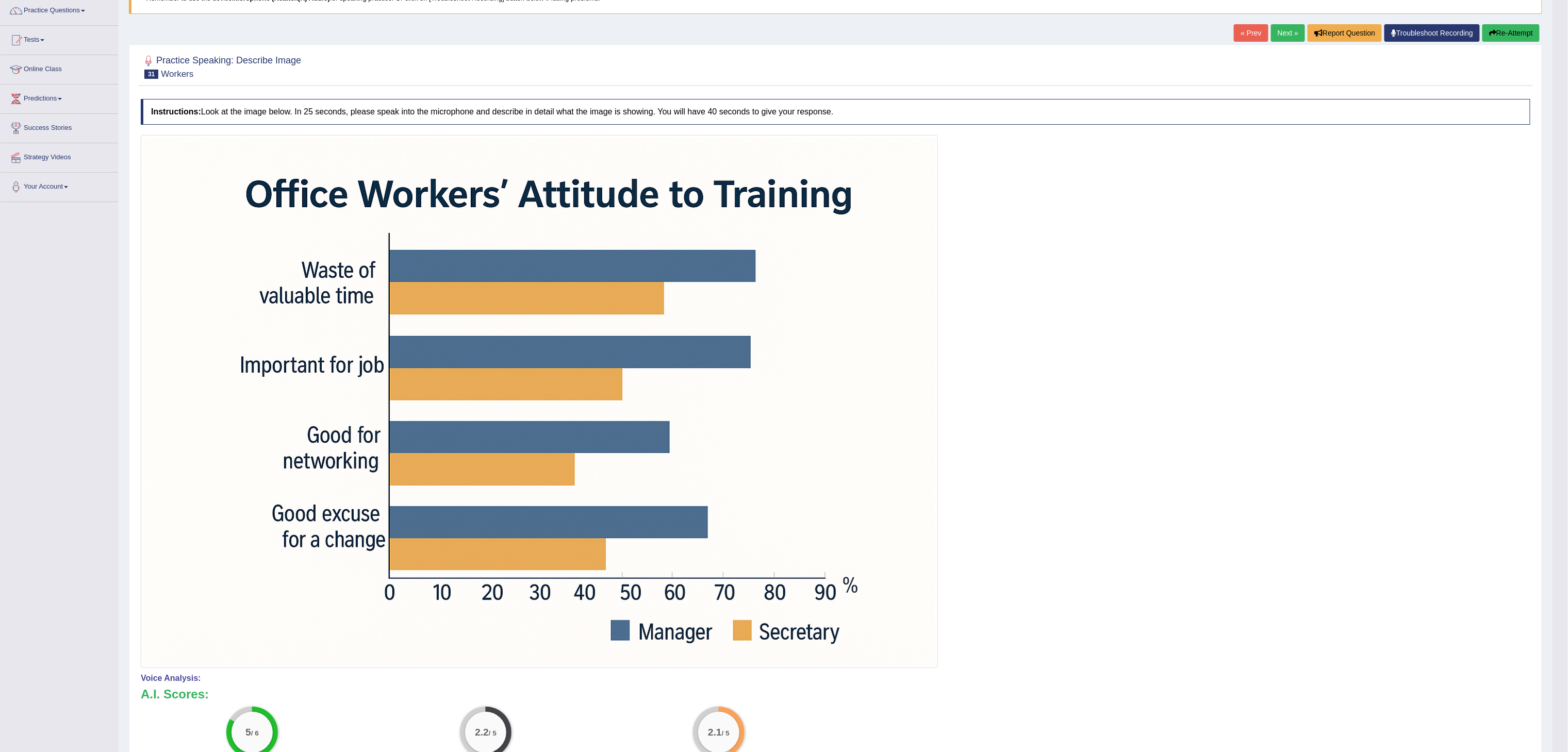
click at [1511, 36] on button "Re-Attempt" at bounding box center [1511, 32] width 57 height 17
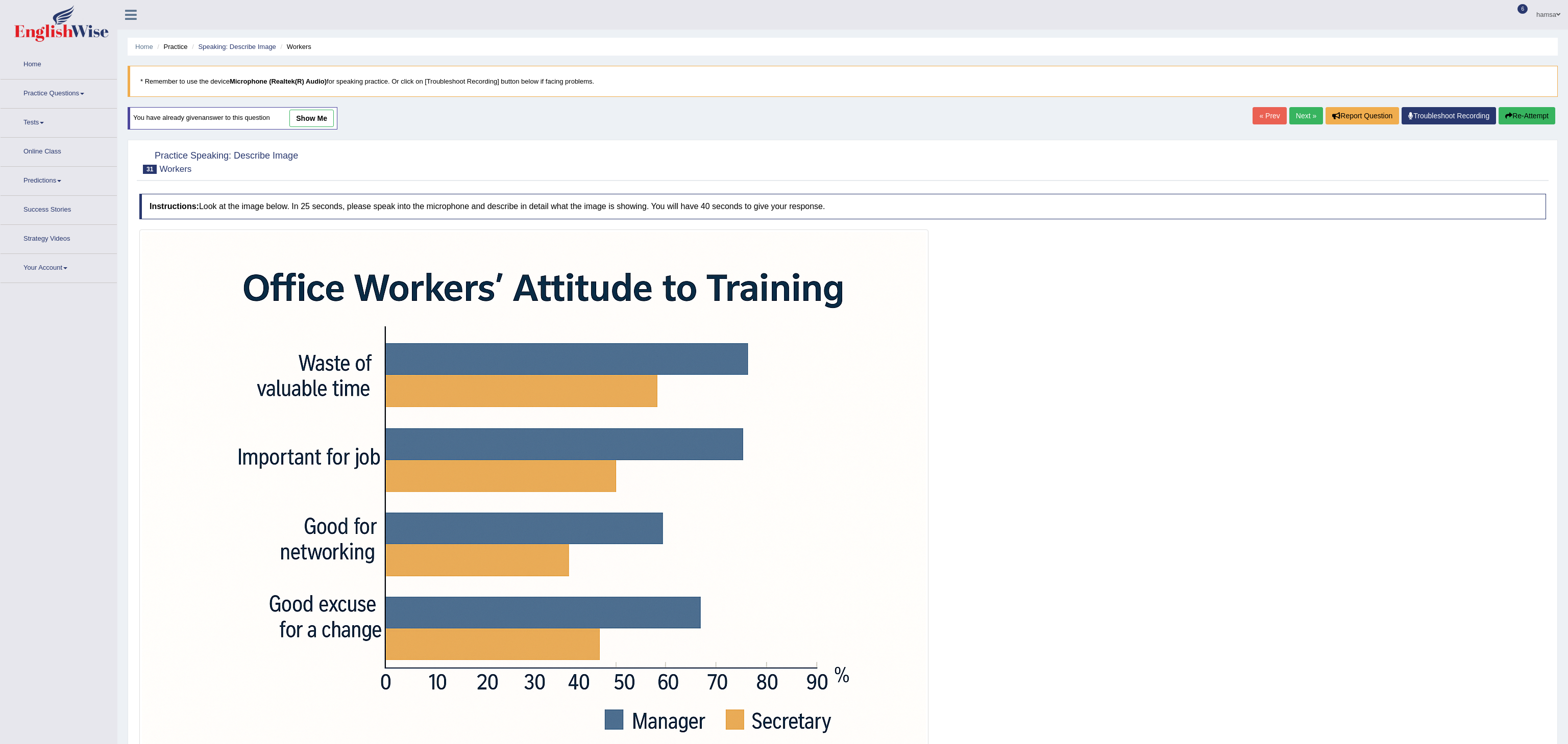
scroll to position [87, 0]
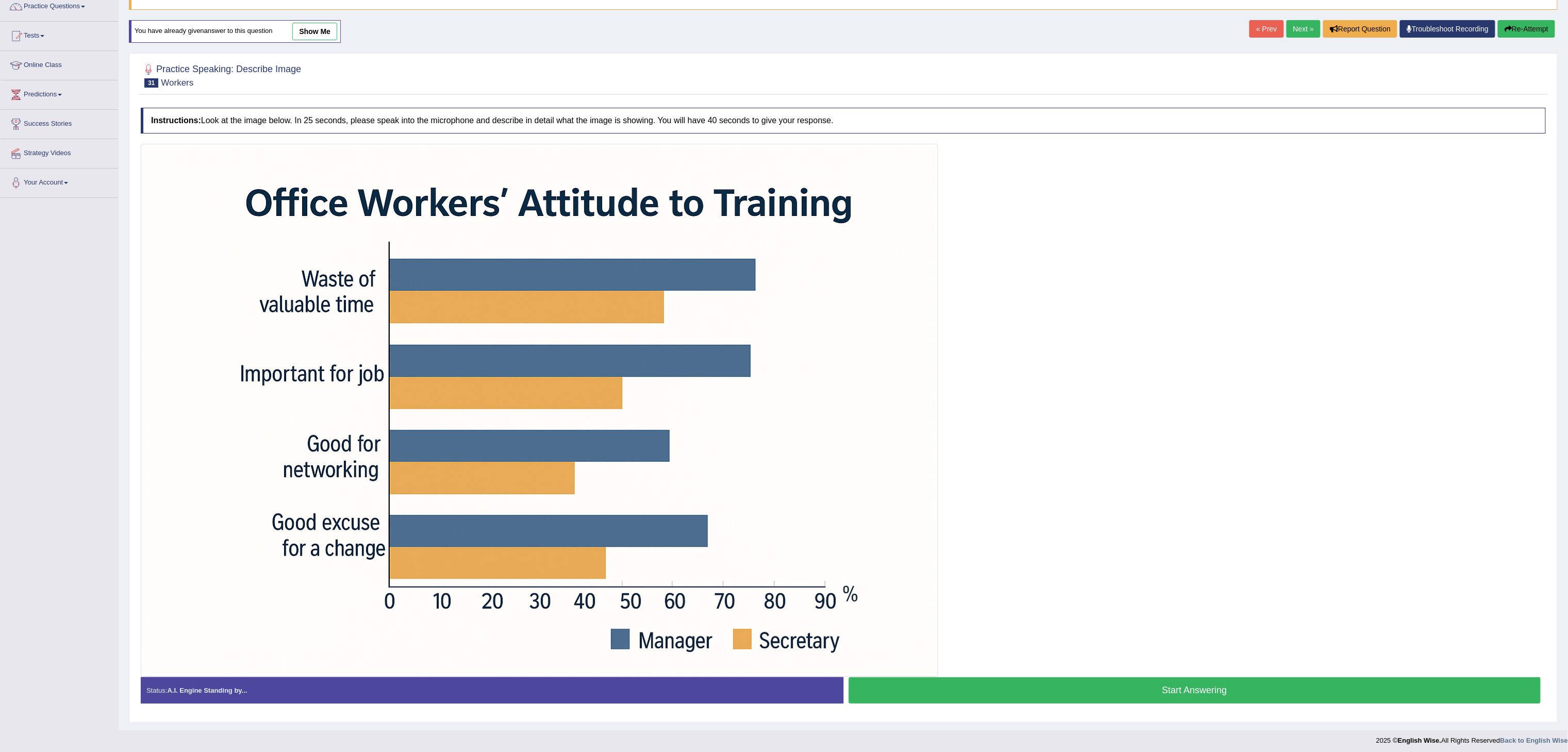
click at [1221, 696] on button "Start Answering" at bounding box center [1195, 691] width 693 height 27
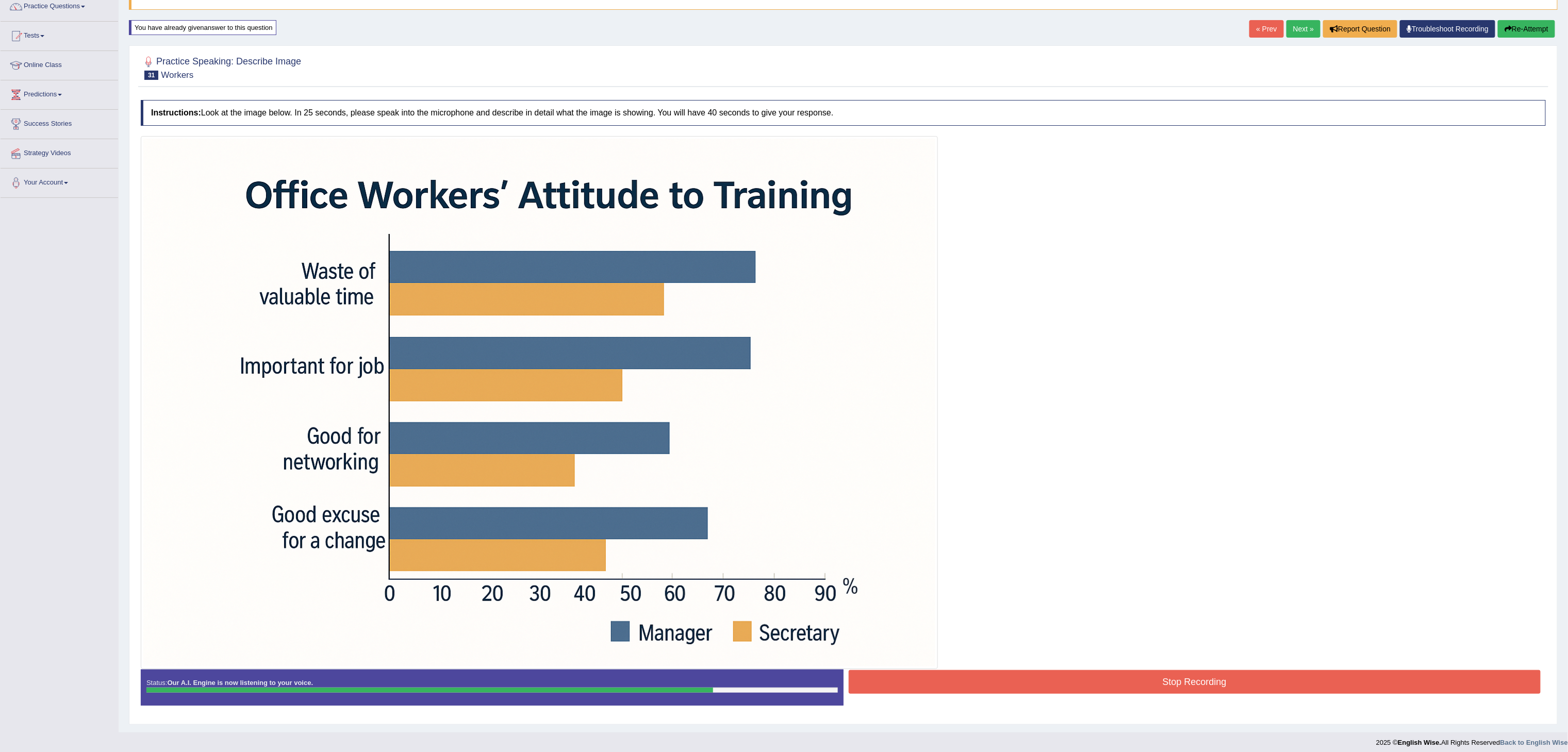
click at [1221, 694] on button "Stop Recording" at bounding box center [1195, 682] width 693 height 23
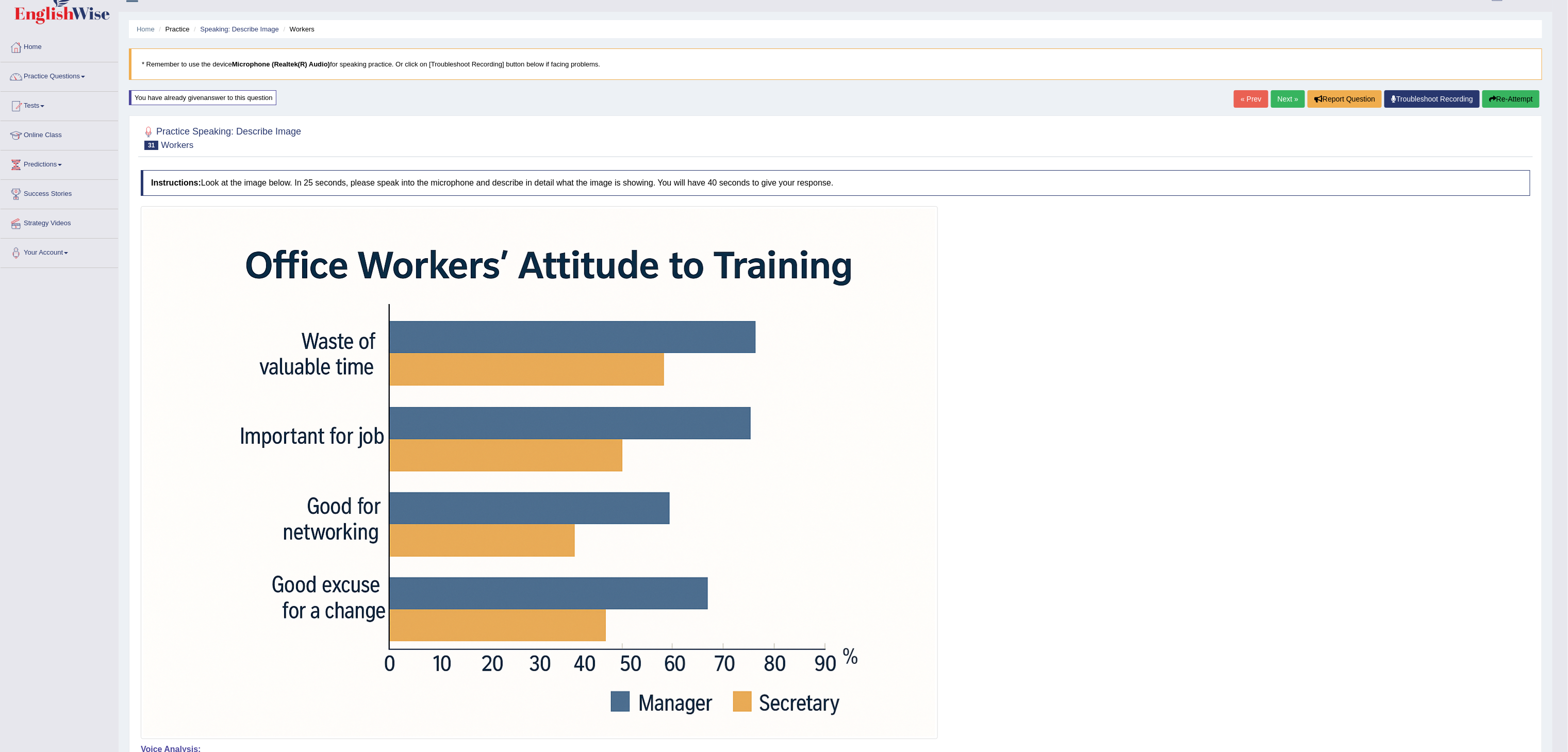
scroll to position [0, 0]
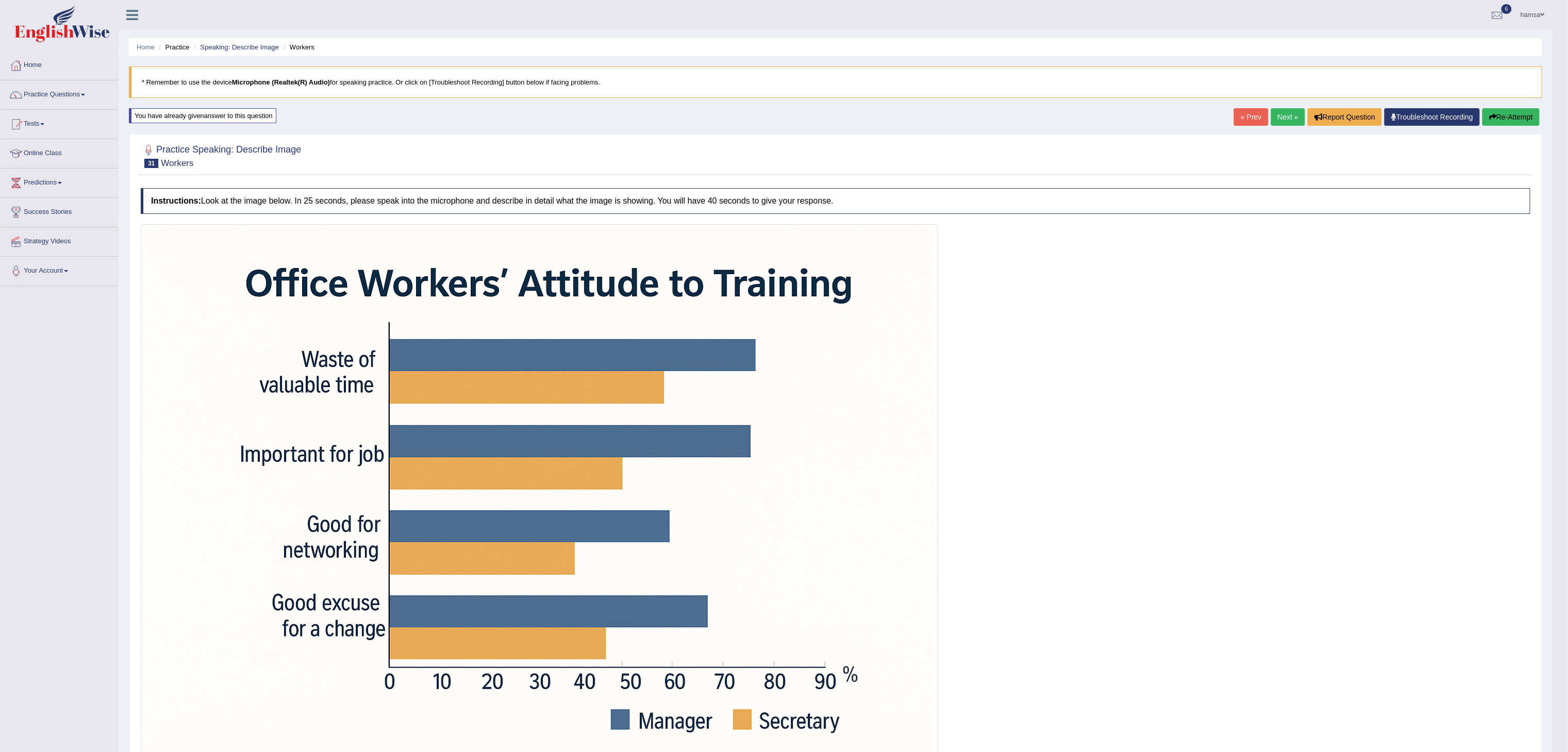
drag, startPoint x: 1572, startPoint y: 98, endPoint x: 1582, endPoint y: 59, distance: 40.3
click at [1568, 59] on html "Toggle navigation Home Practice Questions Speaking Practice Read Aloud Repeat S…" at bounding box center [784, 376] width 1568 height 752
click at [1279, 122] on link "Next »" at bounding box center [1287, 117] width 34 height 17
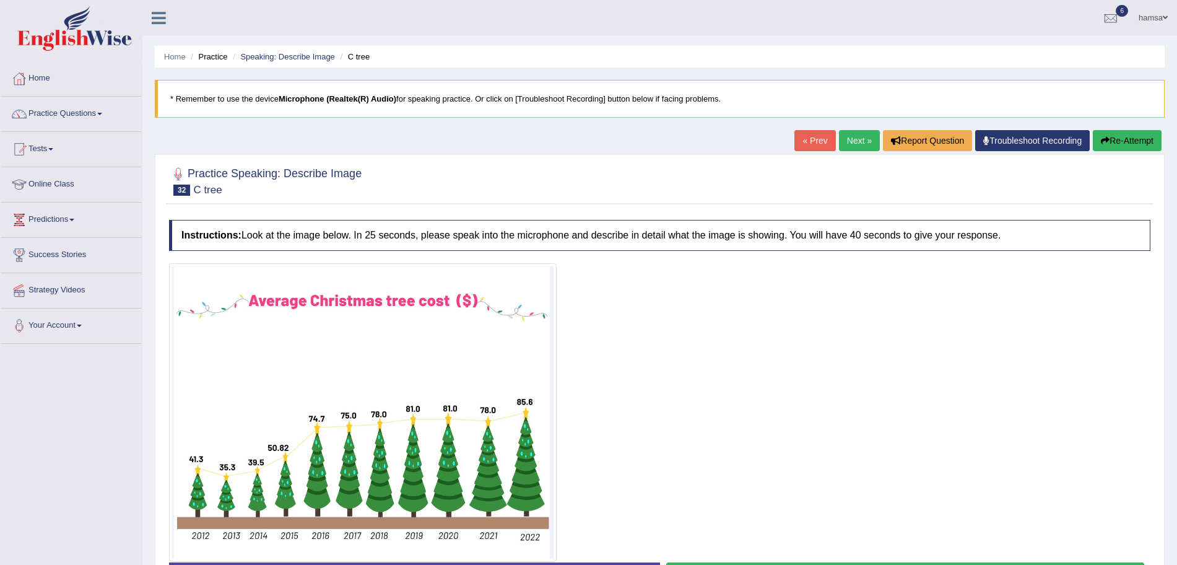
drag, startPoint x: 1879, startPoint y: 1, endPoint x: 804, endPoint y: 409, distance: 1149.6
click at [804, 409] on div at bounding box center [659, 412] width 981 height 298
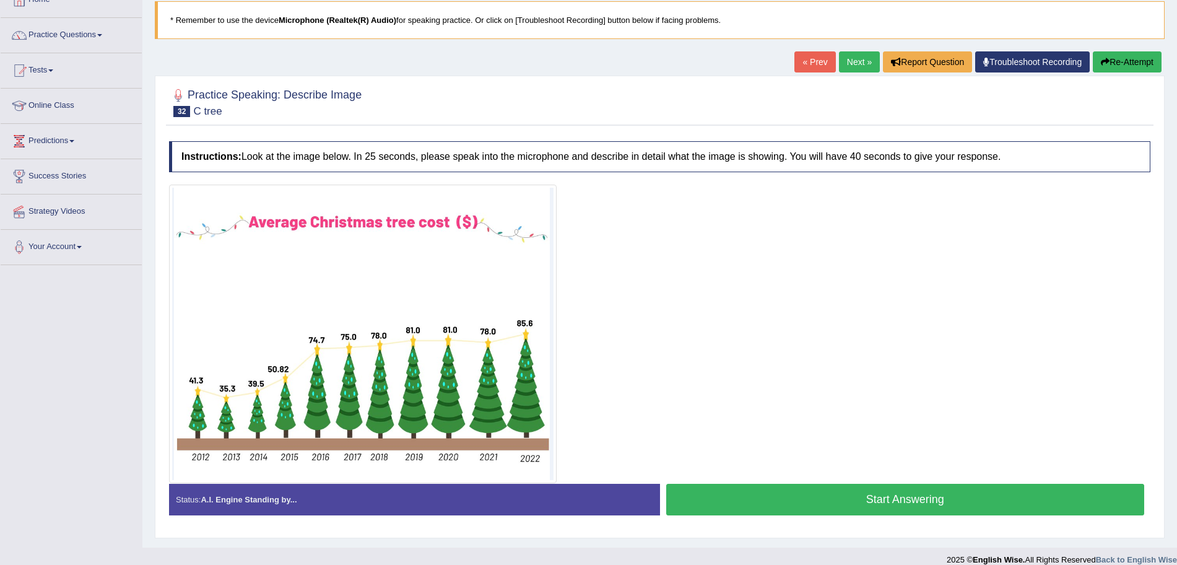
scroll to position [92, 0]
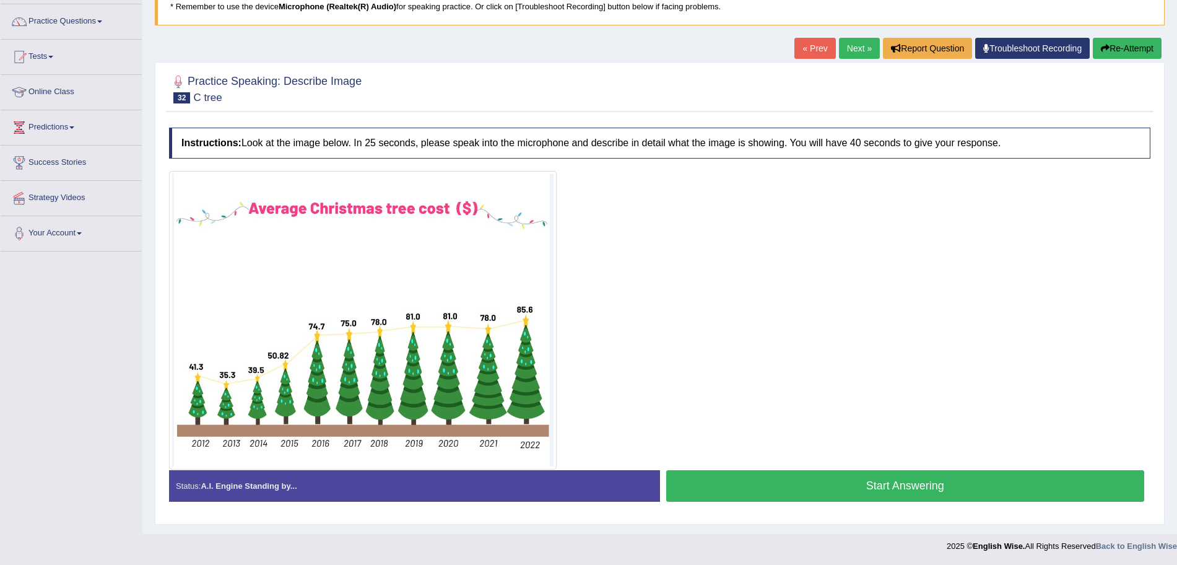
click at [879, 492] on button "Start Answering" at bounding box center [905, 486] width 479 height 32
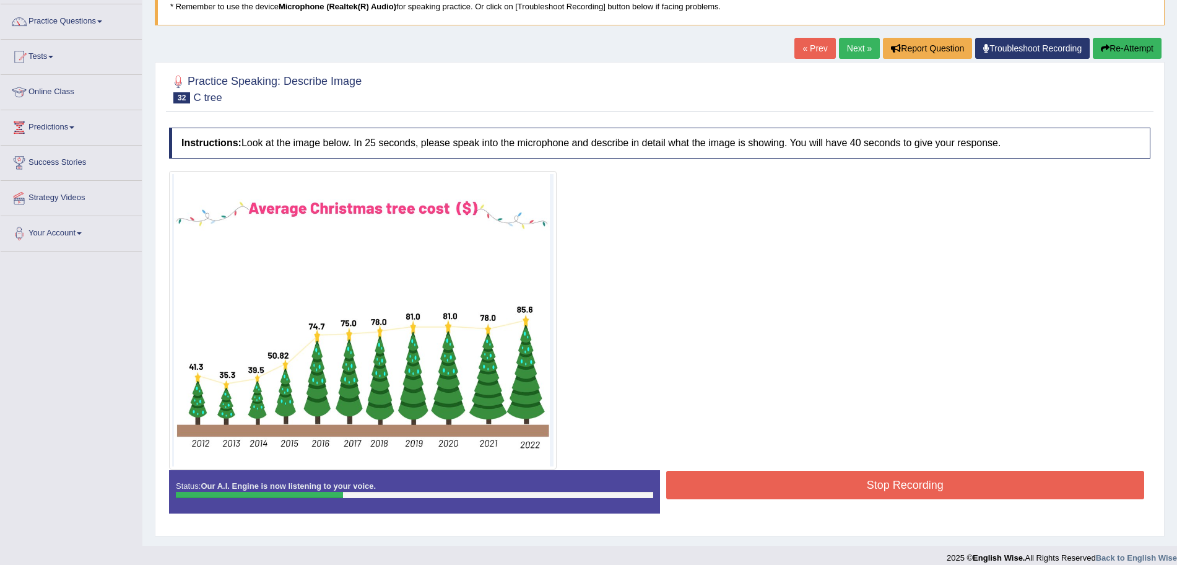
click at [1123, 50] on button "Re-Attempt" at bounding box center [1127, 48] width 69 height 21
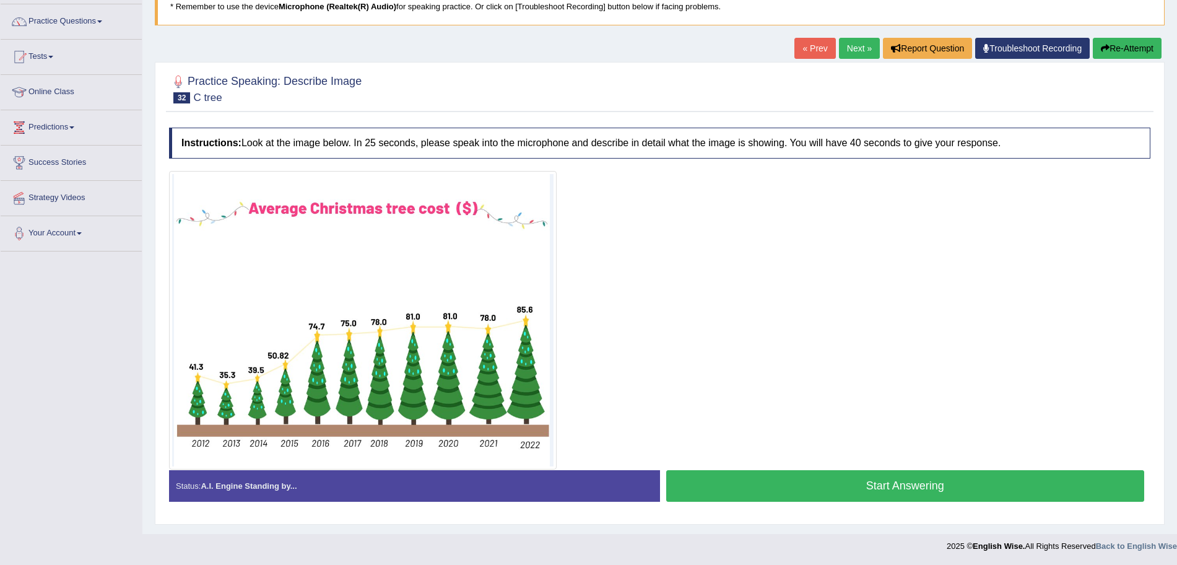
click at [878, 489] on button "Start Answering" at bounding box center [905, 486] width 479 height 32
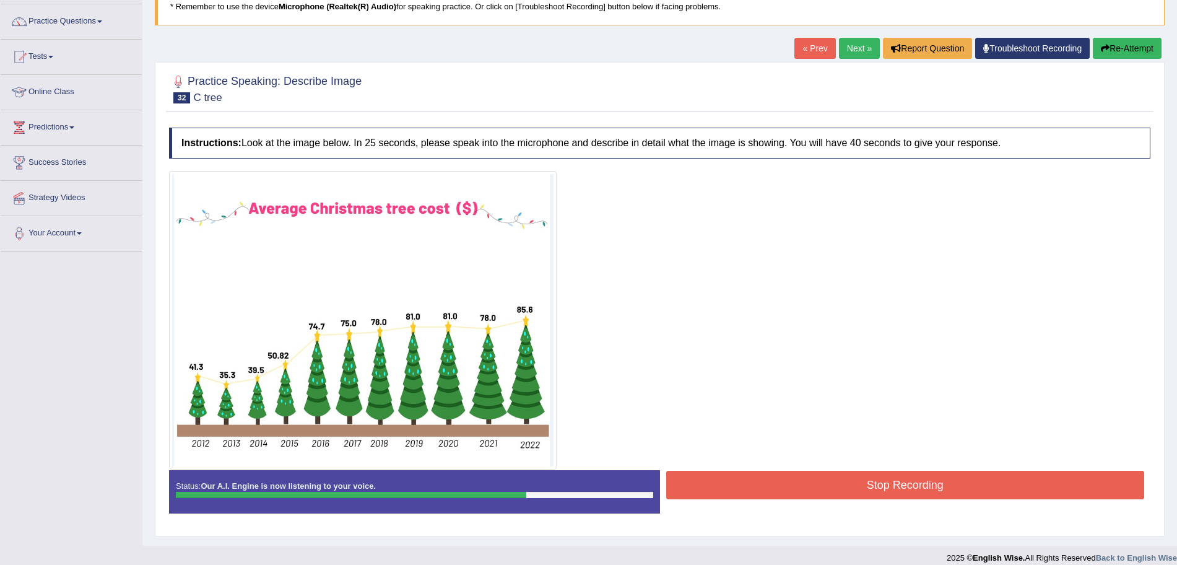
click at [878, 489] on button "Stop Recording" at bounding box center [905, 485] width 479 height 28
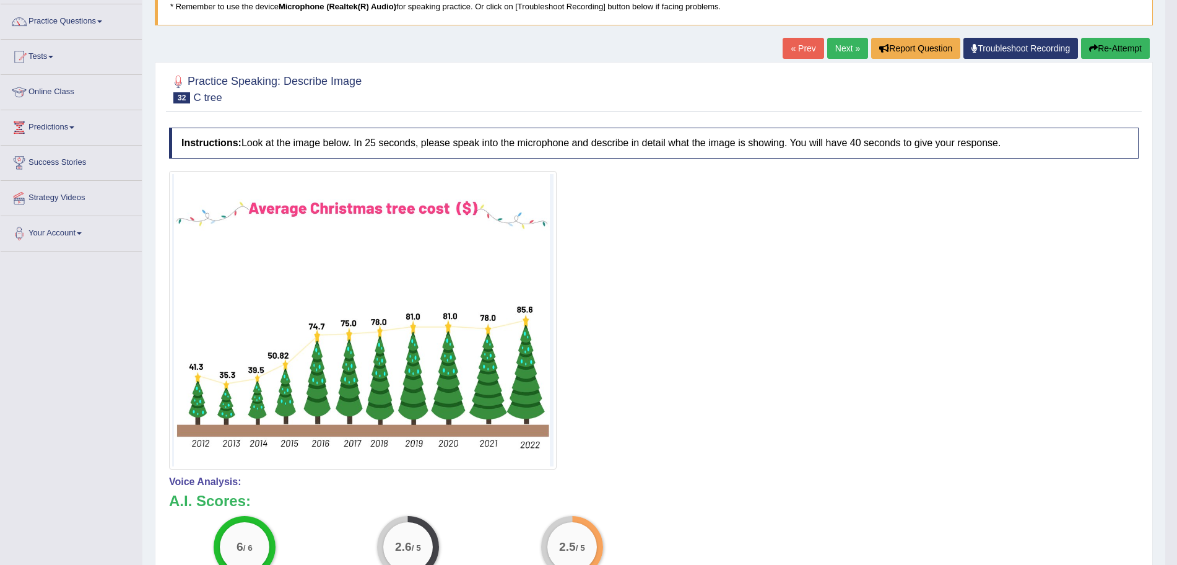
click at [846, 46] on link "Next »" at bounding box center [847, 48] width 41 height 21
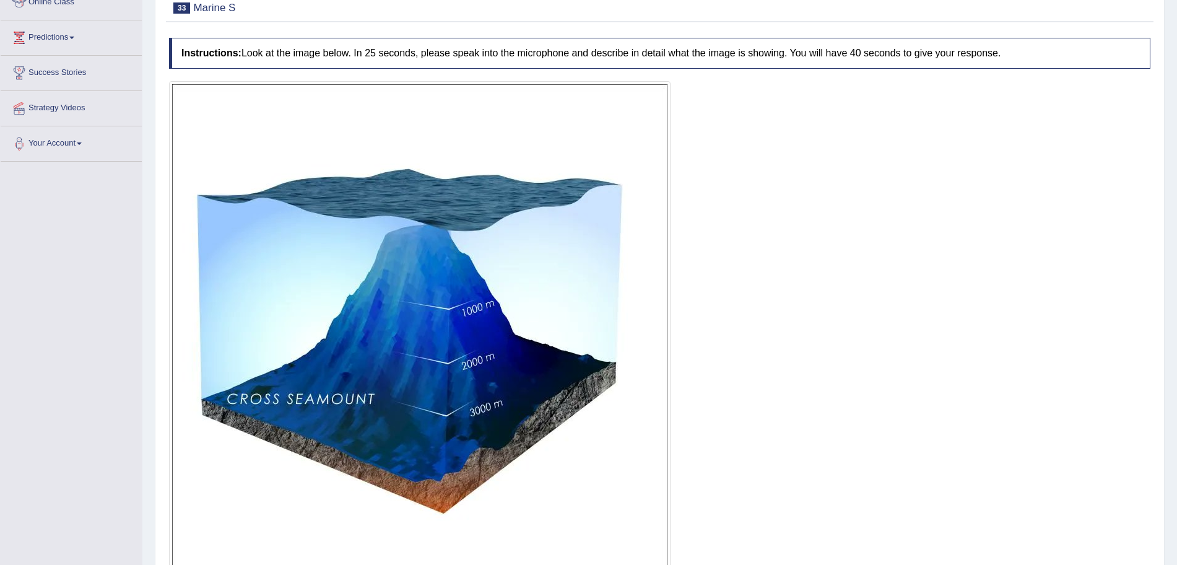
scroll to position [194, 0]
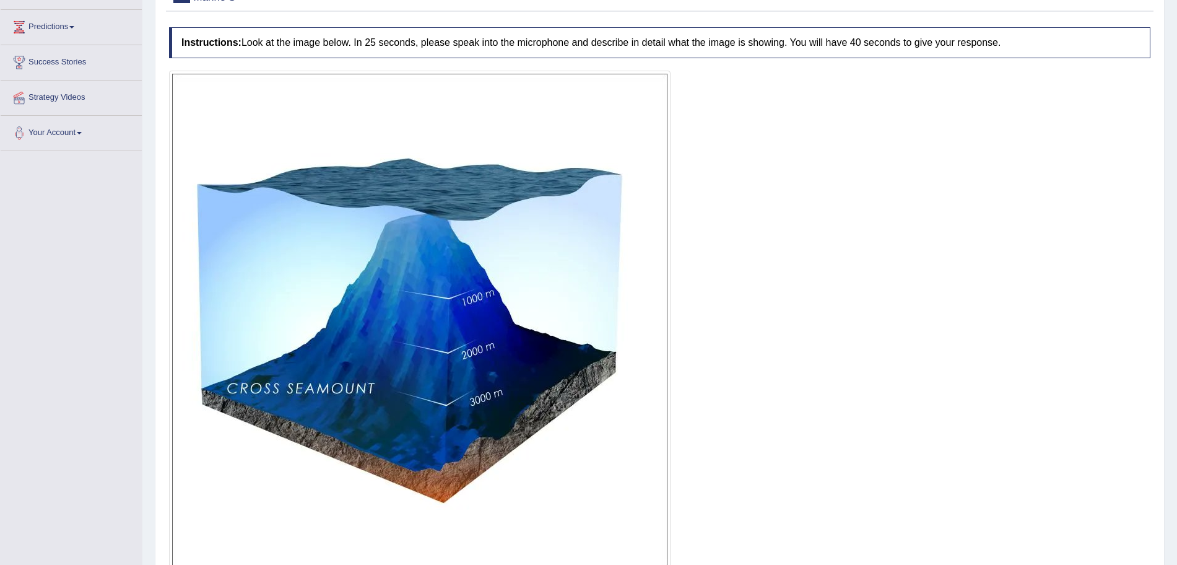
drag, startPoint x: 1185, startPoint y: 129, endPoint x: 1186, endPoint y: 250, distance: 120.8
click at [1177, 250] on html "Toggle navigation Home Practice Questions Speaking Practice Read Aloud Repeat S…" at bounding box center [588, 89] width 1177 height 565
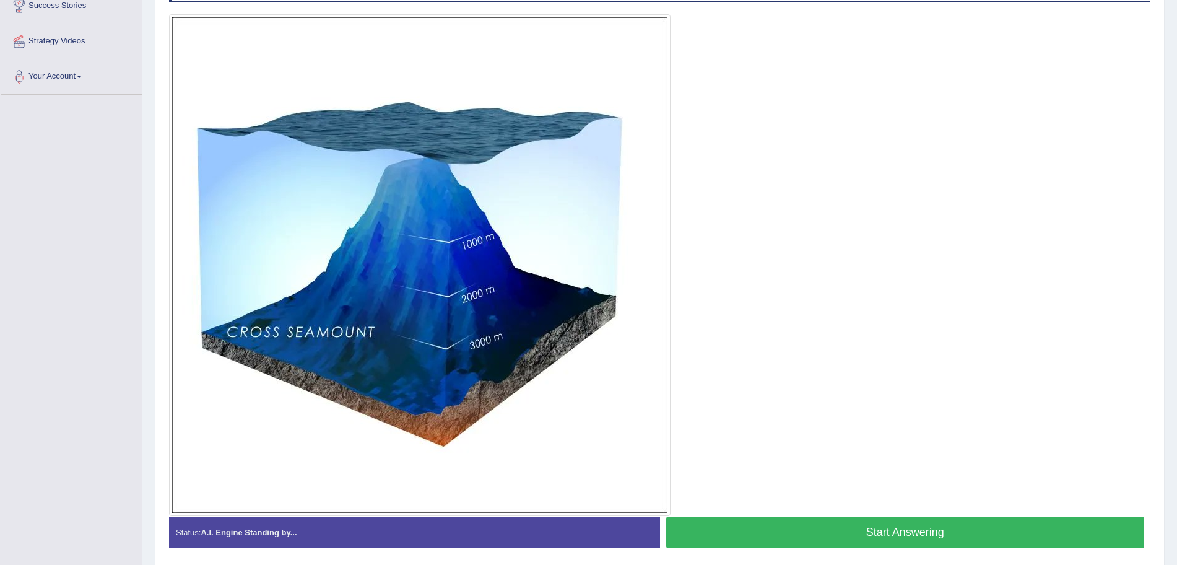
scroll to position [253, 0]
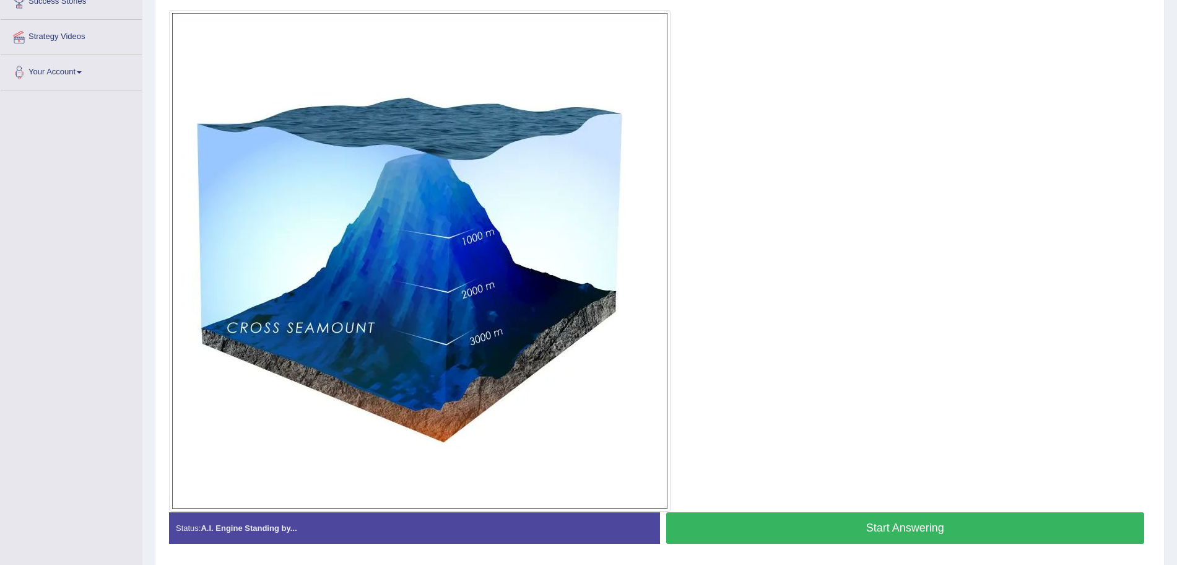
click at [857, 520] on button "Start Answering" at bounding box center [905, 528] width 479 height 32
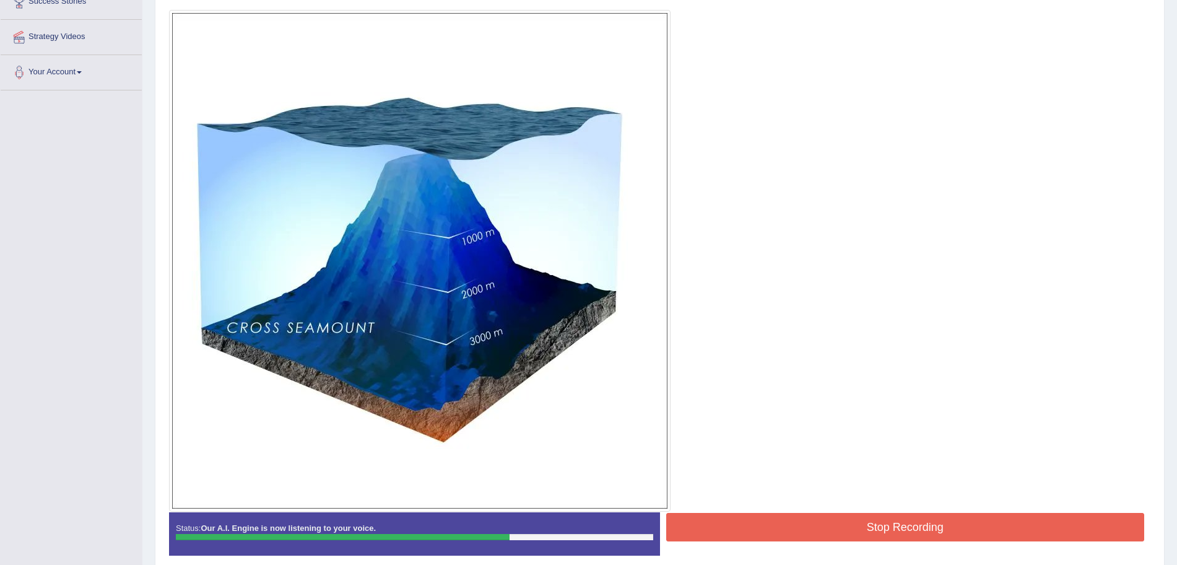
click at [857, 520] on button "Stop Recording" at bounding box center [905, 527] width 479 height 28
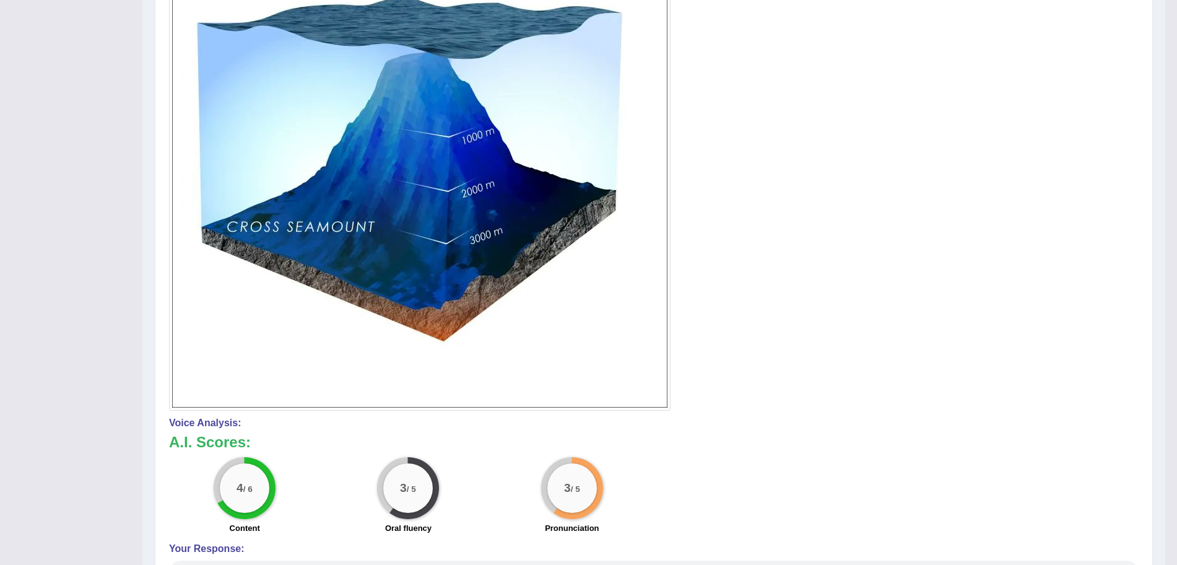
scroll to position [0, 0]
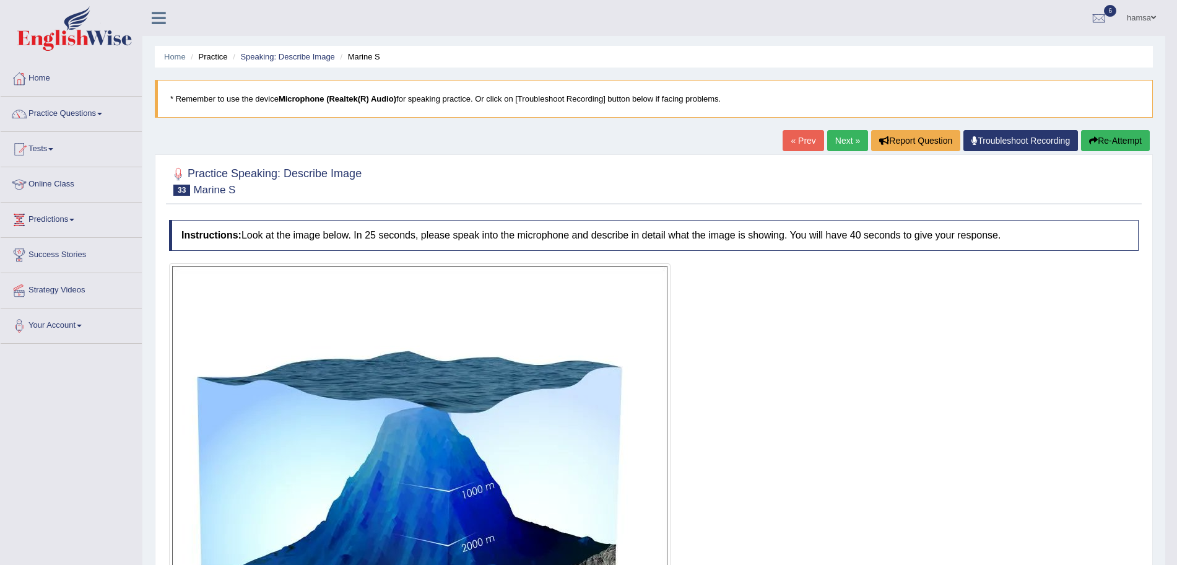
click at [841, 142] on link "Next »" at bounding box center [847, 140] width 41 height 21
